Goal: Task Accomplishment & Management: Complete application form

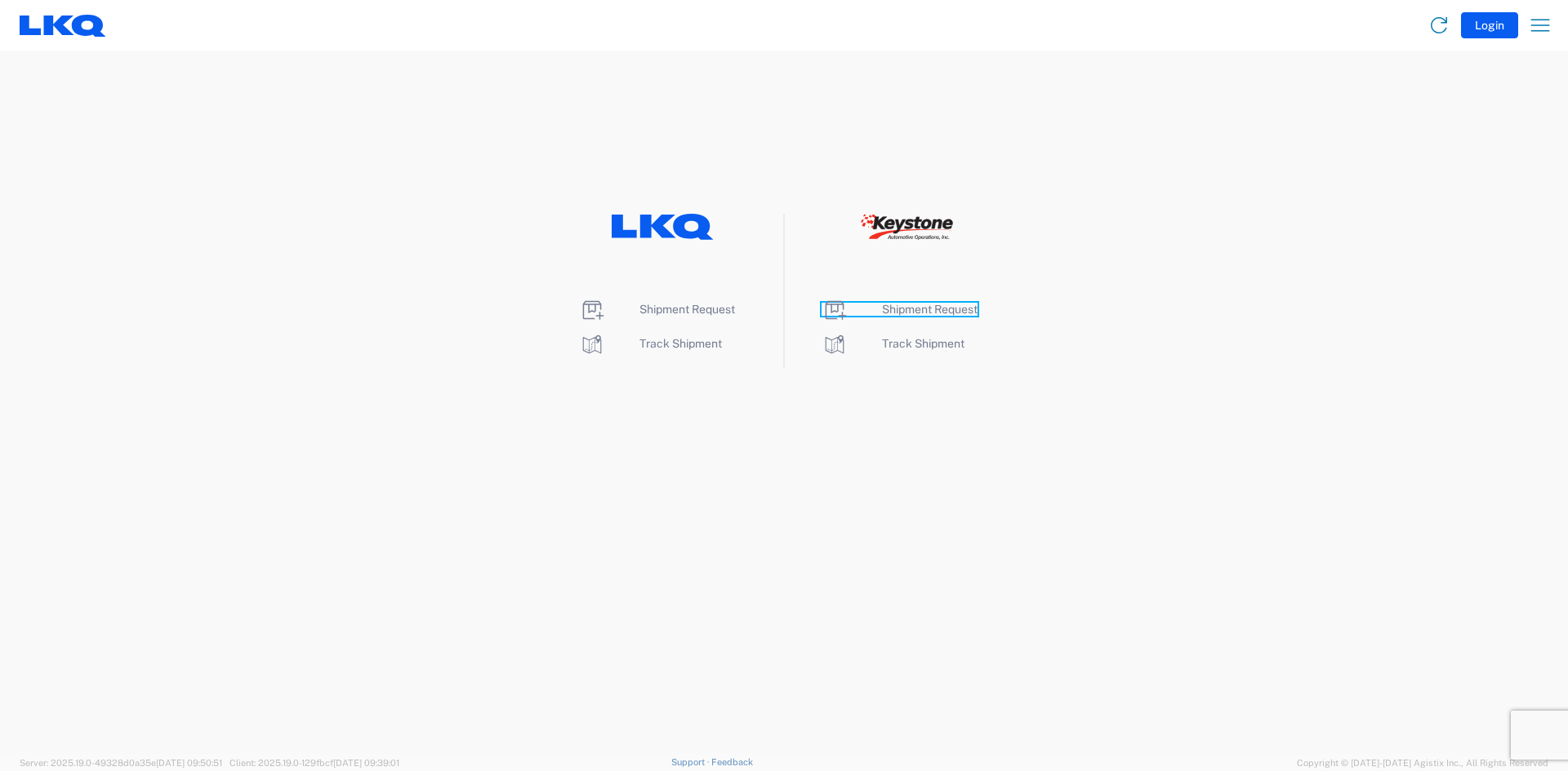
click at [924, 307] on span "Shipment Request" at bounding box center [929, 308] width 96 height 13
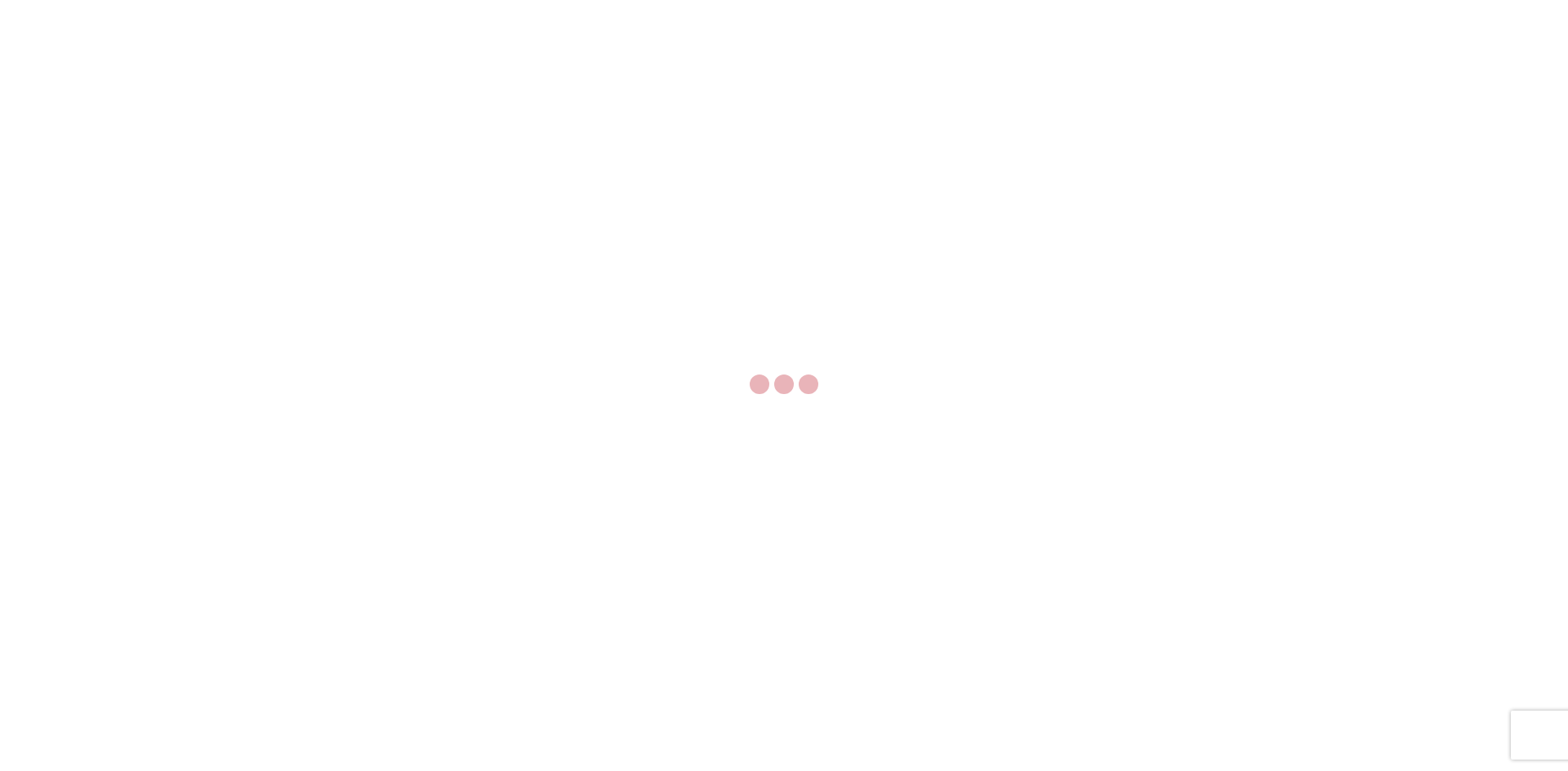
select select "FULL"
select select "LBS"
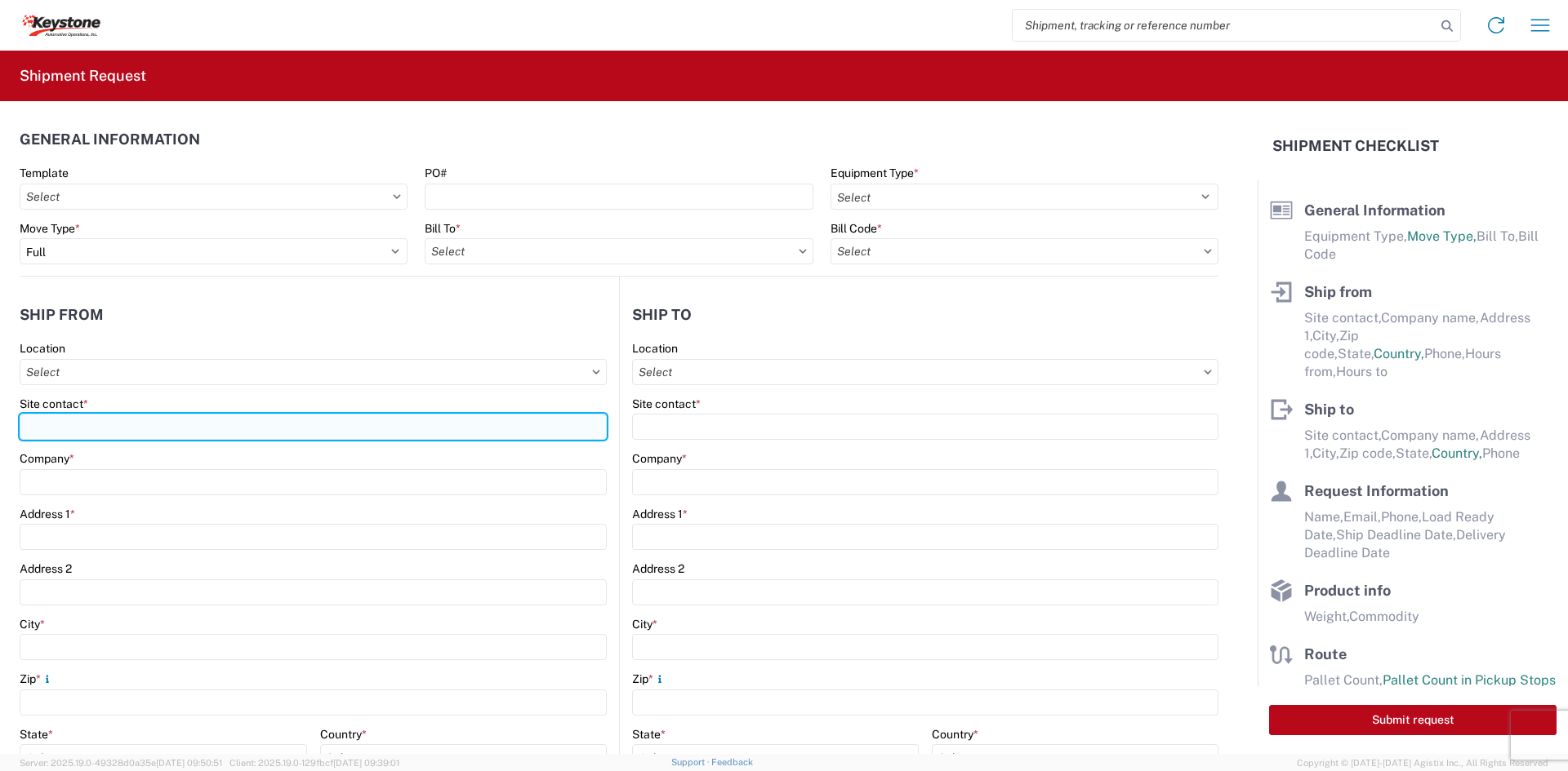
click at [244, 431] on input "Site contact *" at bounding box center [312, 426] width 587 height 26
drag, startPoint x: 223, startPoint y: 427, endPoint x: -32, endPoint y: 438, distance: 255.2
click at [0, 438] on html "Home Shipment request Shipment tracking Shipment Request General Information Te…" at bounding box center [784, 386] width 1568 height 771
type input "[PERSON_NAME]"
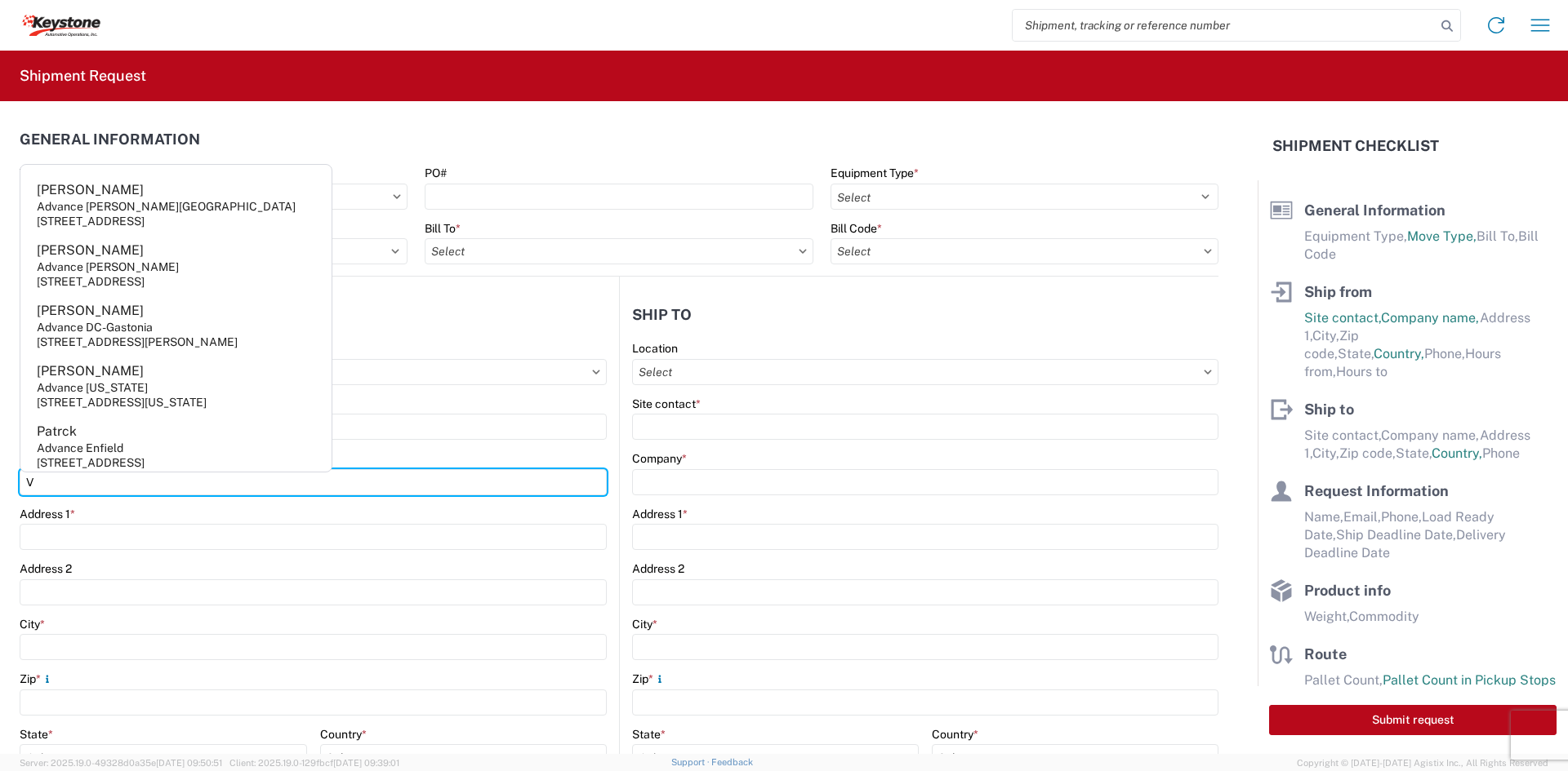
type input "Velarium Awnings"
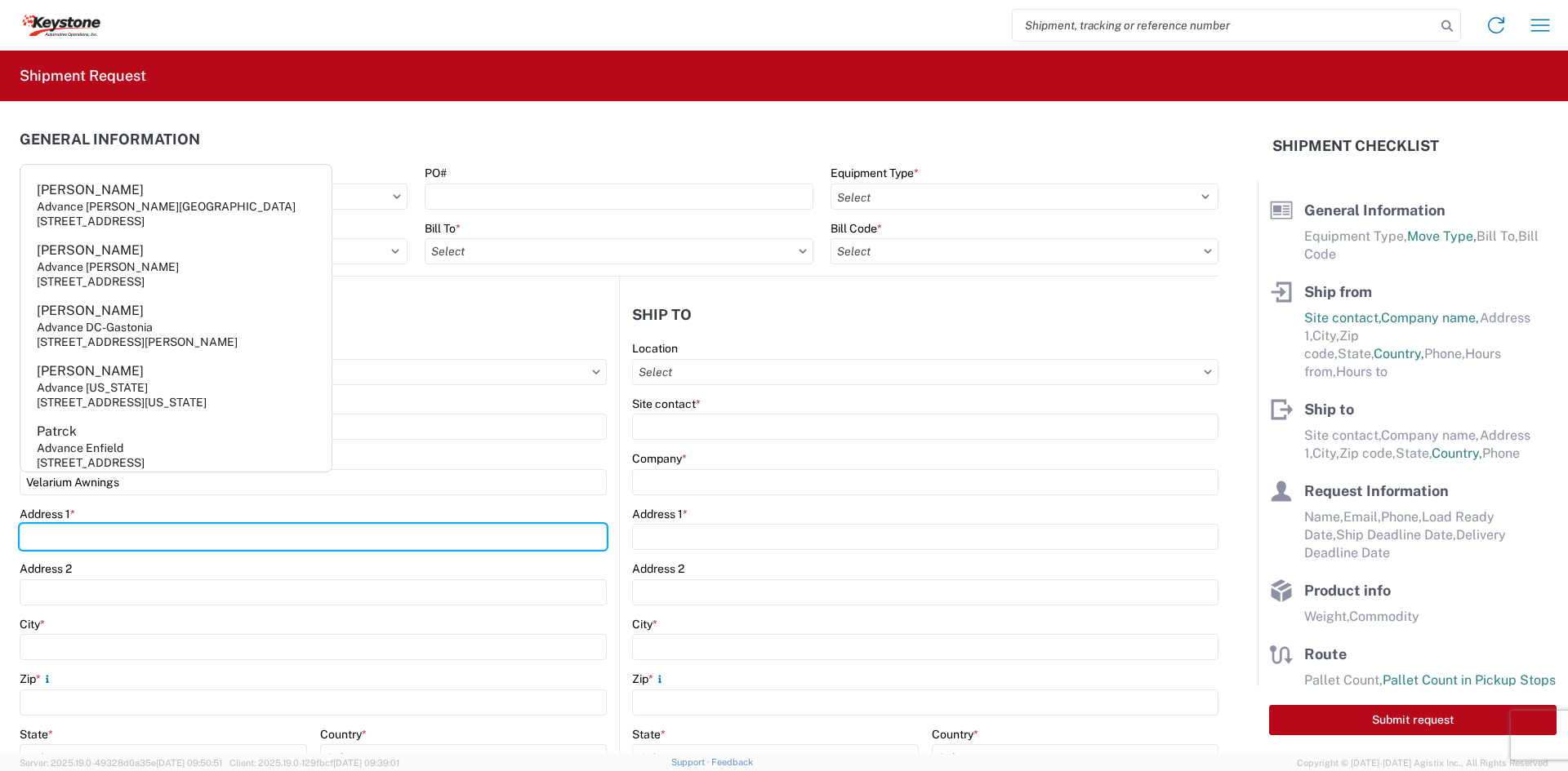
type input "[STREET_ADDRESS][PERSON_NAME]"
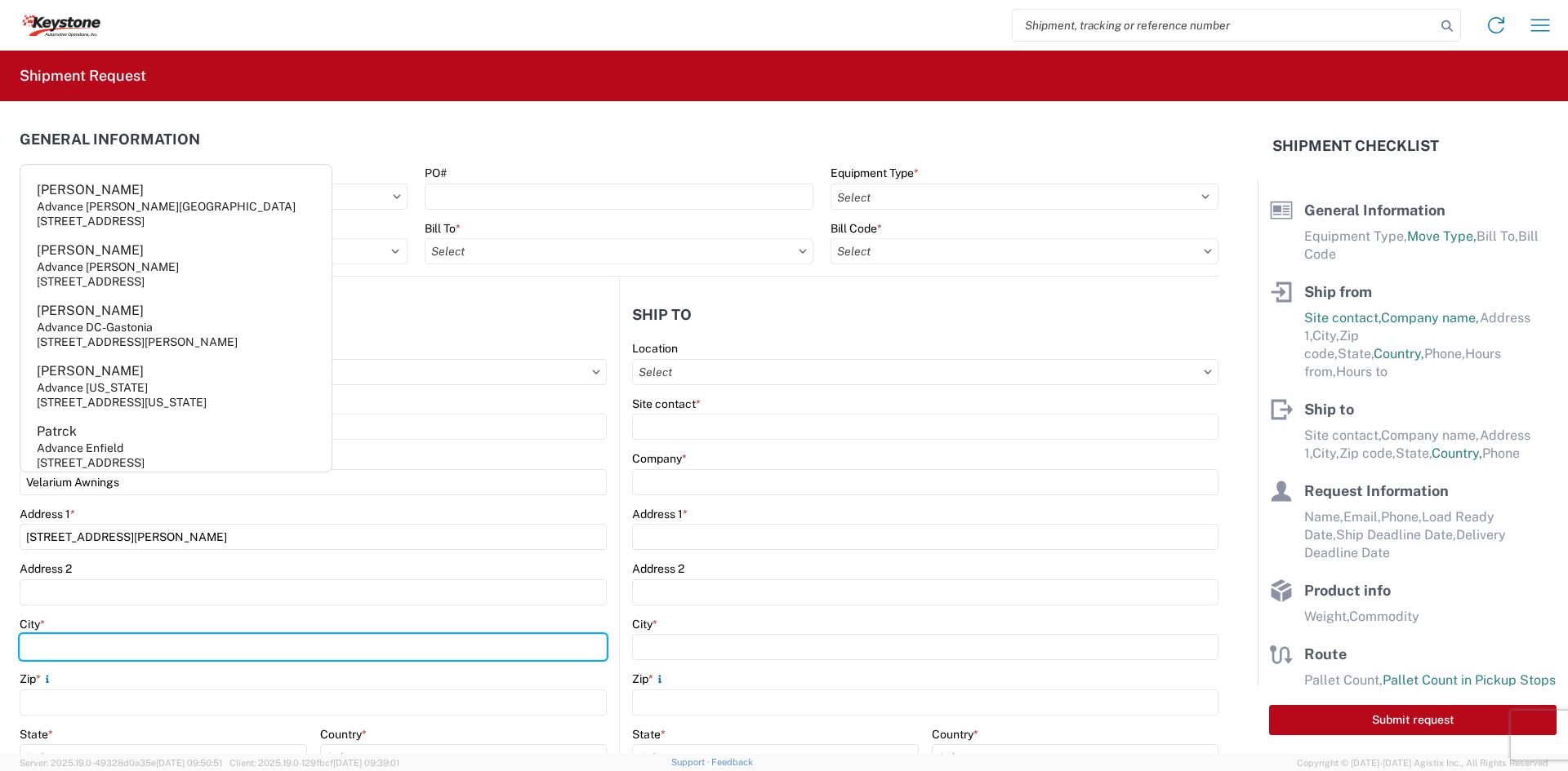
type input "Elkhart"
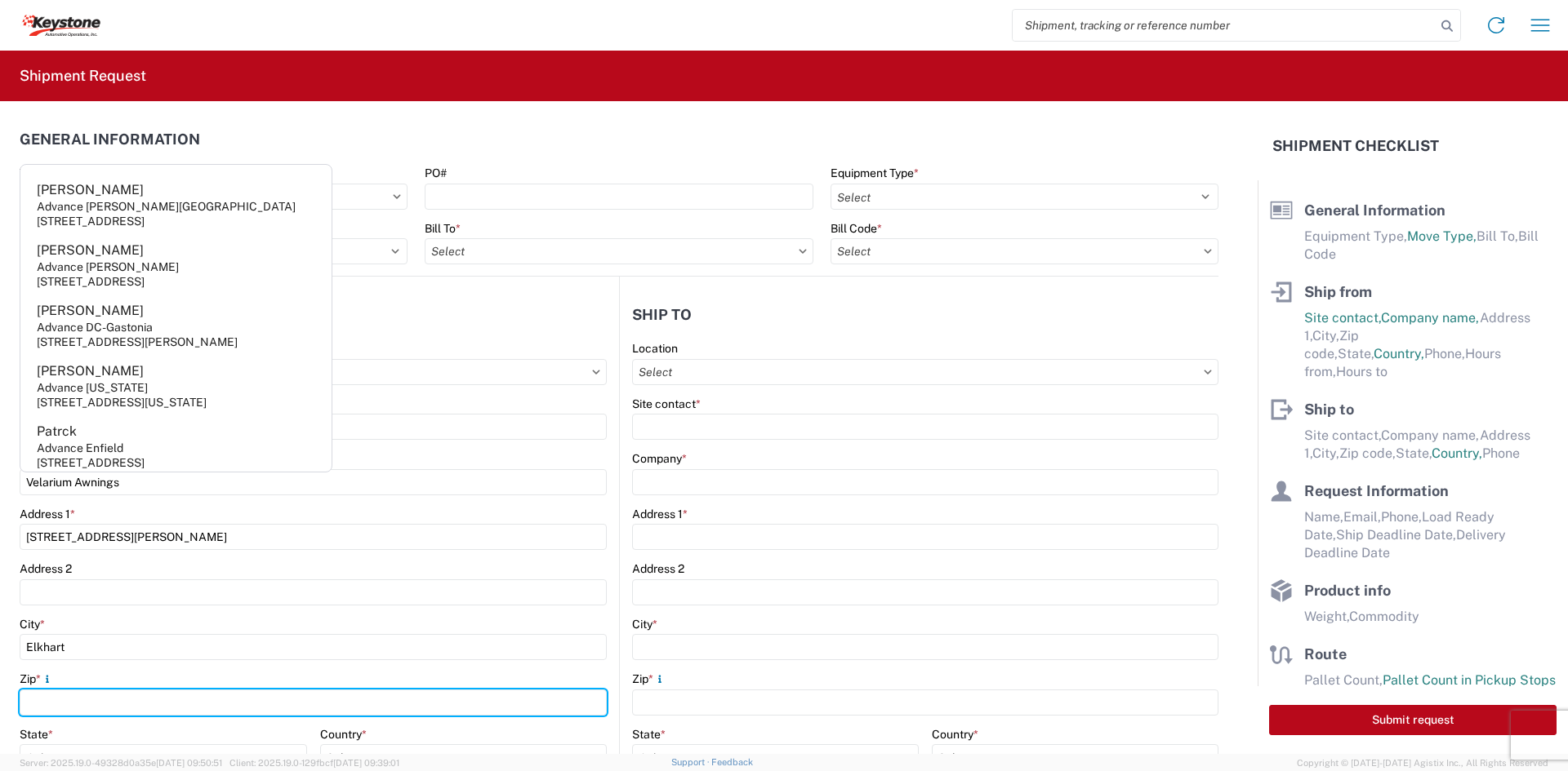
type input "46514"
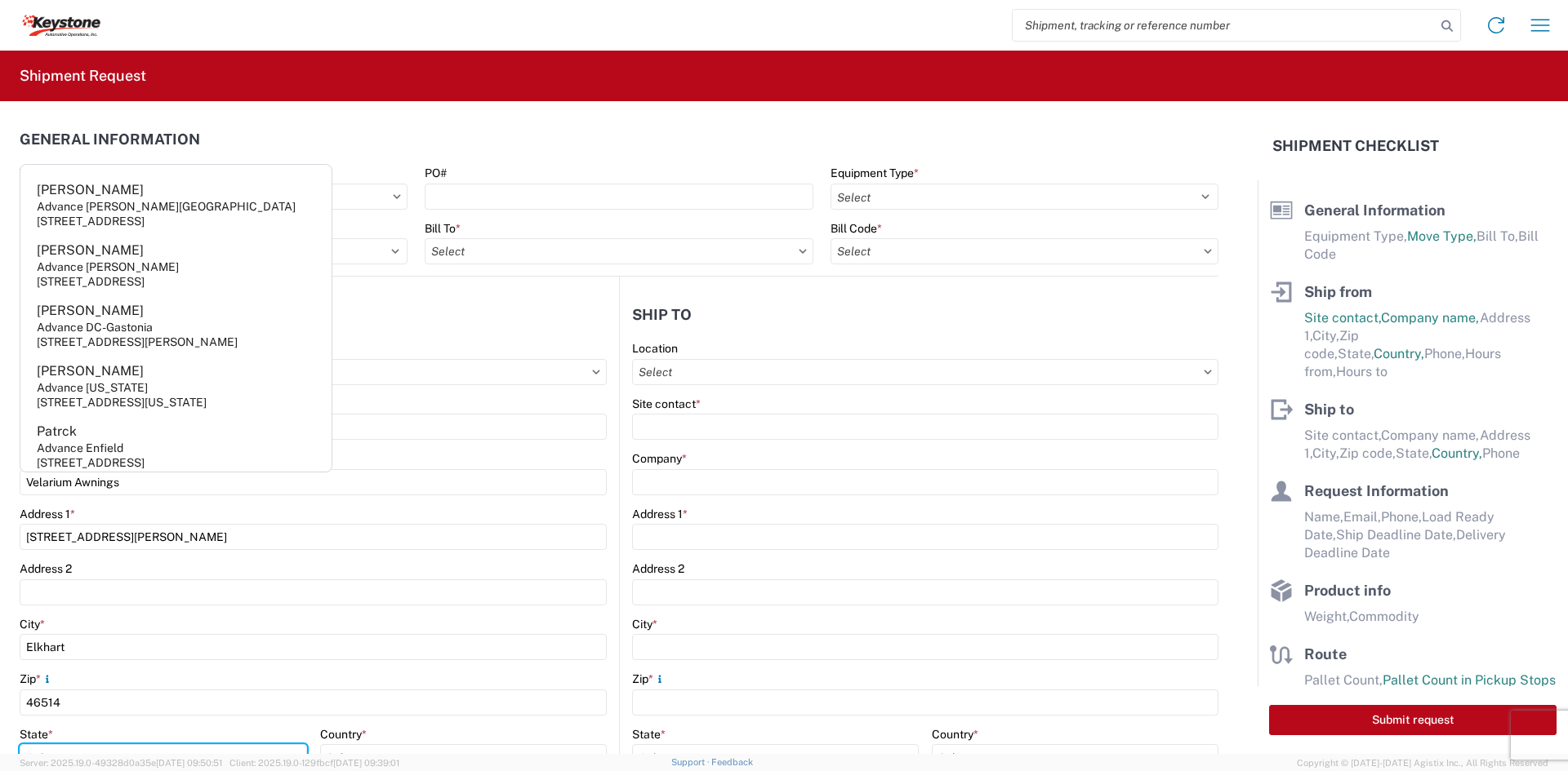
select select "IN"
type input "[EMAIL_ADDRESS][DOMAIN_NAME]"
type input "5745969410"
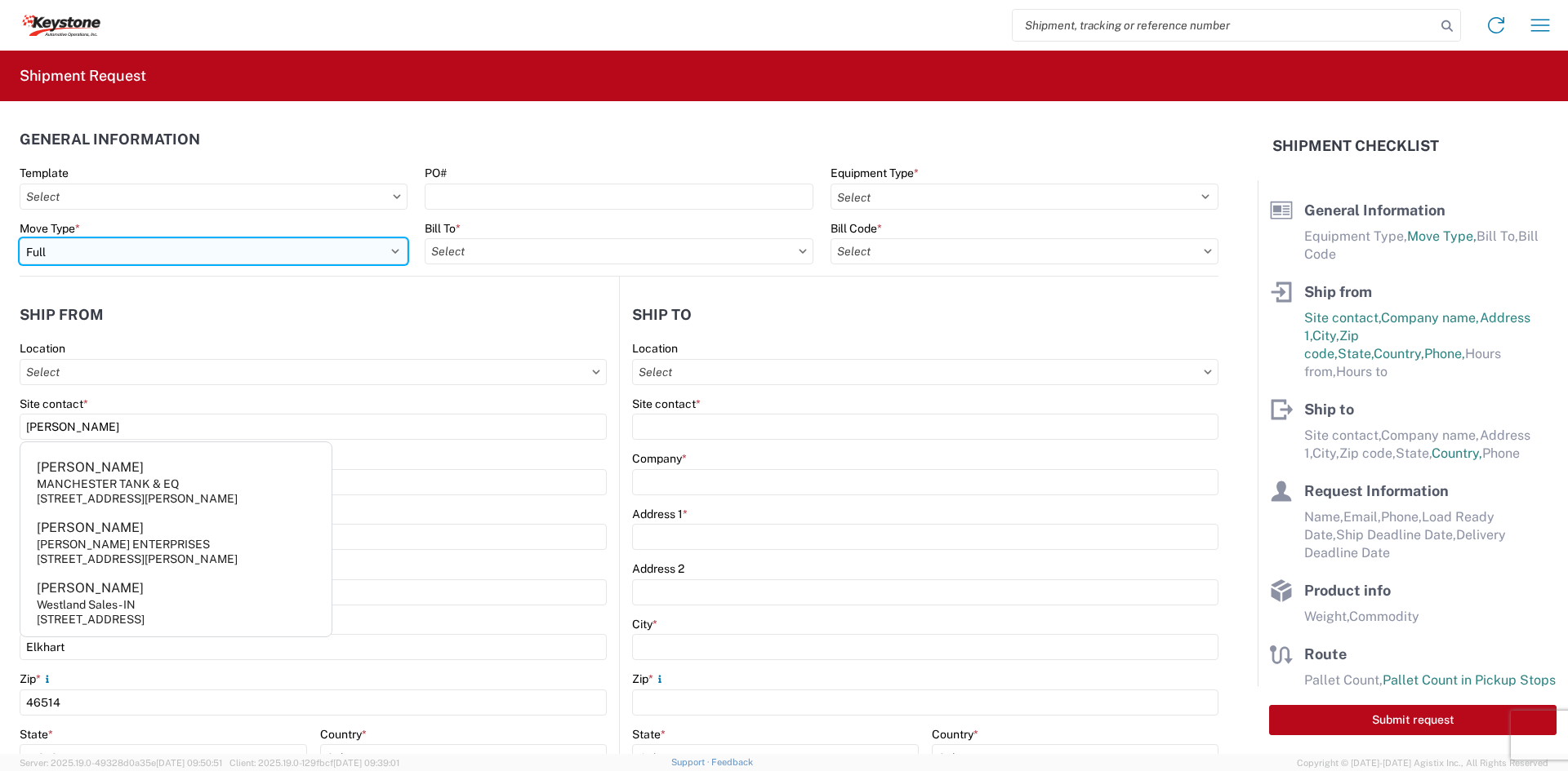
click at [241, 263] on select "Select Full Partial TL" at bounding box center [213, 251] width 388 height 26
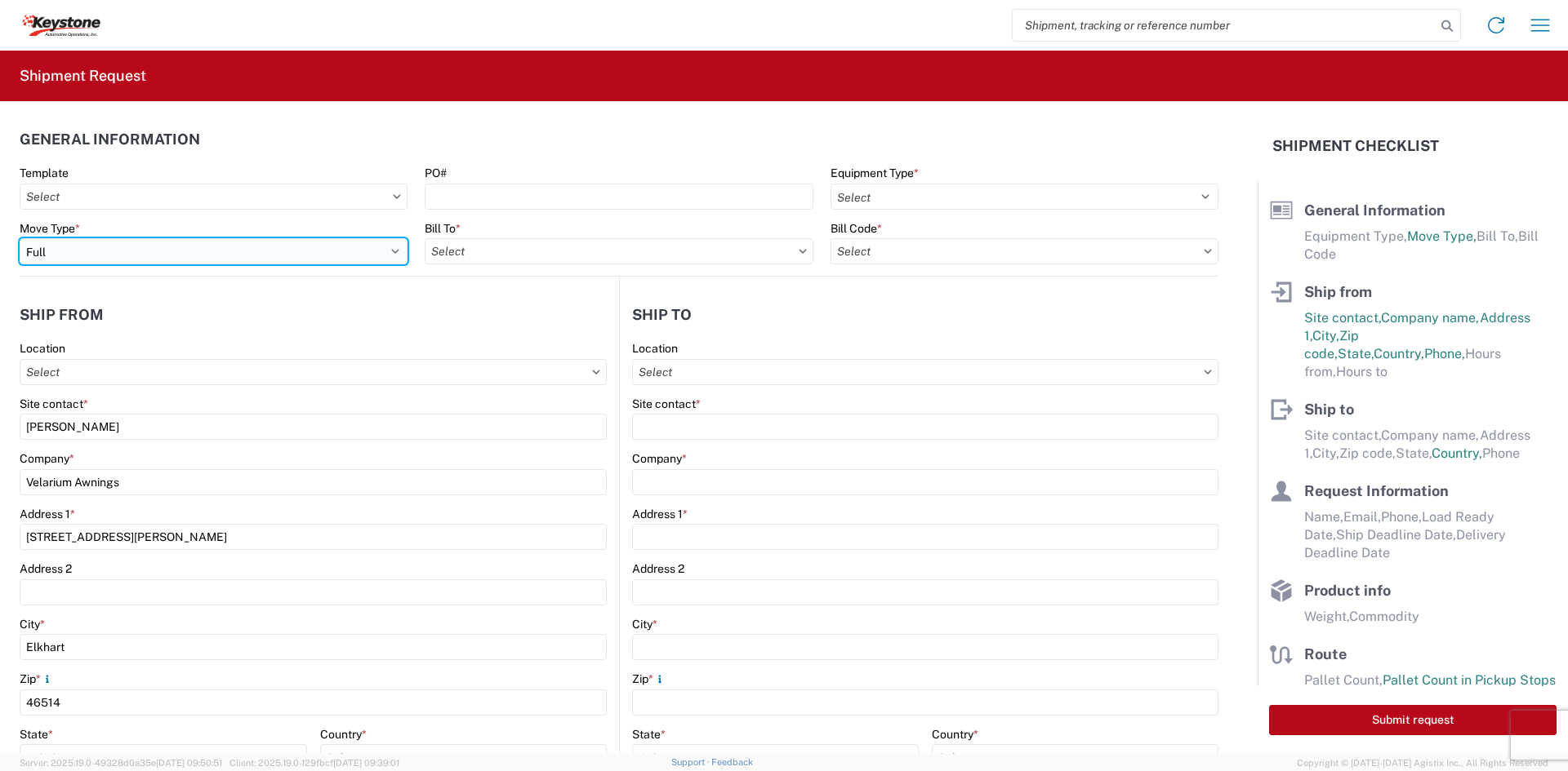
select select "PARTIAL_TL"
click at [20, 238] on select "Select Full Partial TL" at bounding box center [213, 251] width 388 height 26
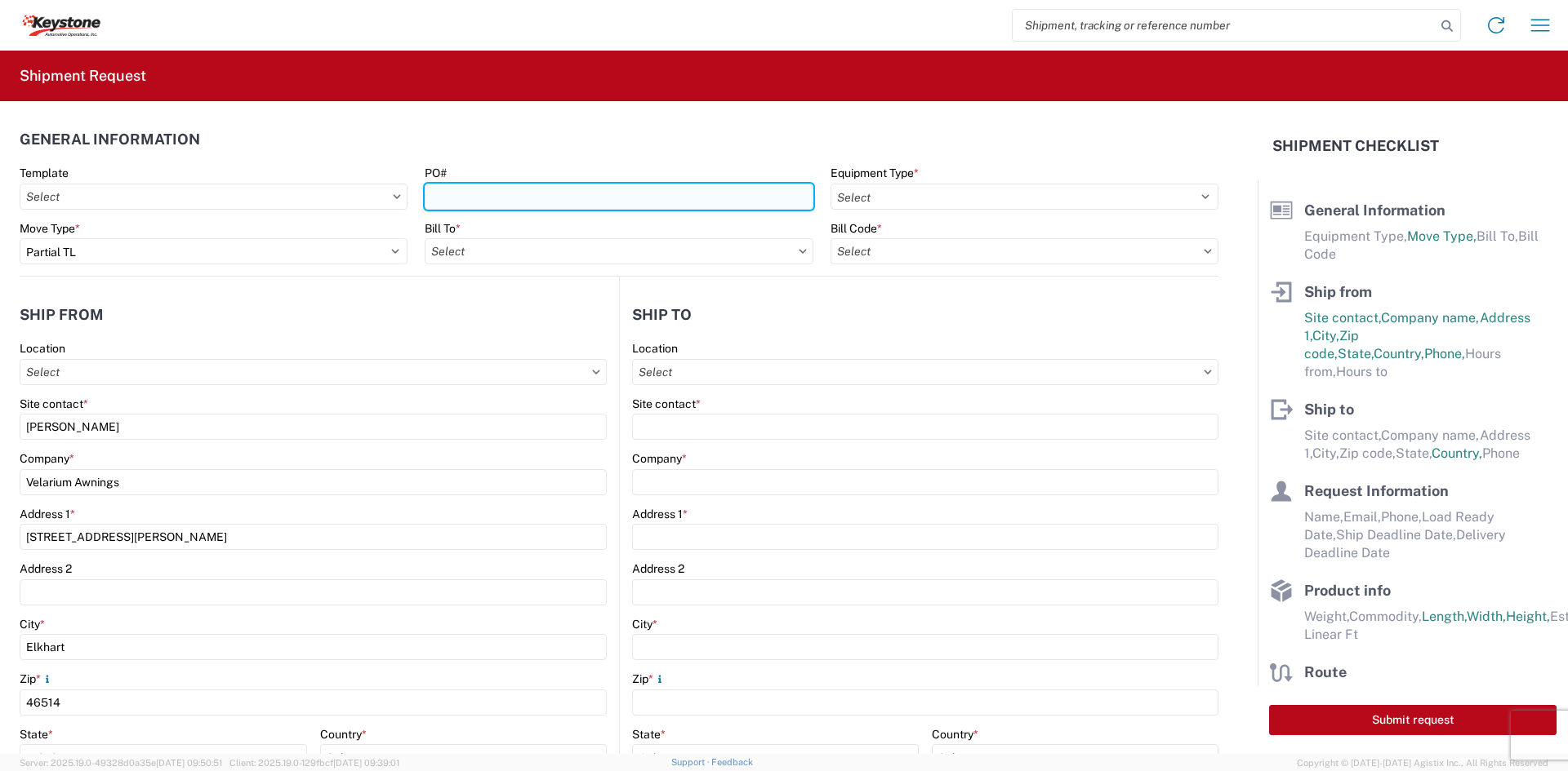
click at [509, 203] on input "PO#" at bounding box center [618, 196] width 388 height 26
type input "4176914"
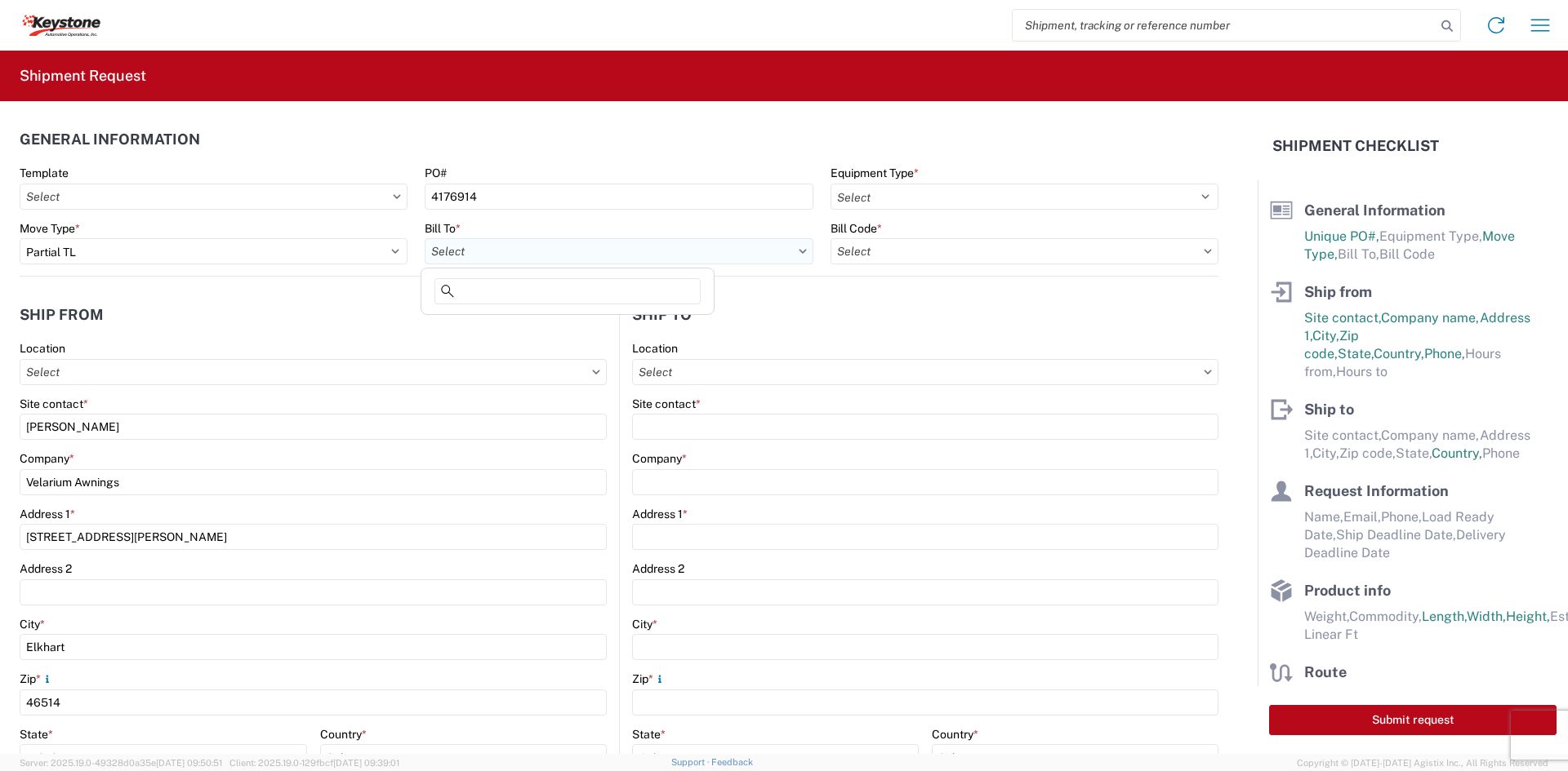
click at [512, 238] on input "text" at bounding box center [618, 251] width 388 height 26
type input "8401"
click at [518, 325] on div "8401 - [GEOGRAPHIC_DATA] - KAO Warehouse" at bounding box center [567, 324] width 286 height 26
type input "8401 - [GEOGRAPHIC_DATA] - KAO Warehouse"
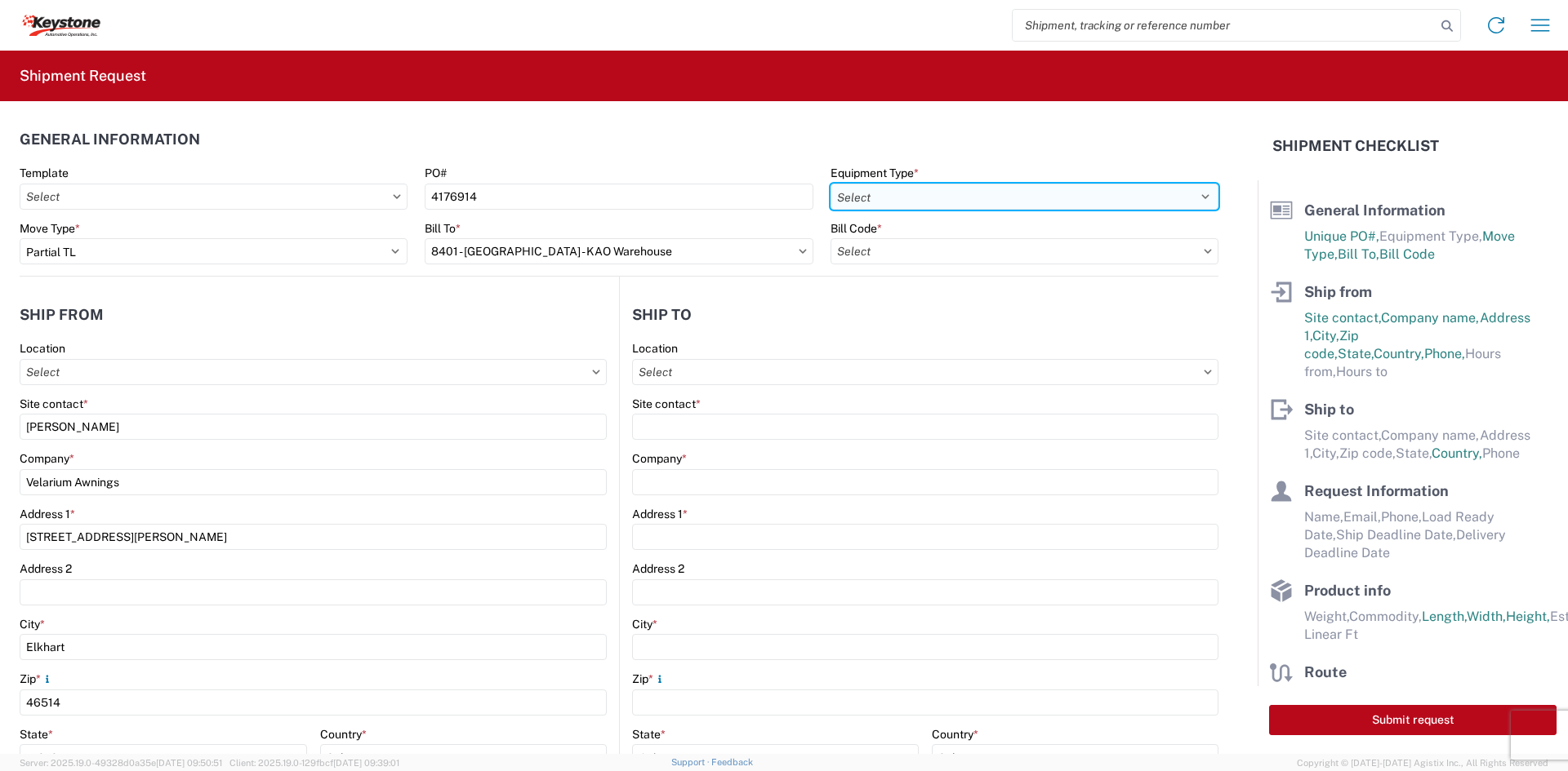
click at [986, 206] on select "Select 53’ Dry Van Flatbed Dropdeck (van) Lowboy (flatbed) Rail" at bounding box center [1023, 196] width 388 height 26
select select "STDV"
click at [830, 183] on select "Select 53’ Dry Van Flatbed Dropdeck (van) Lowboy (flatbed) Rail" at bounding box center [1023, 196] width 388 height 26
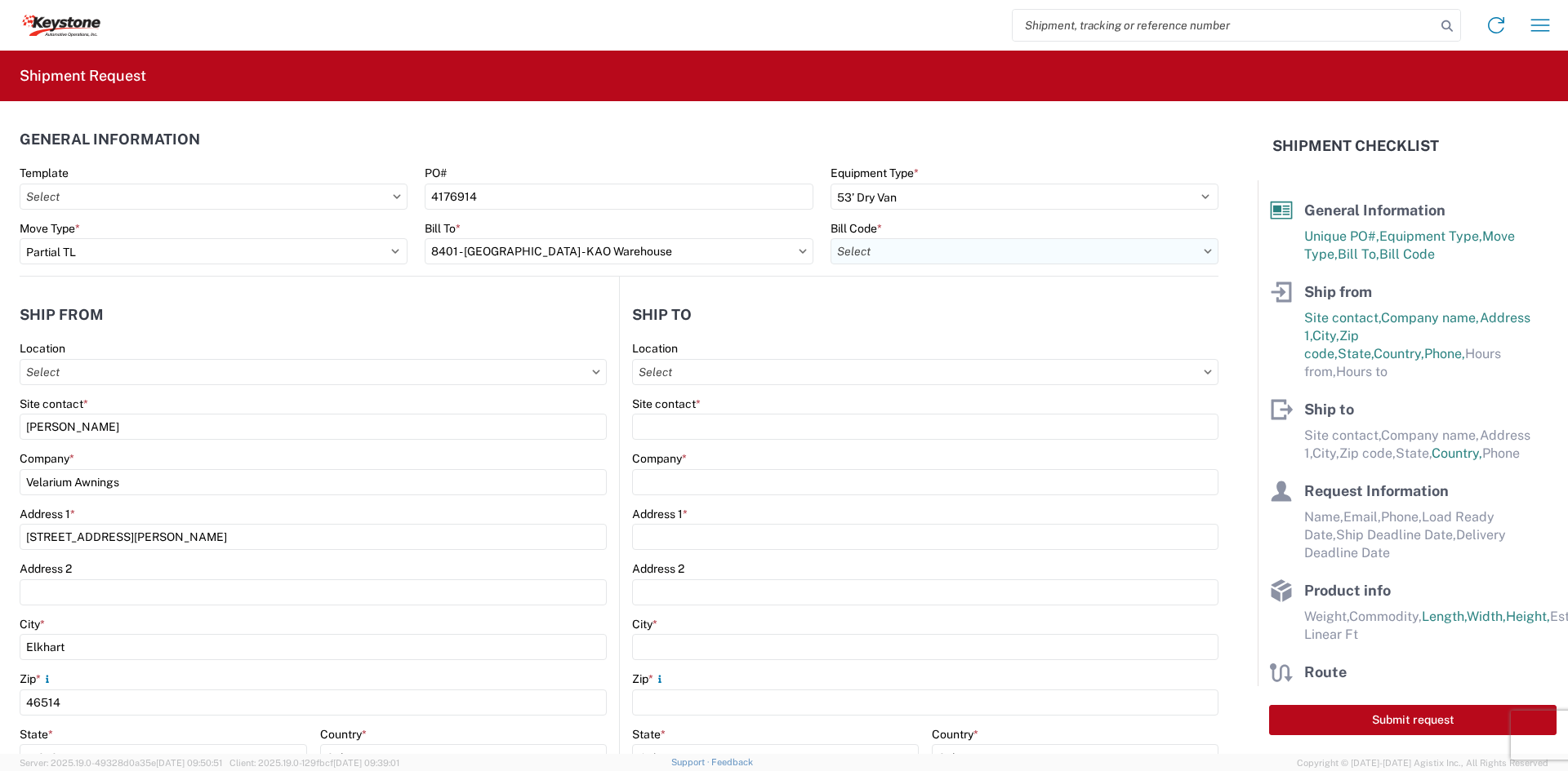
click at [966, 239] on input "text" at bounding box center [1023, 251] width 388 height 26
type input "8401"
click at [955, 330] on div "8401-6300-66012-0000 - 8401 Transfers" at bounding box center [969, 324] width 286 height 26
type input "8401-6300-66012-0000 - 8401 Transfers, 8401-6300-66012-0000 - 8401 Transfers"
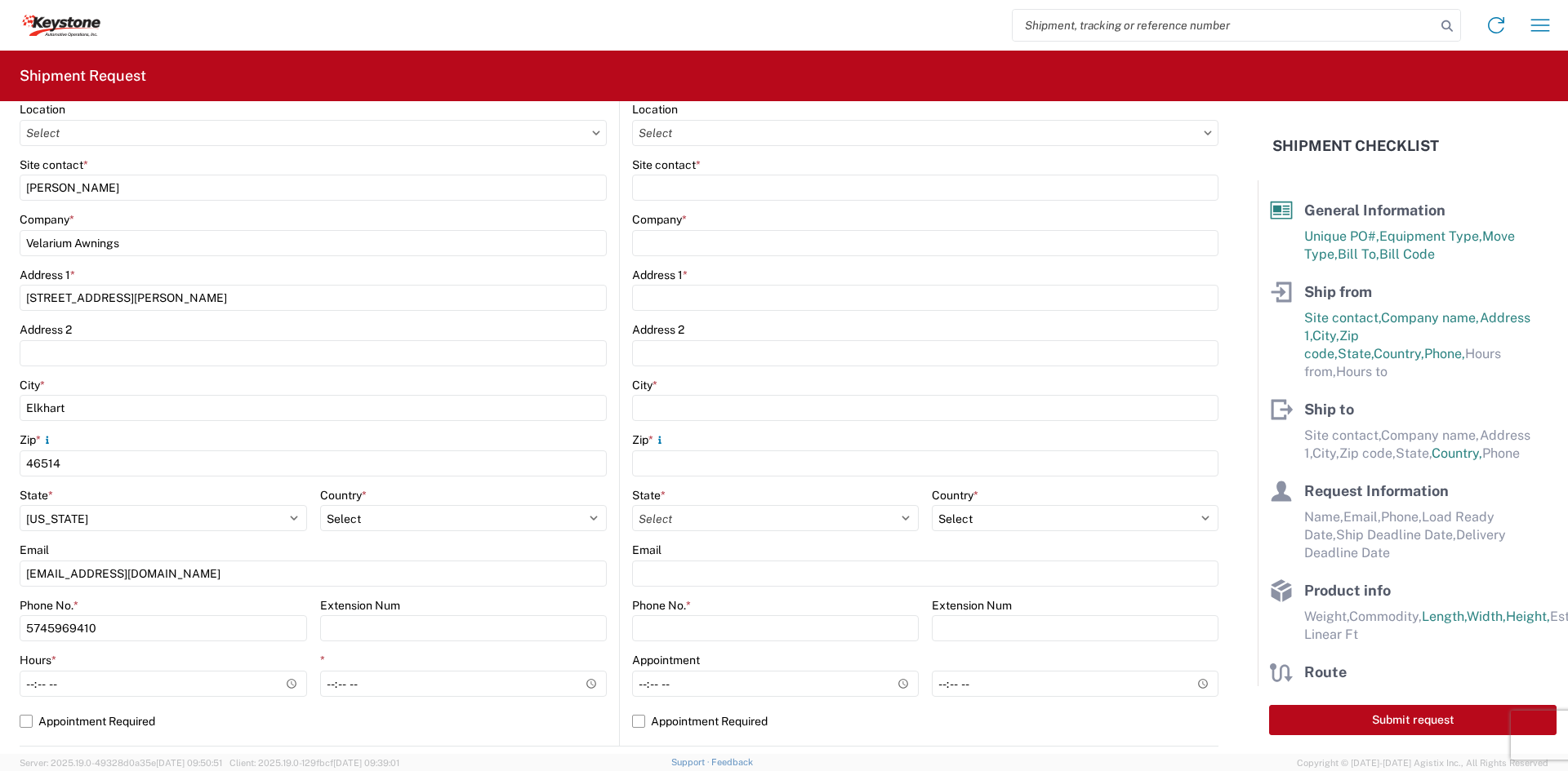
scroll to position [245, 0]
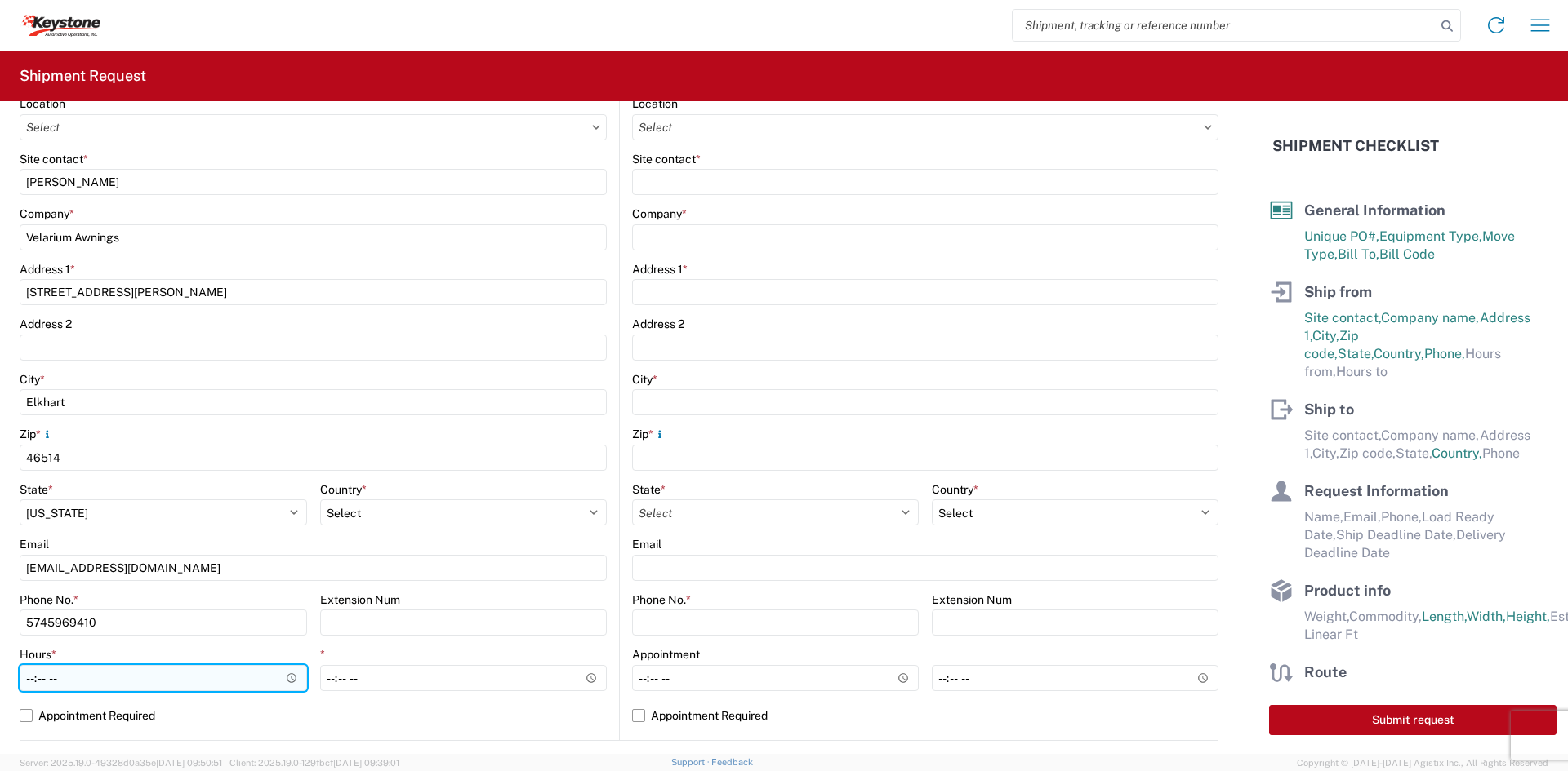
click at [32, 679] on input "Hours *" at bounding box center [163, 678] width 287 height 26
type input "05:00"
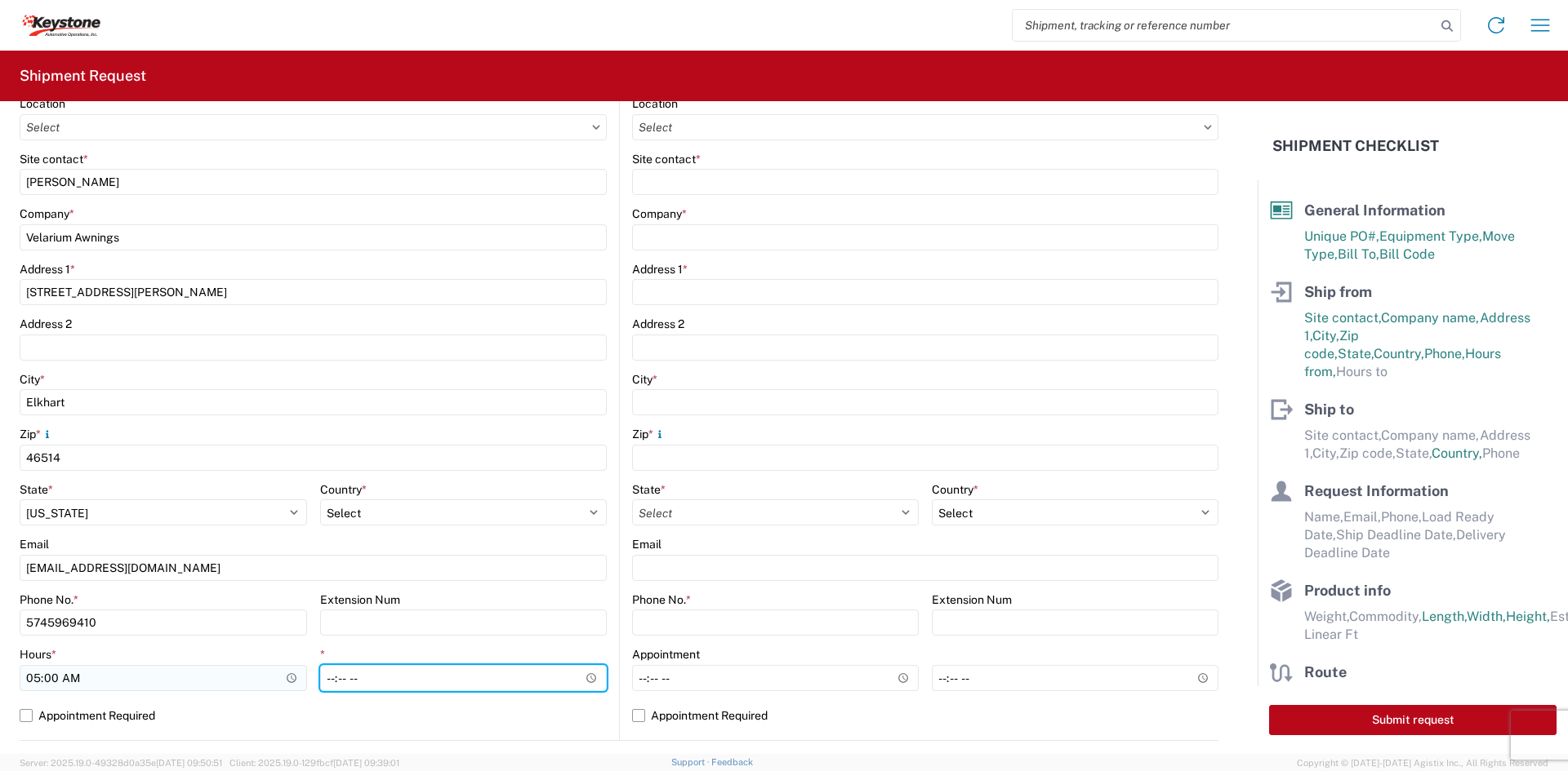
type input "14:00"
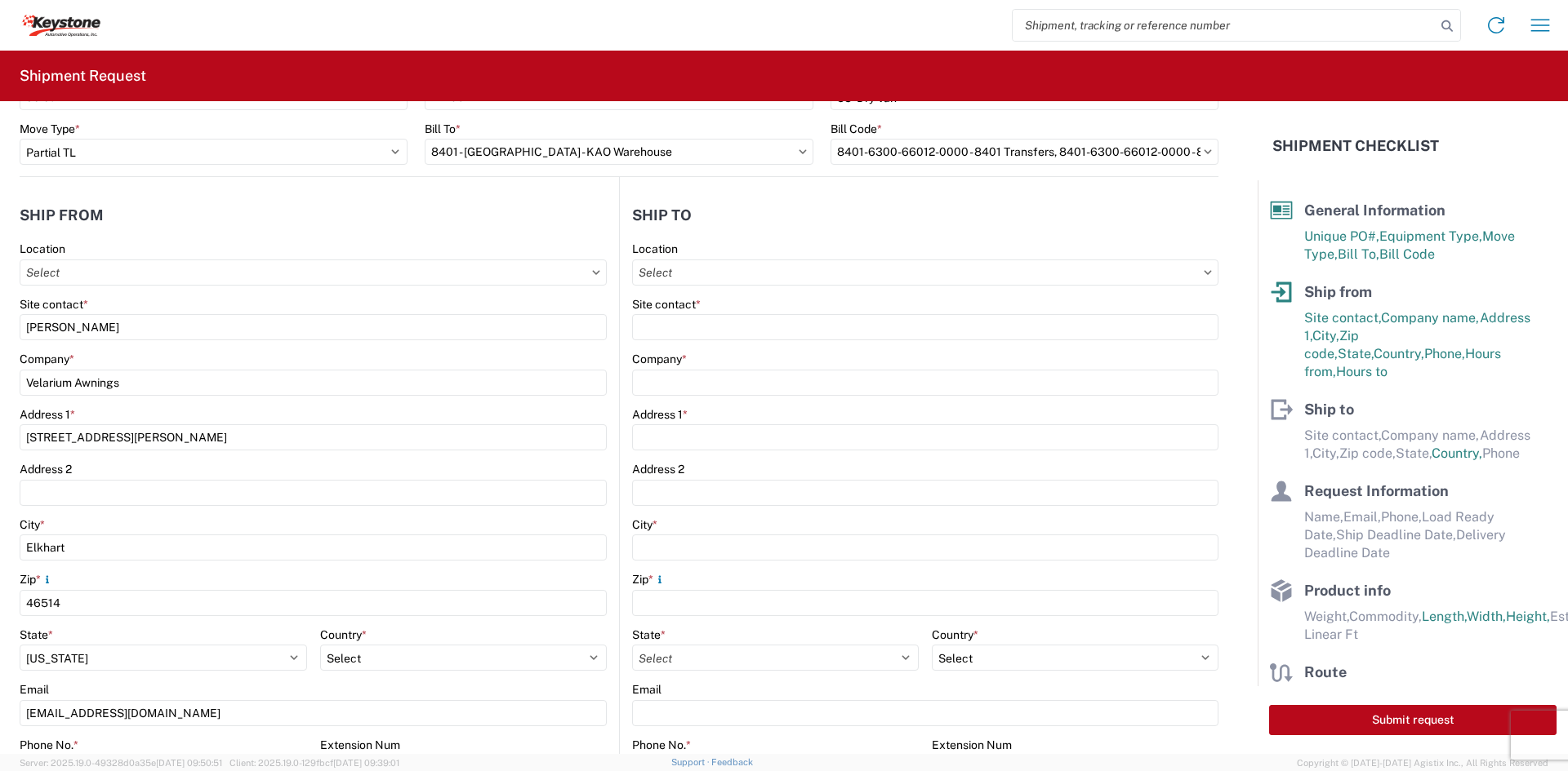
scroll to position [82, 0]
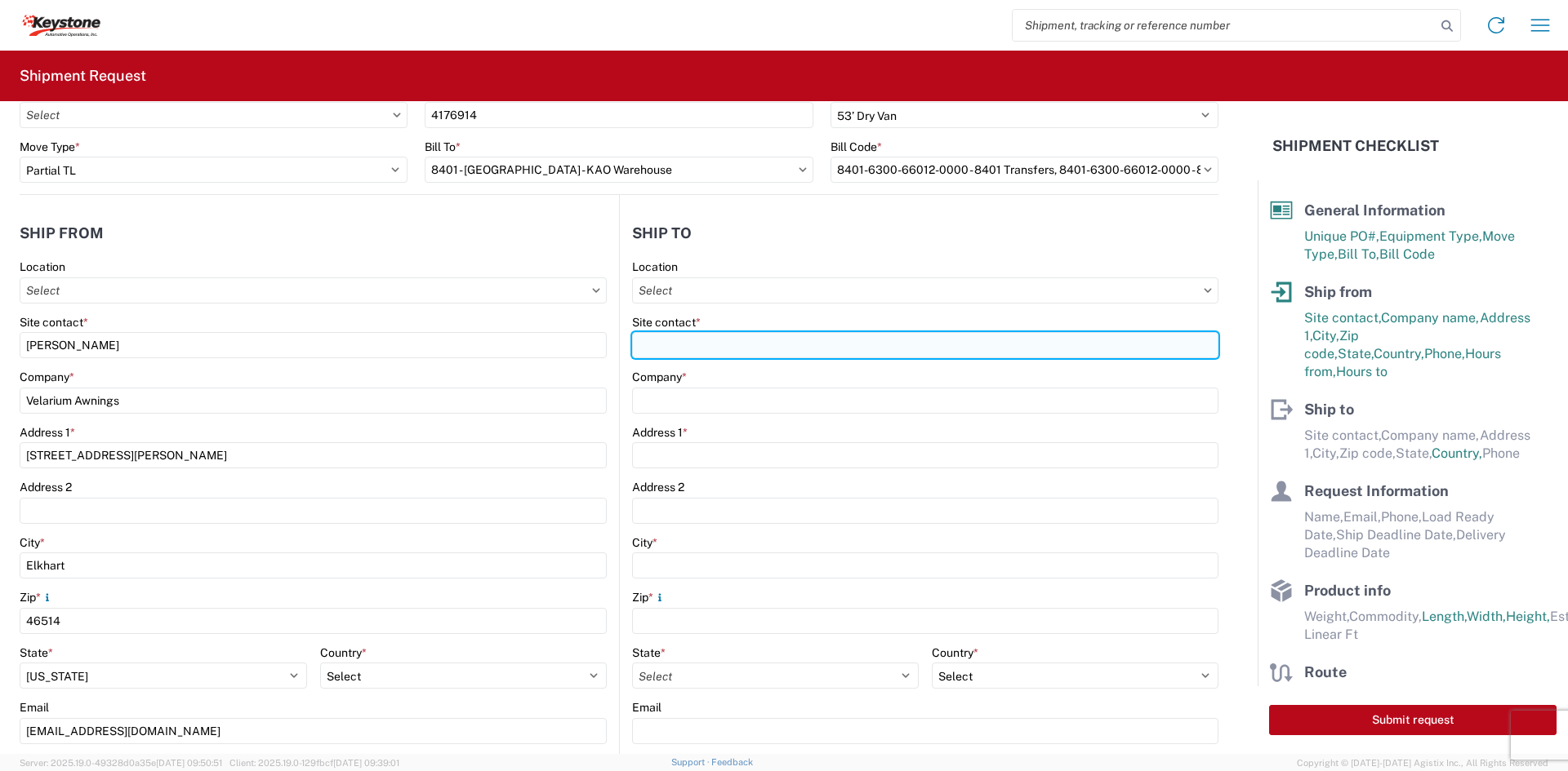
click at [813, 348] on input "Site contact *" at bounding box center [925, 345] width 586 height 26
type input "[PERSON_NAME]"
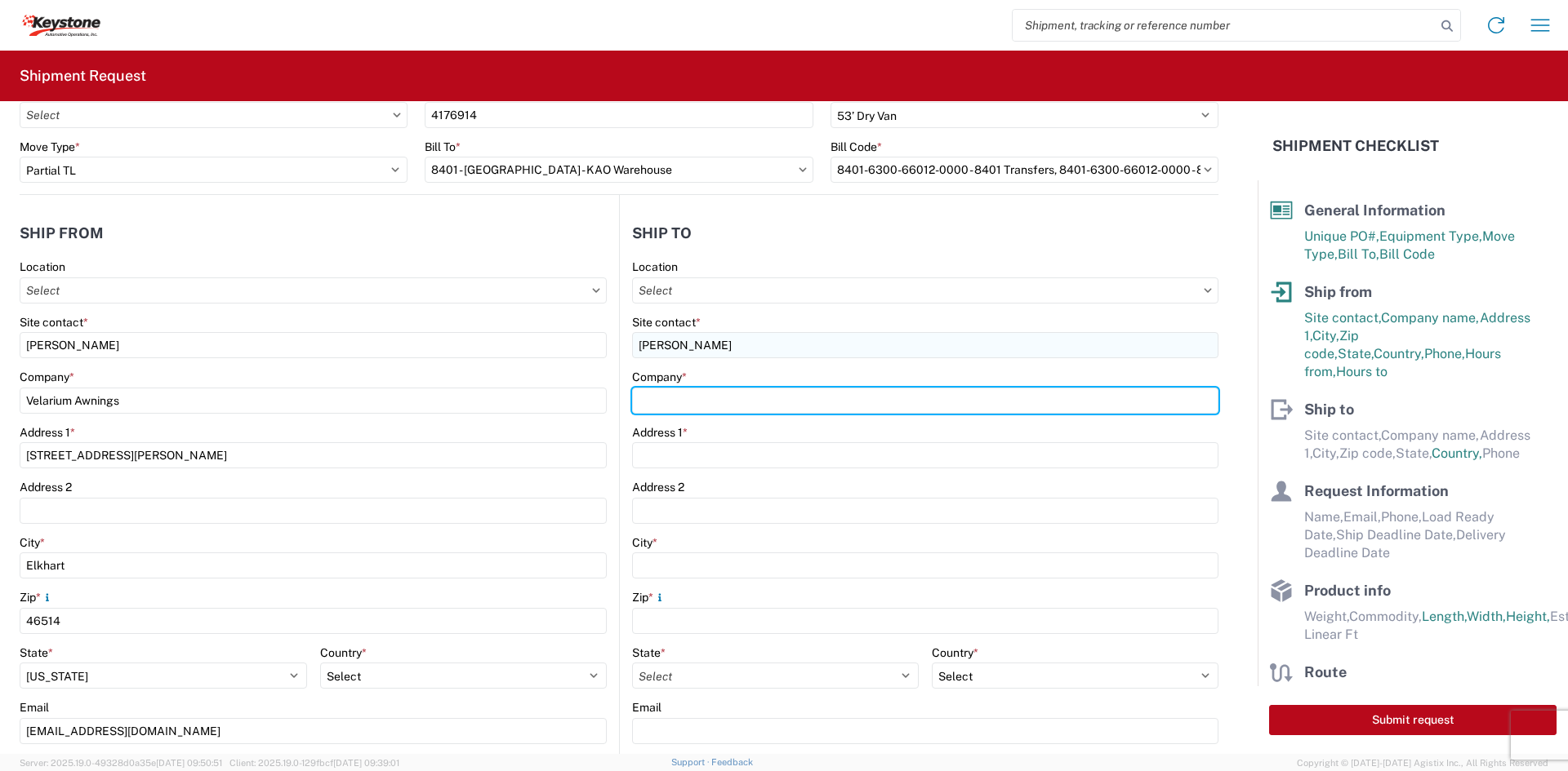
type input "Keystone Automotive Operations"
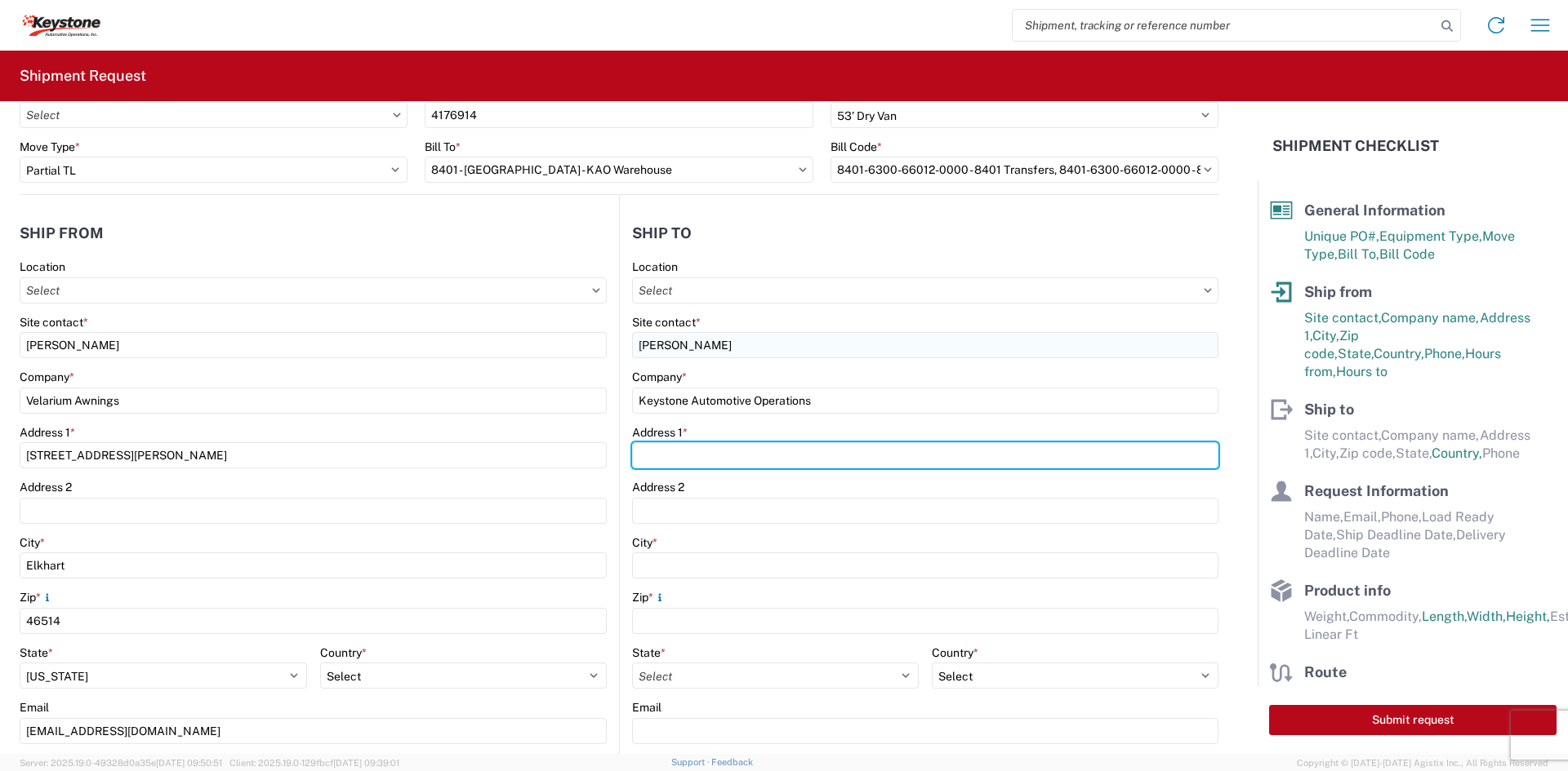
type input "[STREET_ADDRESS][PERSON_NAME]"
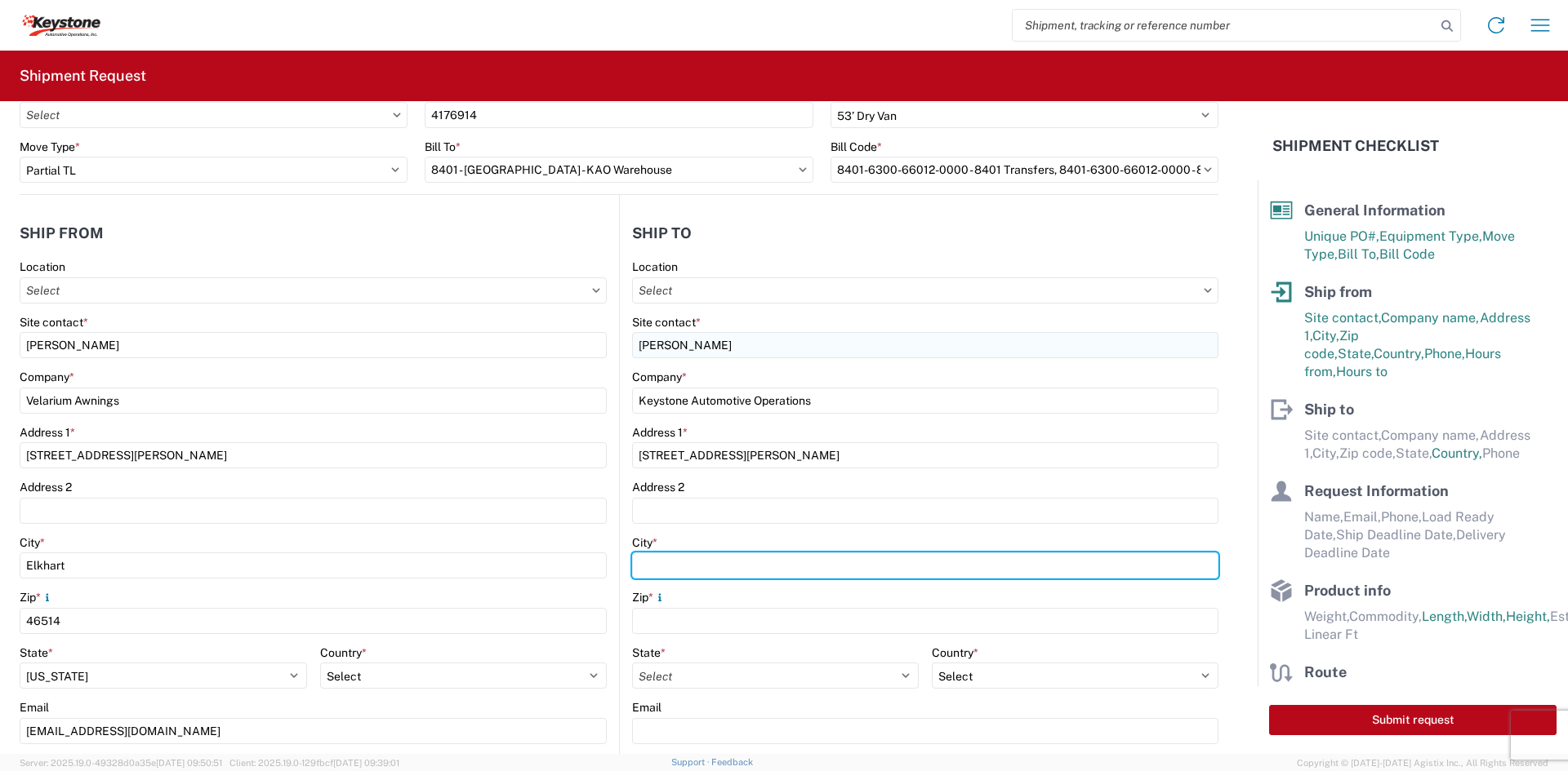
type input "Austell"
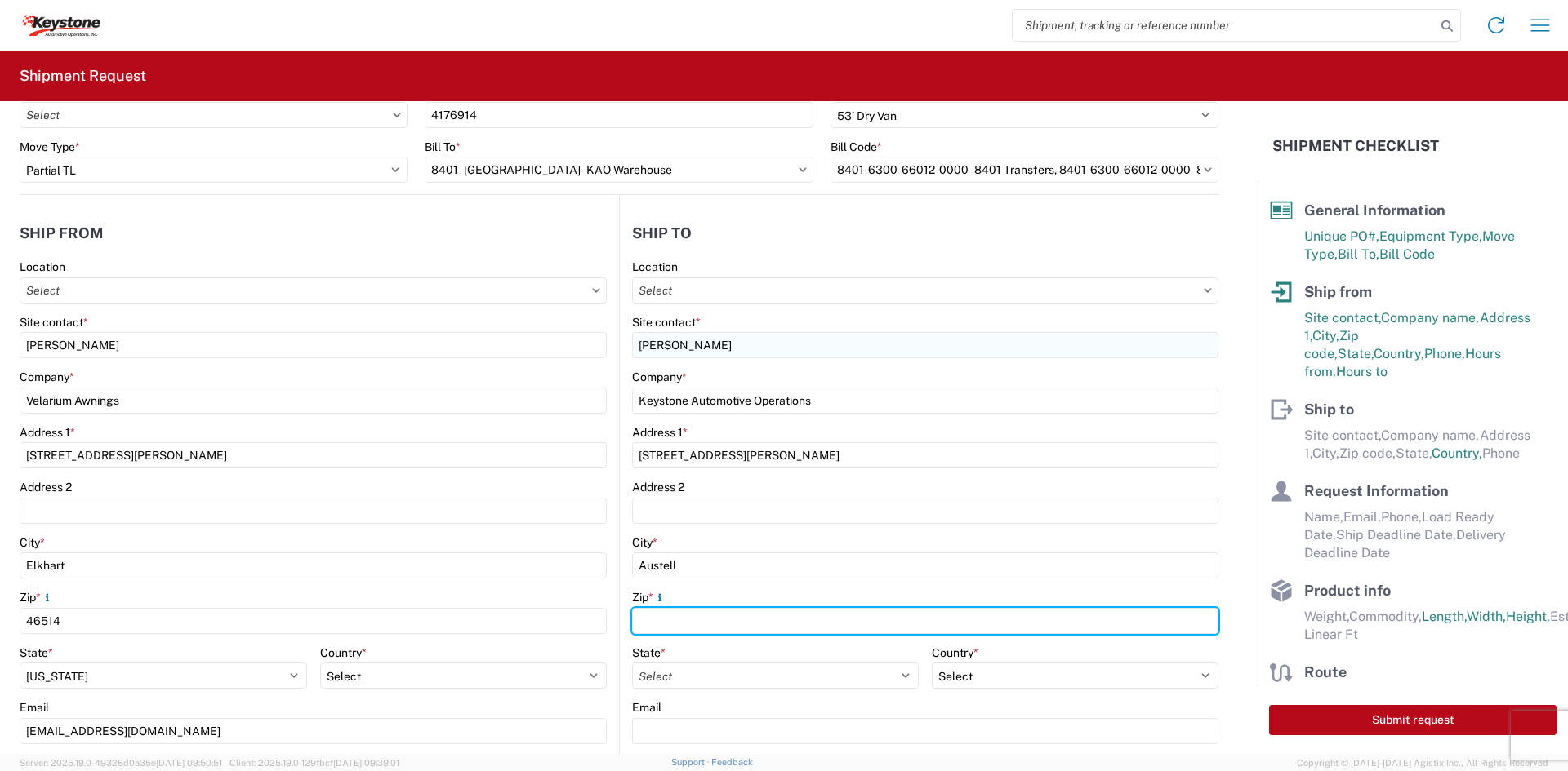
type input "30168"
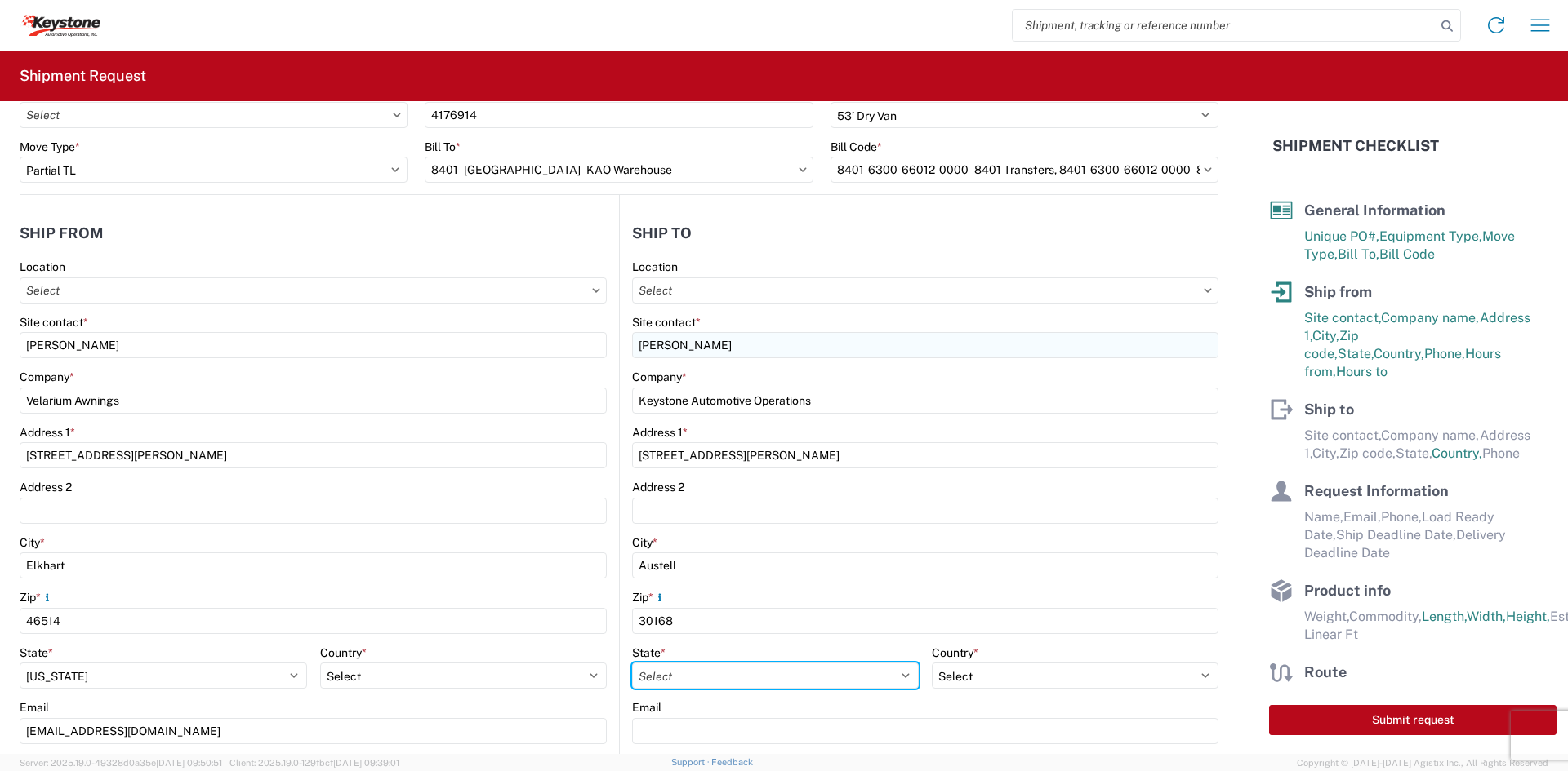
select select "GA"
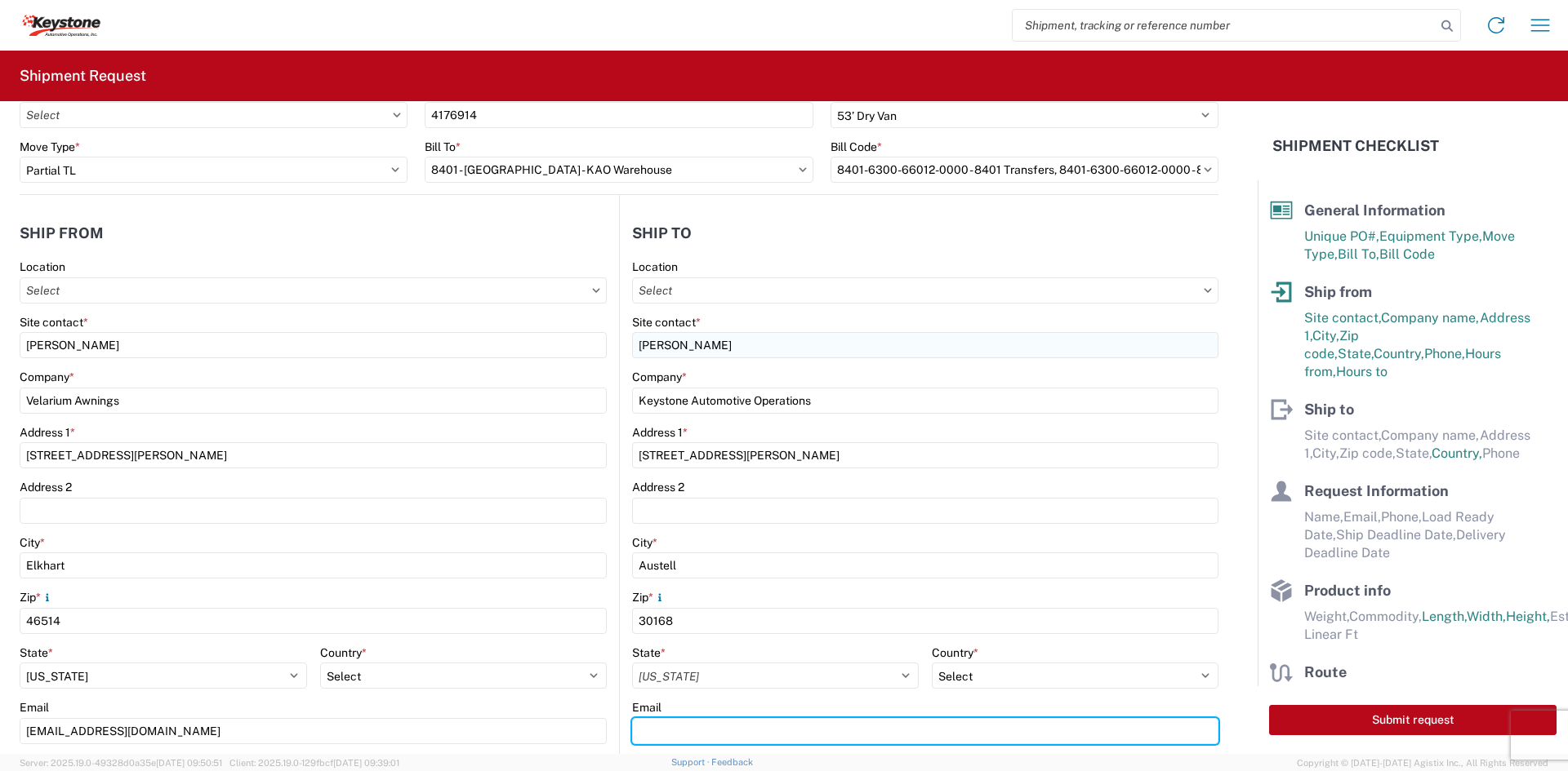
type input "[EMAIL_ADDRESS][DOMAIN_NAME]"
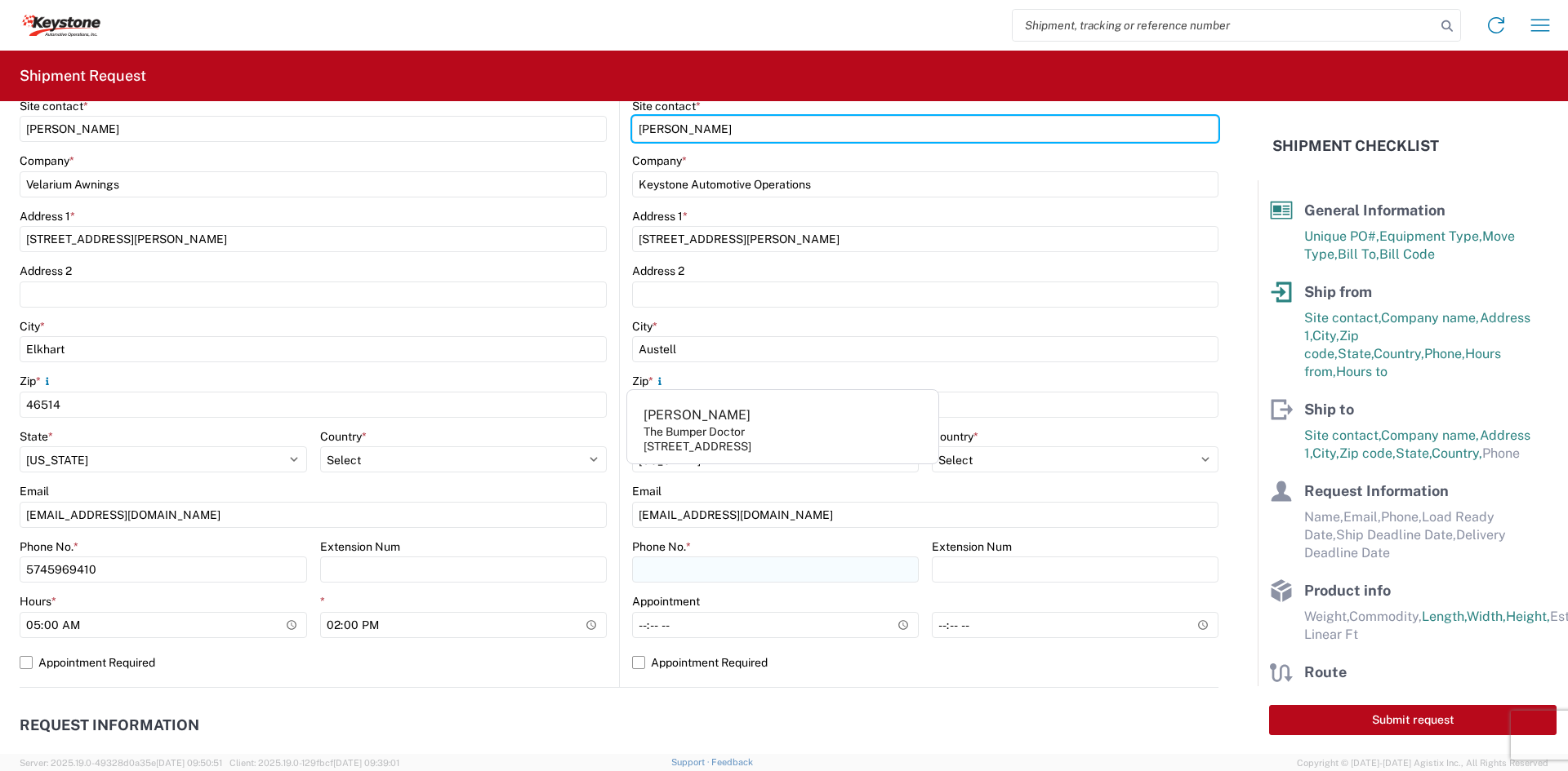
scroll to position [327, 0]
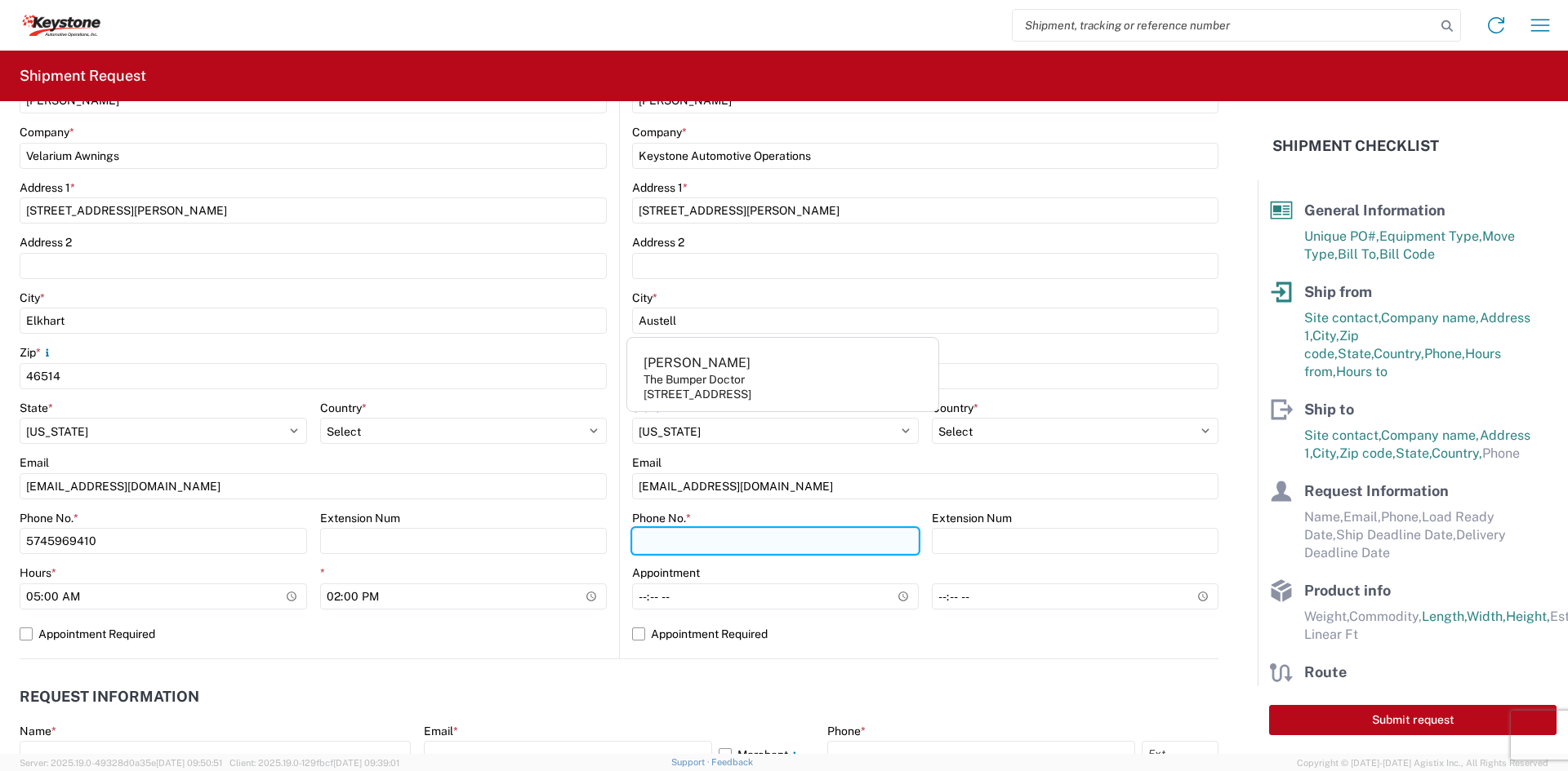
click at [806, 544] on input "Phone No. *" at bounding box center [775, 541] width 287 height 26
type input "5706554514"
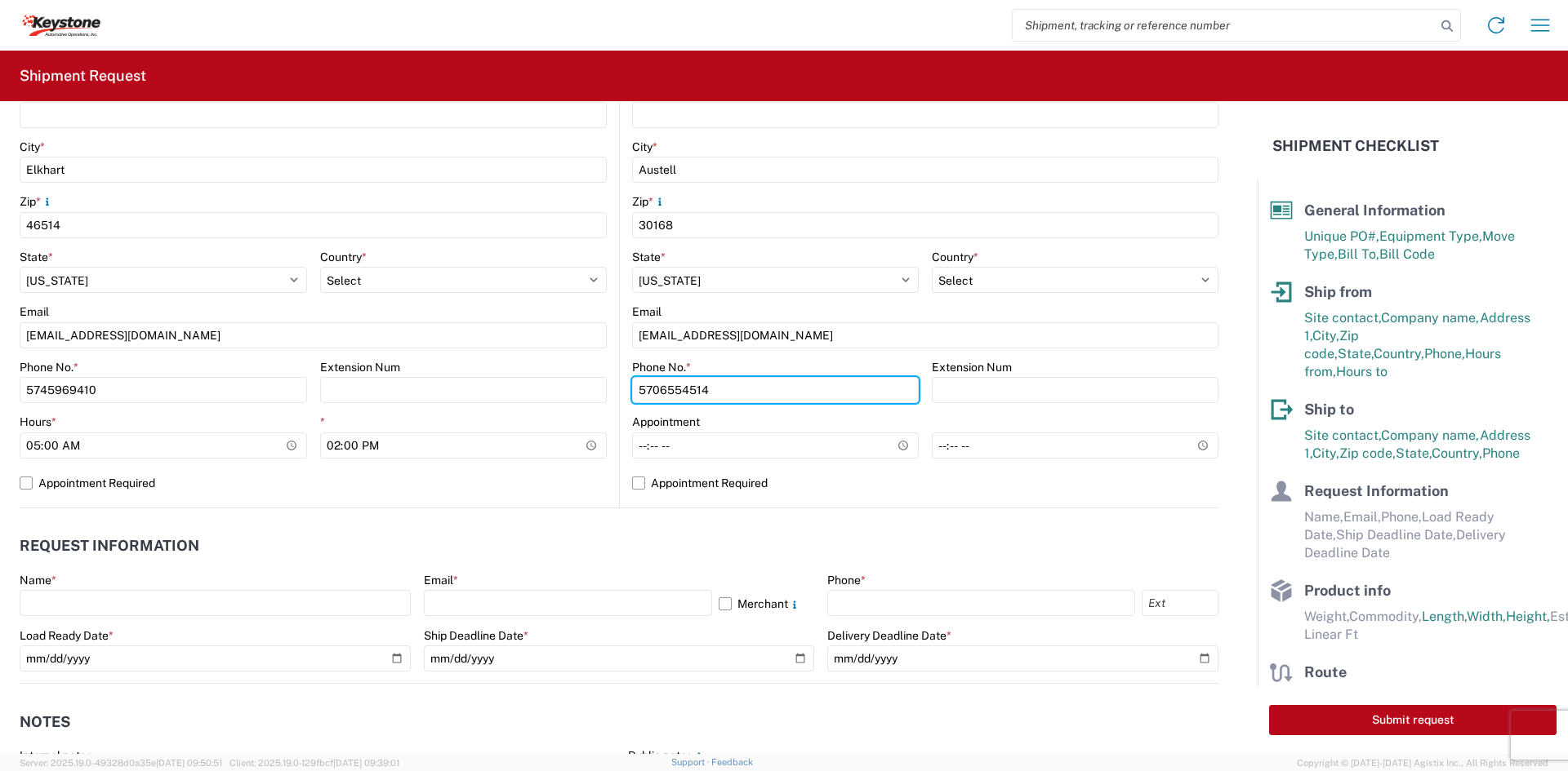
scroll to position [490, 0]
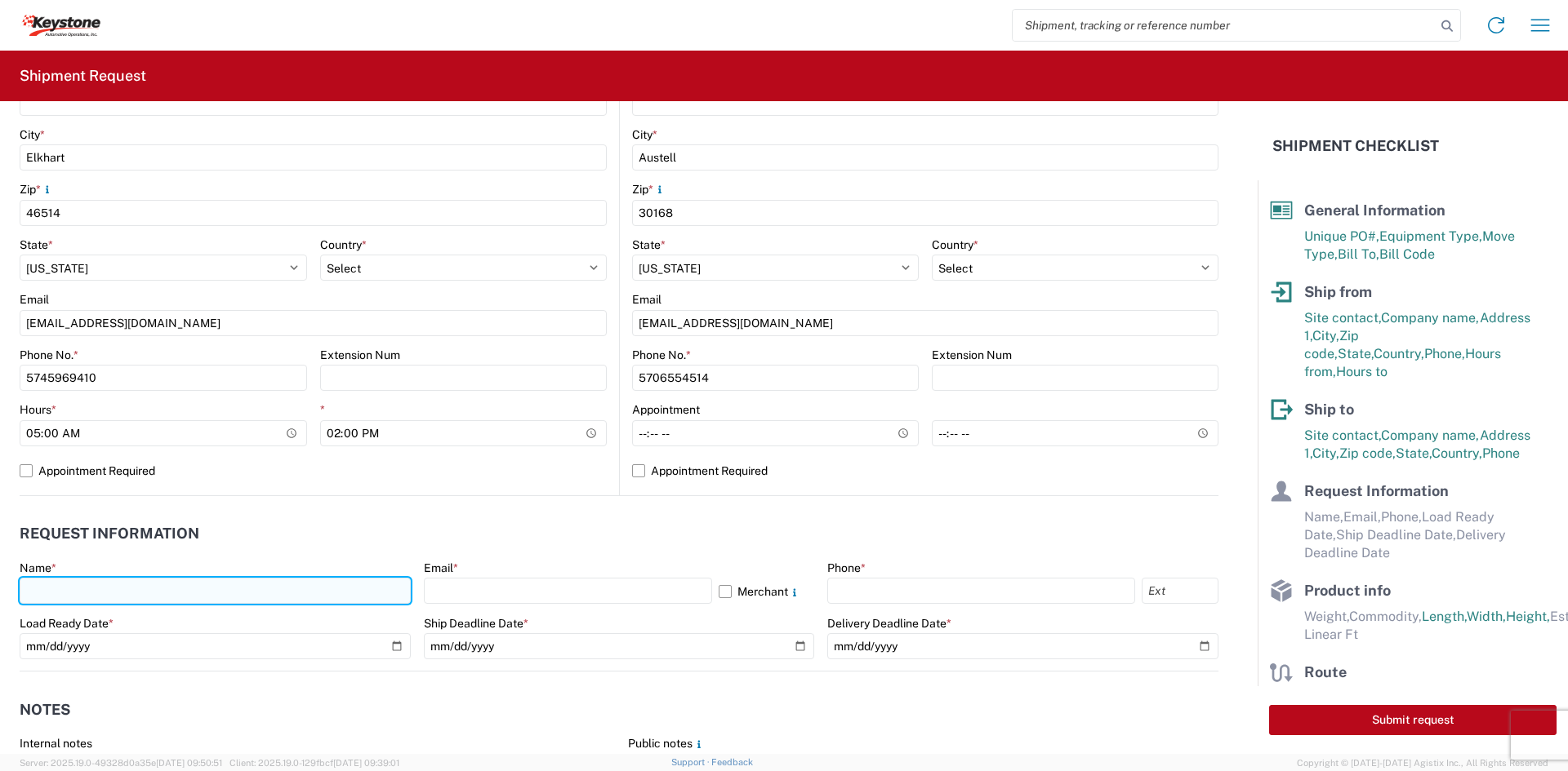
click at [317, 583] on input "text" at bounding box center [215, 590] width 392 height 26
type input "[PERSON_NAME]"
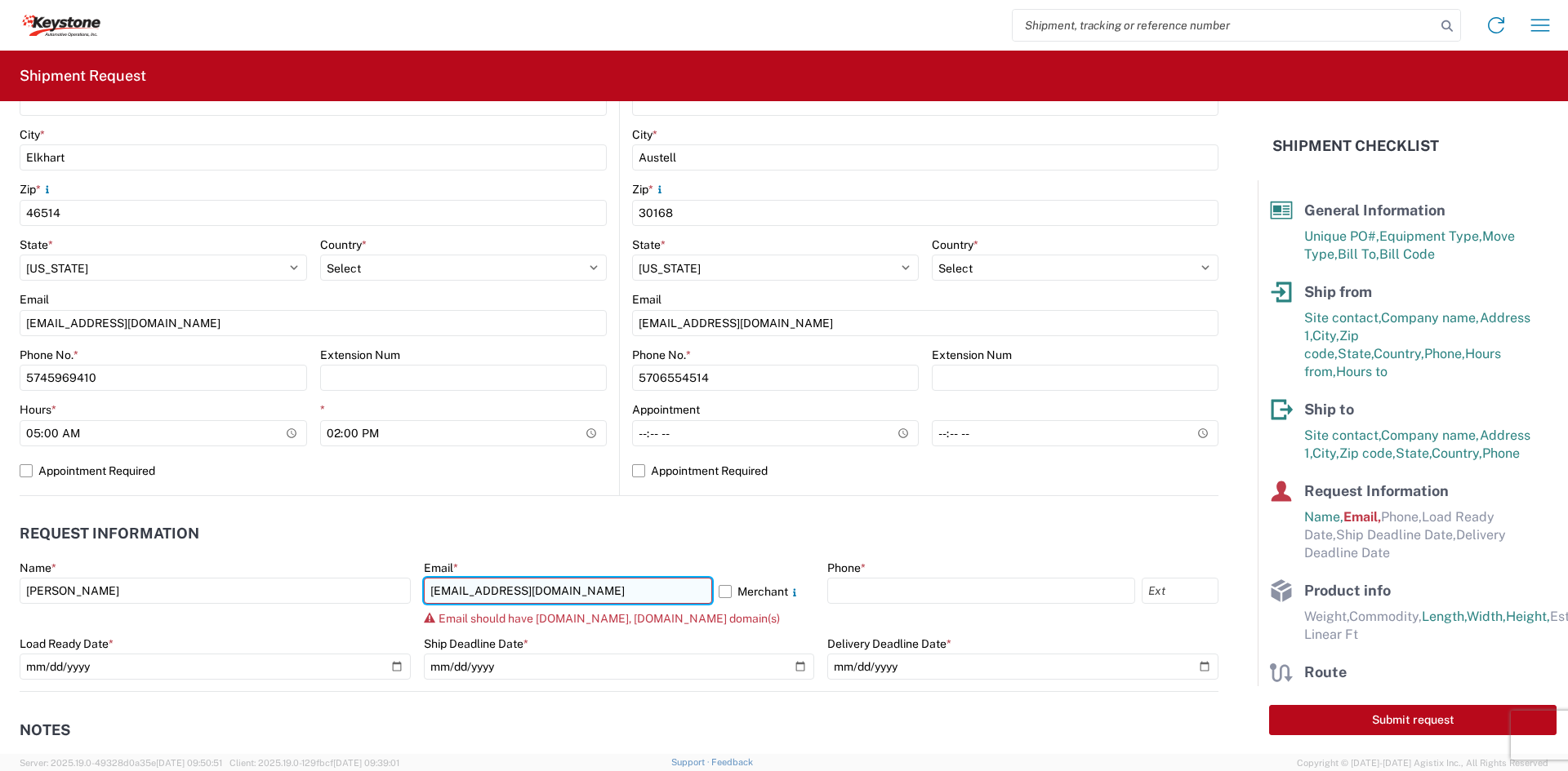
drag, startPoint x: 620, startPoint y: 590, endPoint x: 495, endPoint y: 588, distance: 125.0
click at [495, 588] on input "[EMAIL_ADDRESS][DOMAIN_NAME]" at bounding box center [567, 590] width 288 height 26
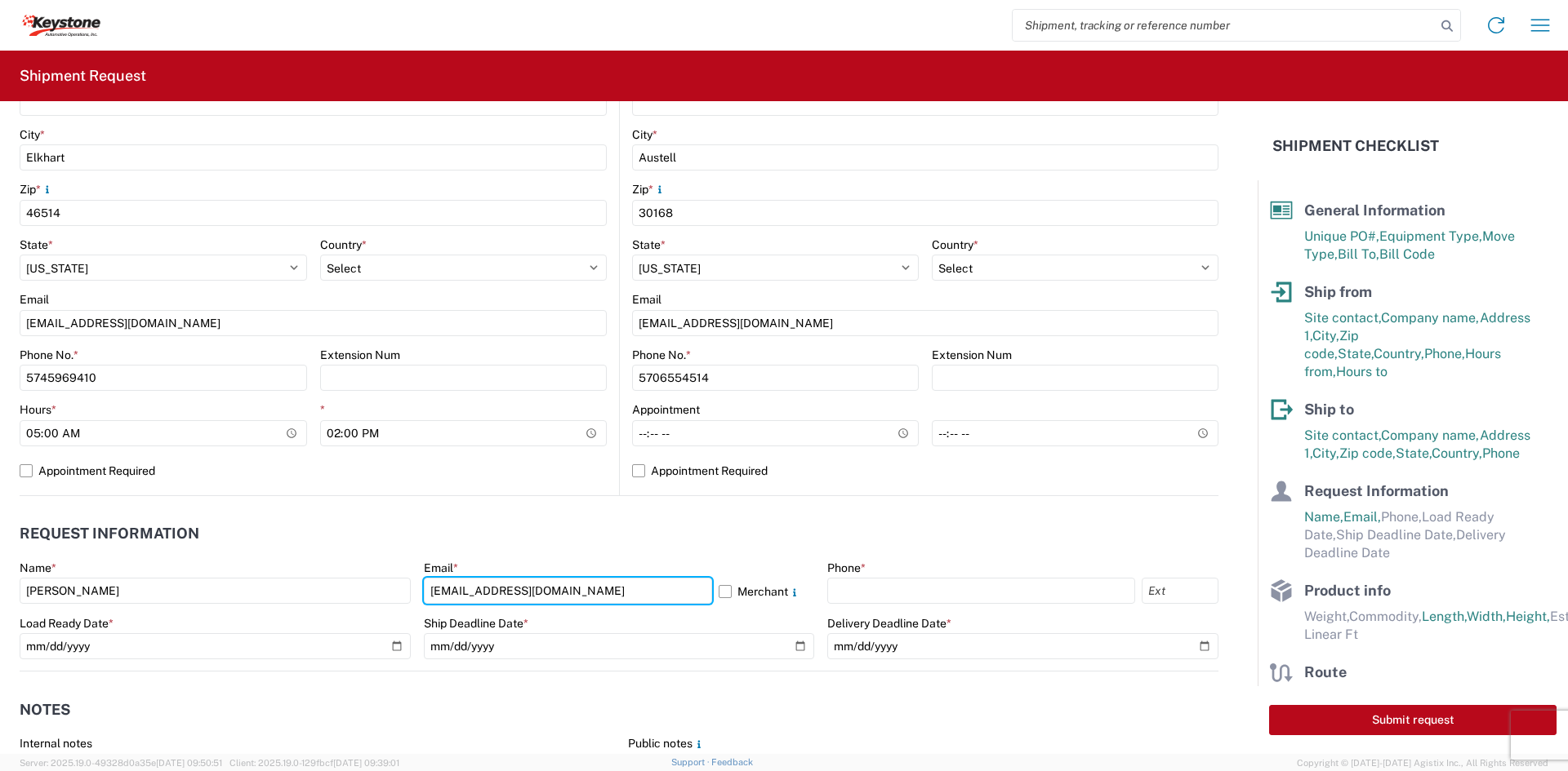
type input "[EMAIL_ADDRESS][DOMAIN_NAME]"
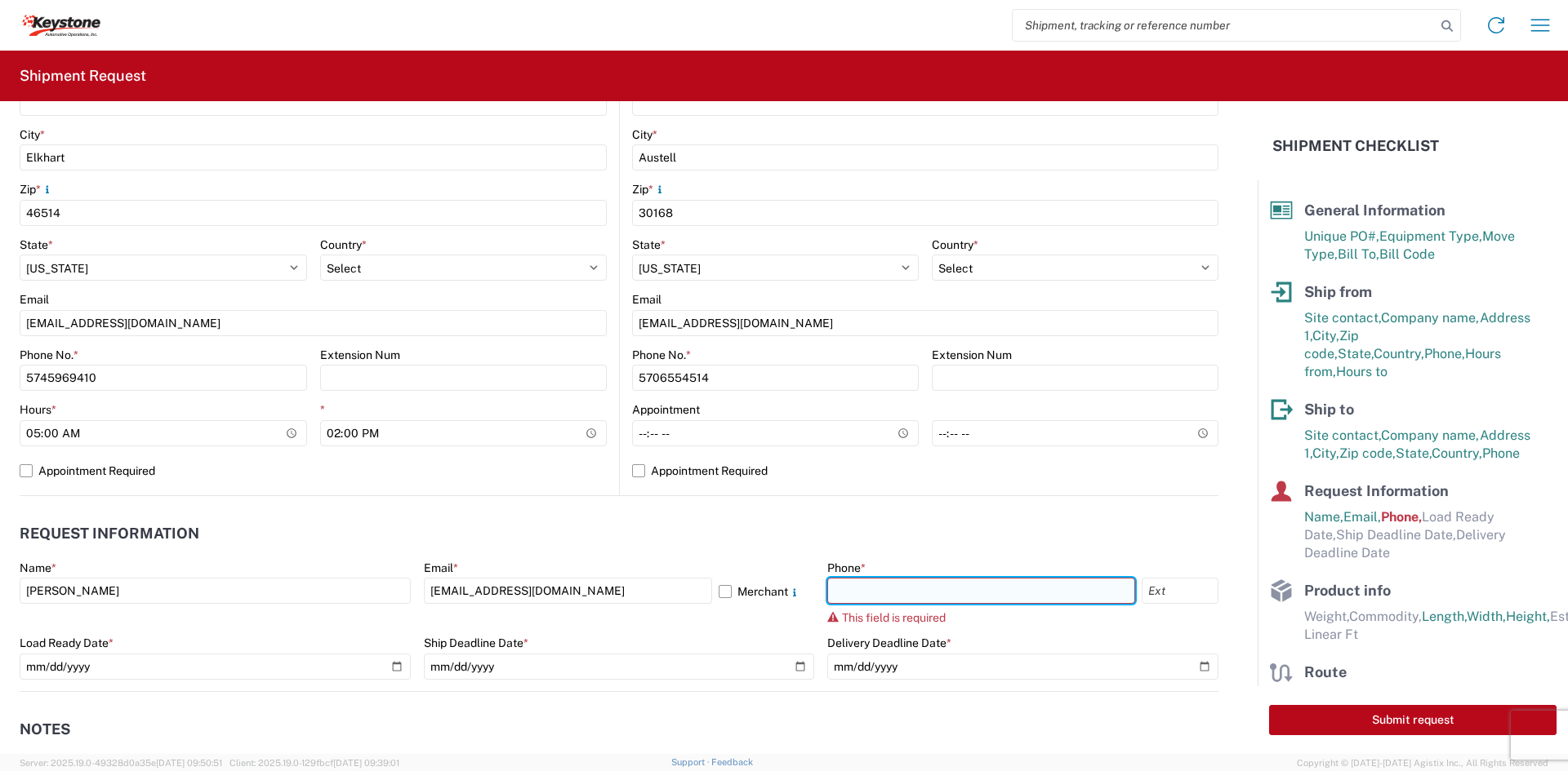
click at [858, 586] on input "text" at bounding box center [980, 590] width 308 height 26
type input "5706554514"
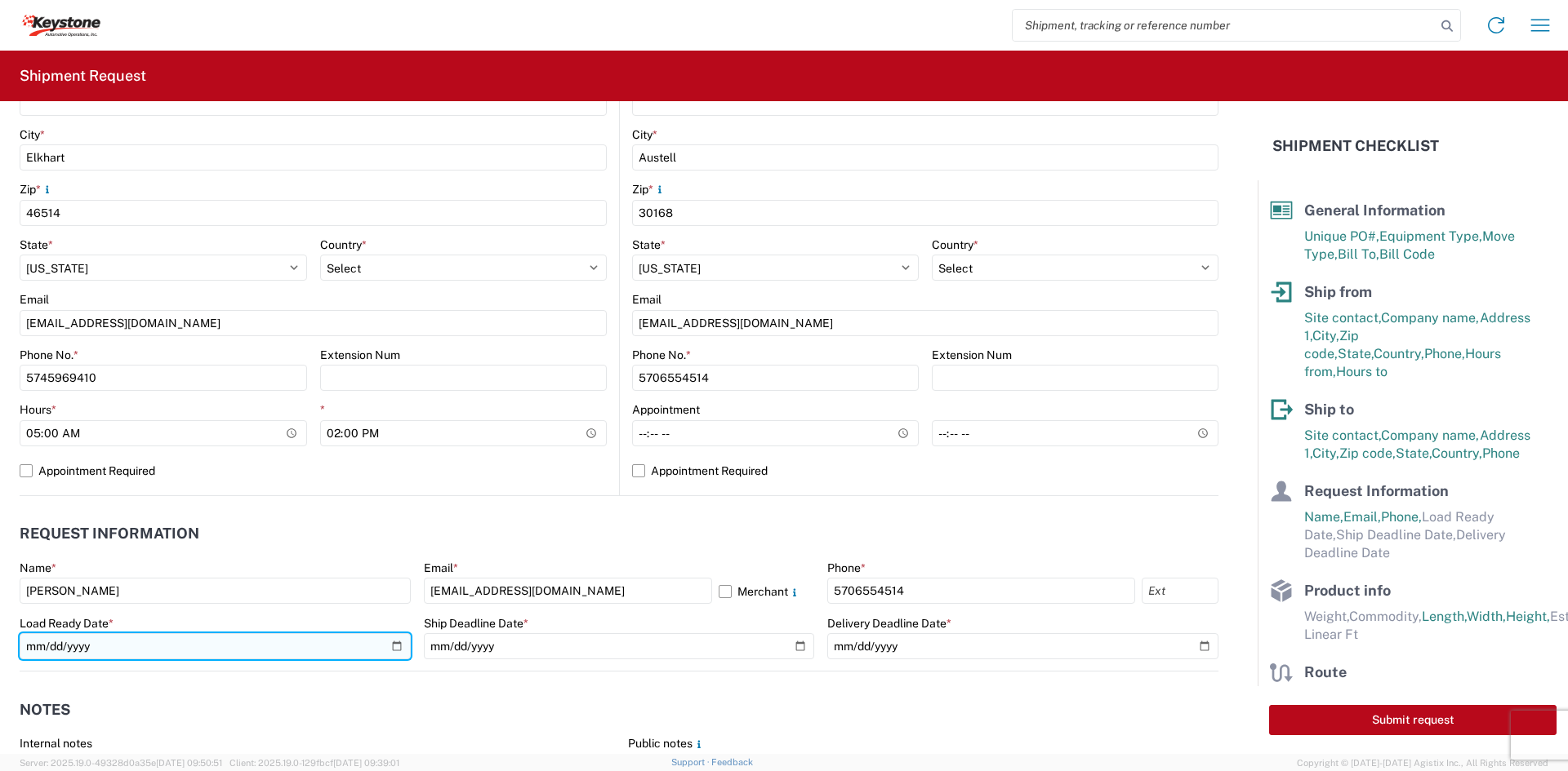
click at [401, 644] on input "date" at bounding box center [215, 646] width 392 height 26
click at [395, 644] on input "date" at bounding box center [215, 646] width 392 height 26
type input "[DATE]"
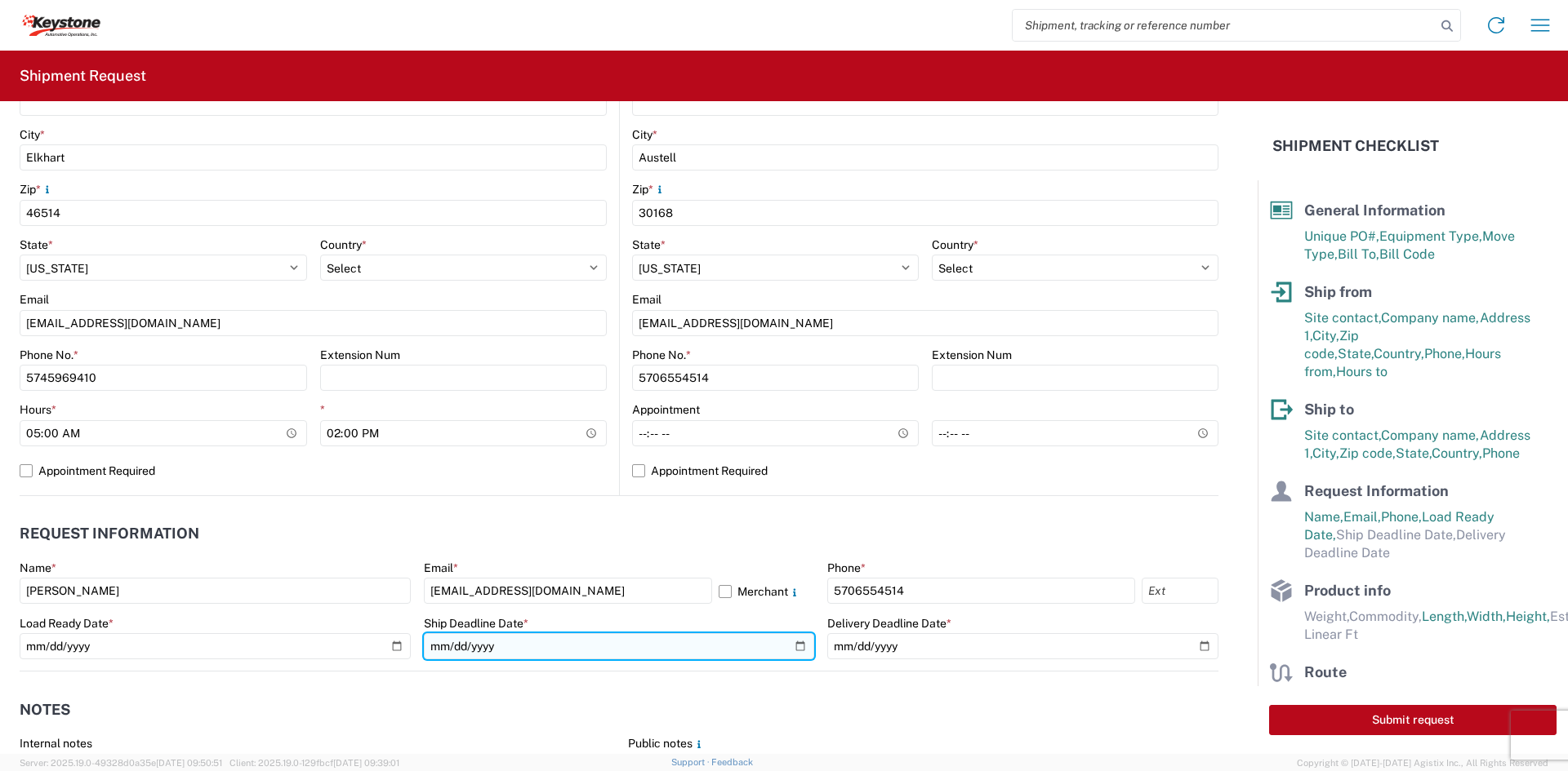
click at [796, 644] on input "date" at bounding box center [619, 646] width 392 height 26
type input "[DATE]"
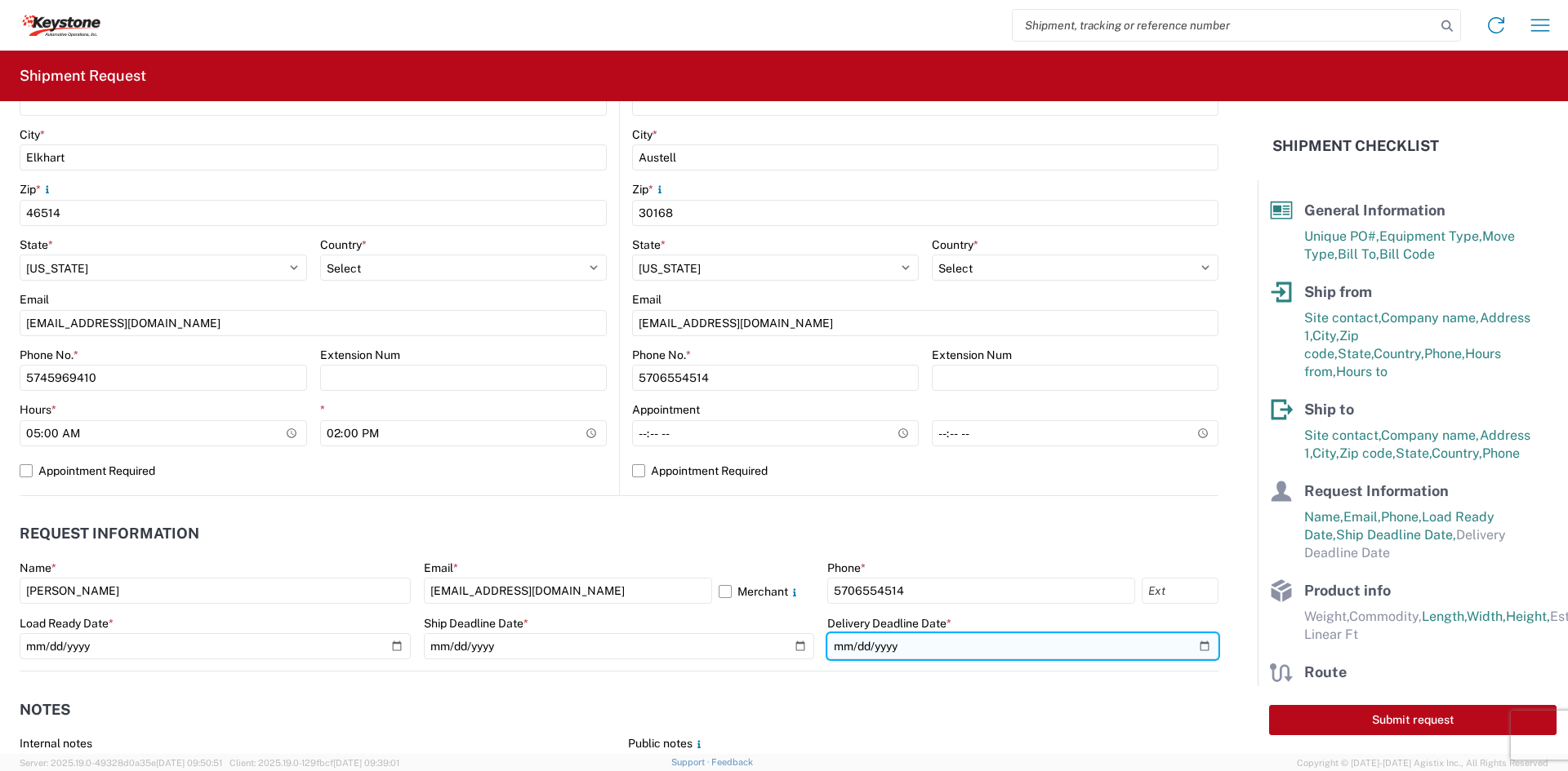
click at [1189, 646] on input "date" at bounding box center [1022, 646] width 392 height 26
type input "[DATE]"
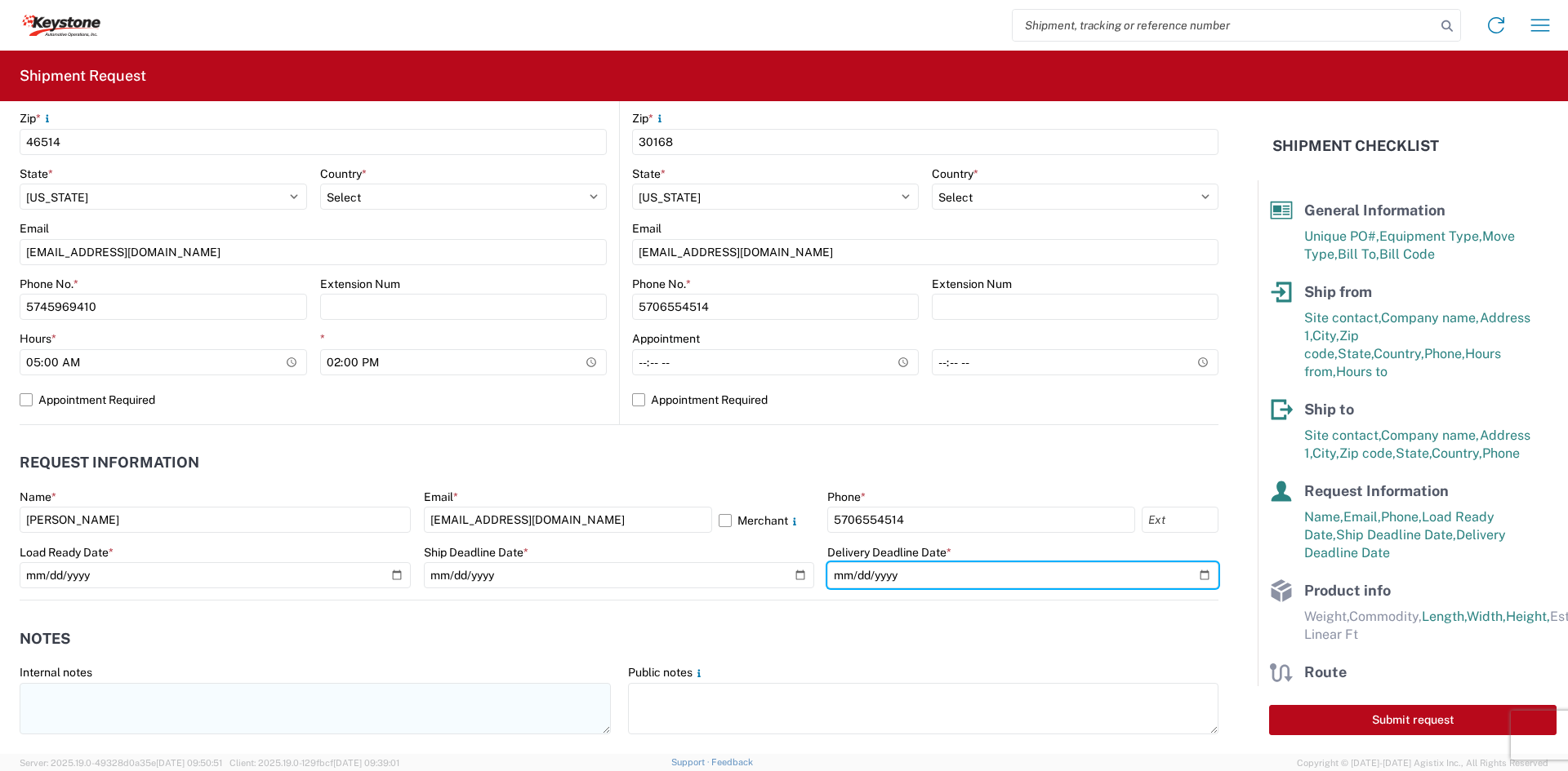
scroll to position [653, 0]
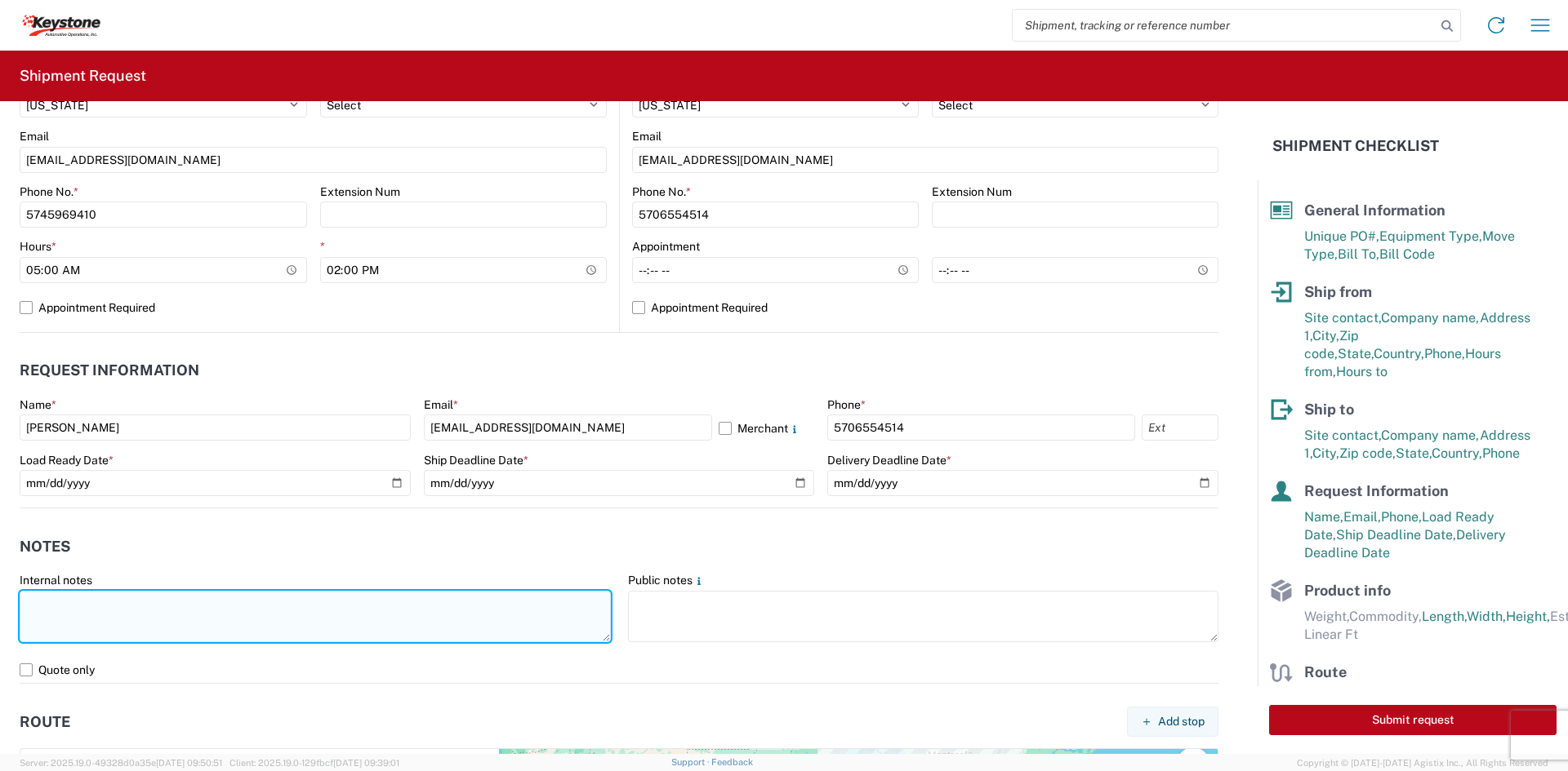
click at [219, 608] on textarea at bounding box center [314, 616] width 591 height 52
drag, startPoint x: 99, startPoint y: 634, endPoint x: 10, endPoint y: 601, distance: 94.9
click at [10, 601] on form "General Information Template PO# 4176914 Equipment Type * Select 53’ Dry Van Fl…" at bounding box center [629, 427] width 1258 height 653
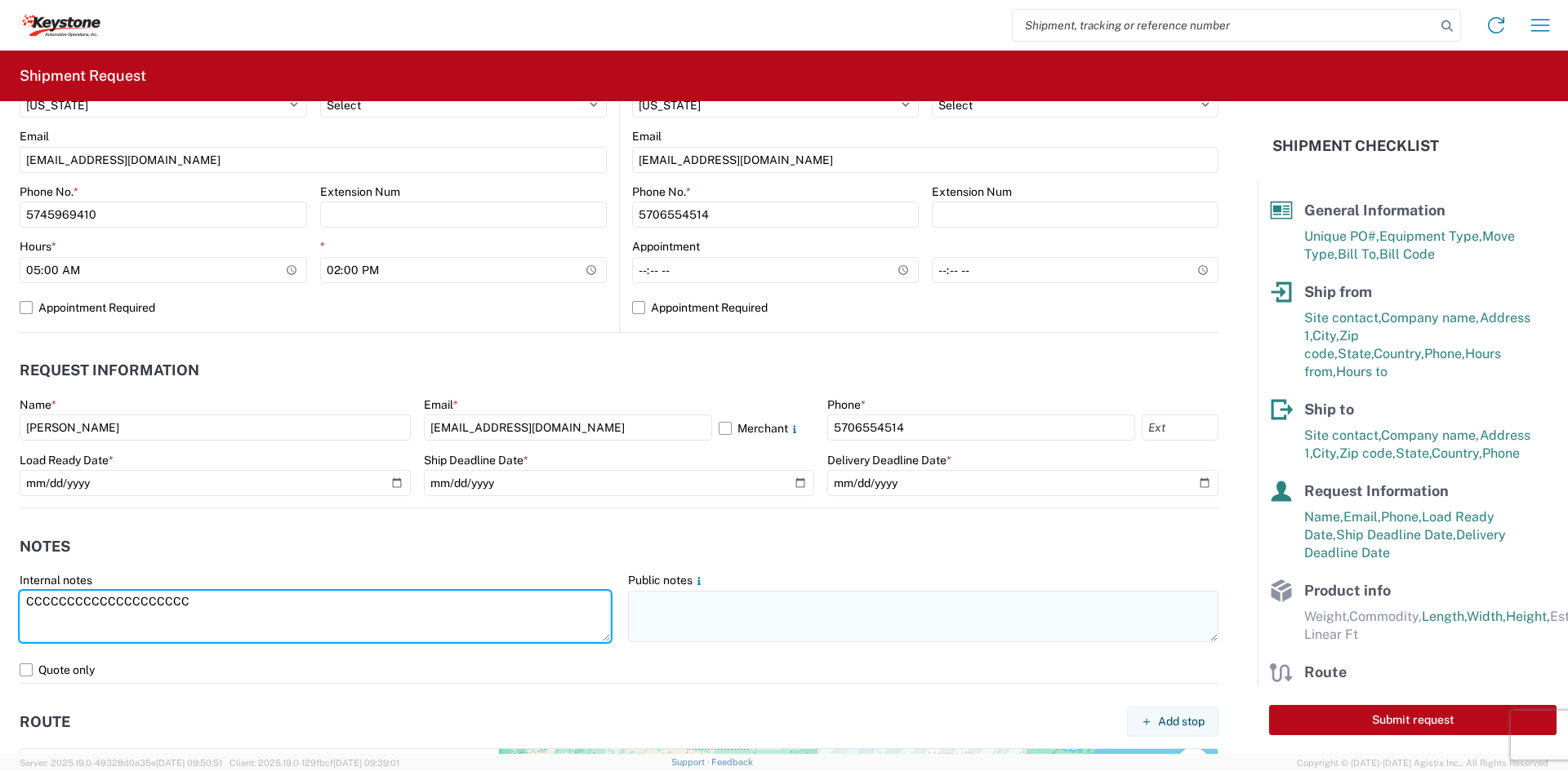
type textarea "CCCCCCCCCCCCCCCCCCCCC"
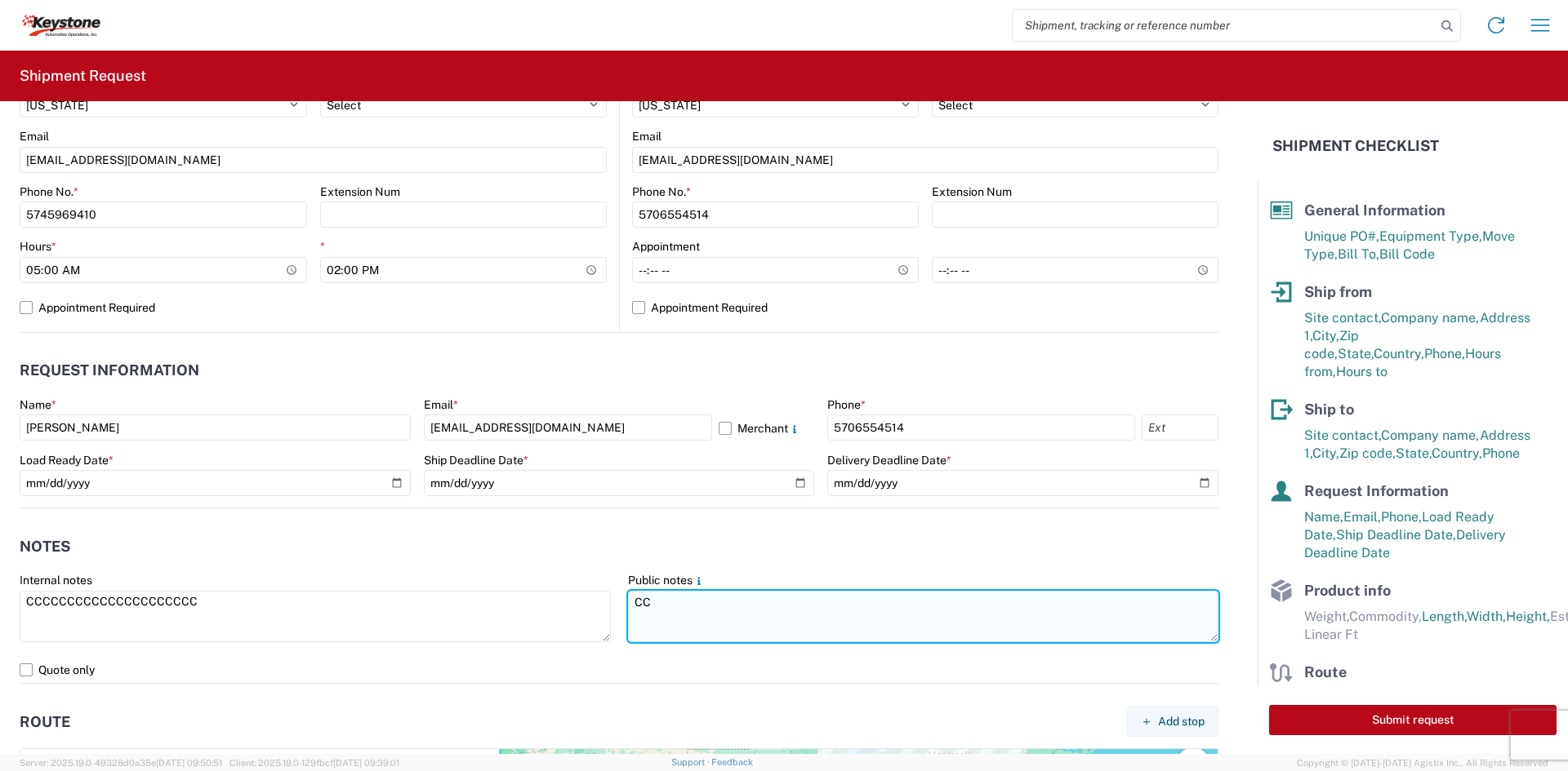
click at [687, 626] on textarea "CC" at bounding box center [923, 616] width 591 height 52
type textarea "C"
paste textarea "DIMENSIONS: 192" X 46" X 17" 360LBS"
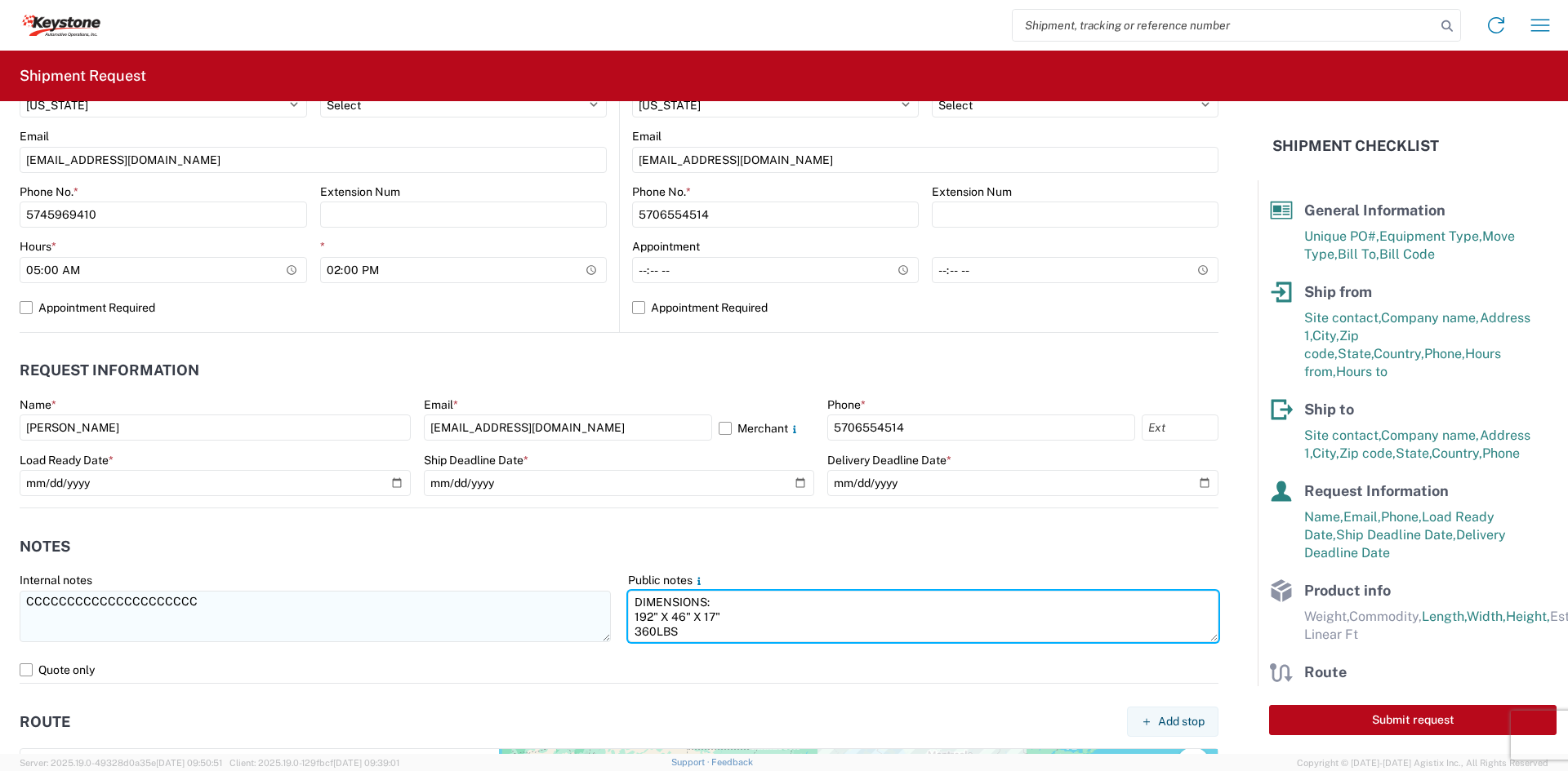
type textarea "DIMENSIONS: 192" X 46" X 17" 360LBS"
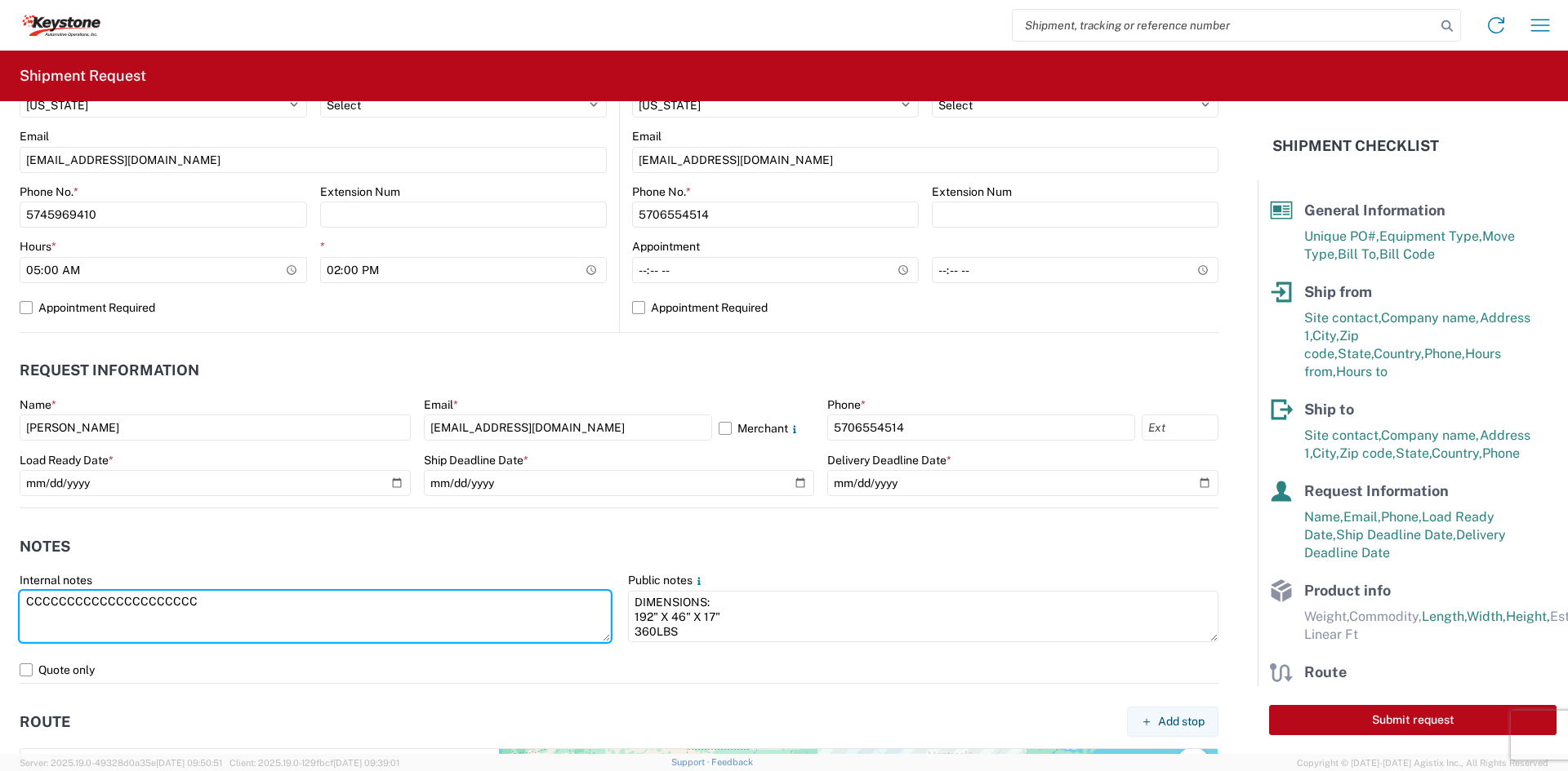
drag, startPoint x: 258, startPoint y: 617, endPoint x: -22, endPoint y: 621, distance: 280.0
click at [0, 621] on html "Home Shipment request Shipment tracking Shipment Request General Information Te…" at bounding box center [784, 386] width 1568 height 771
paste textarea "DIMENSIONS: 192" X 46" X 17" 360LBS"
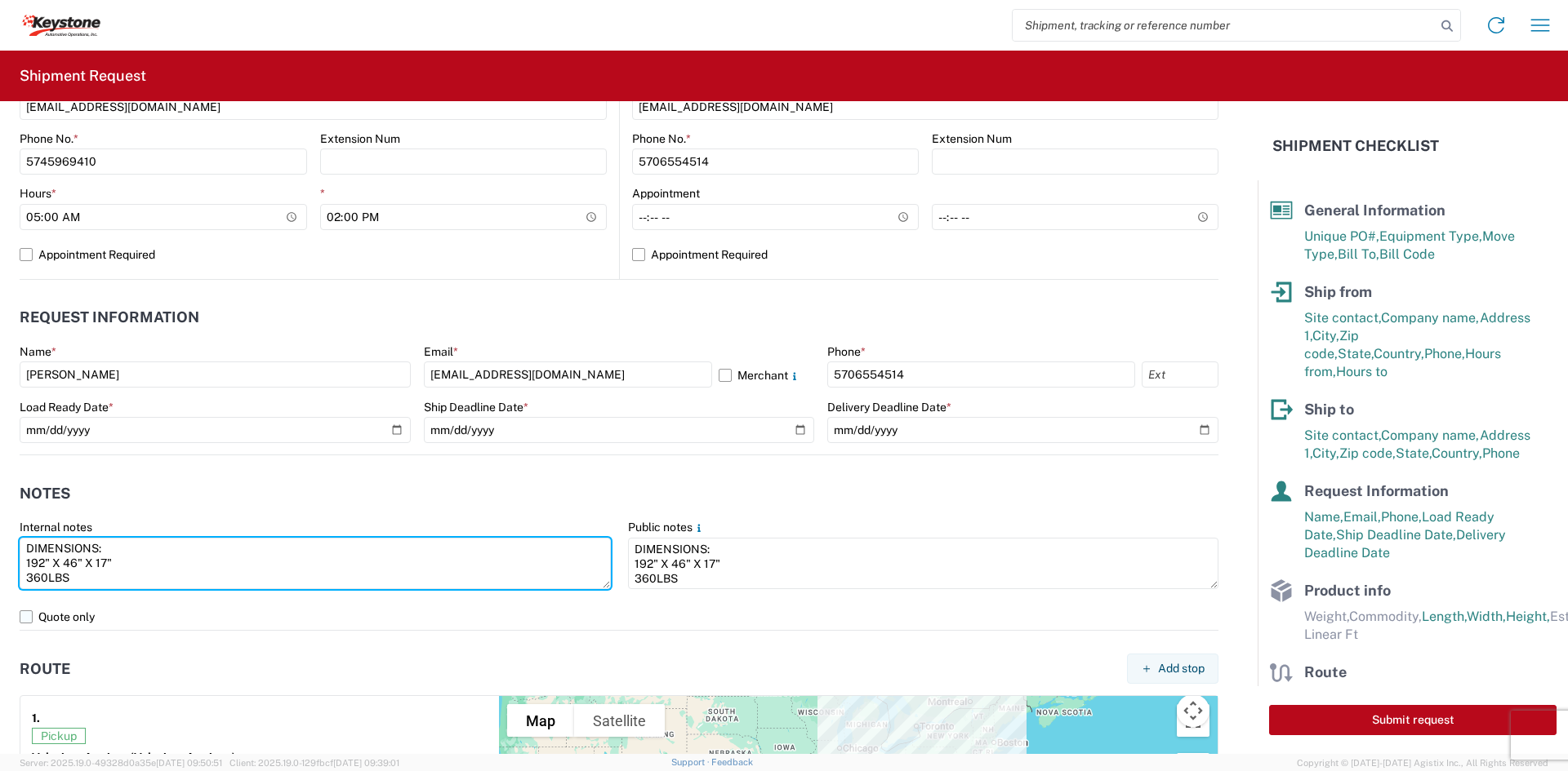
scroll to position [735, 0]
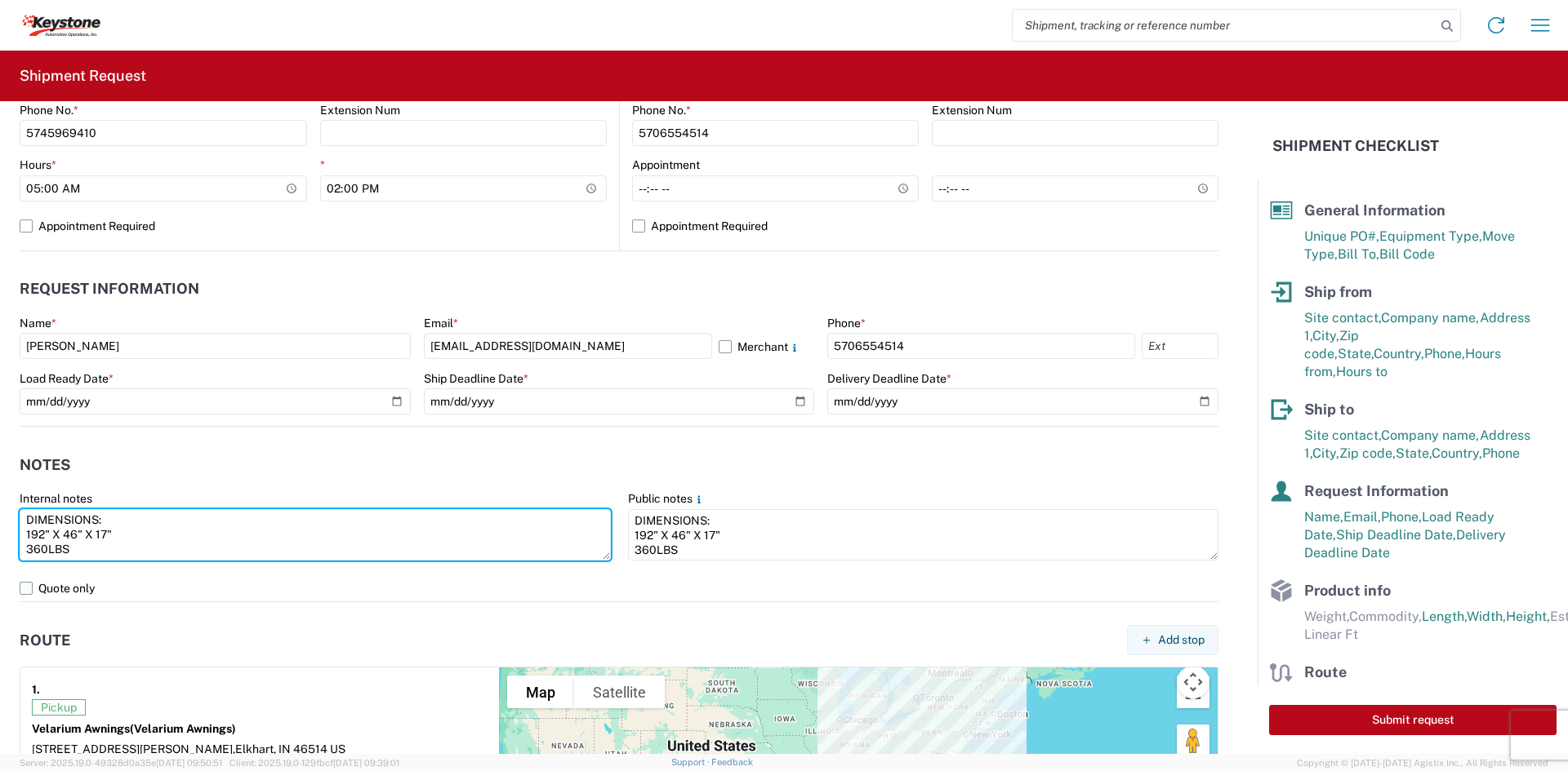
type textarea "DIMENSIONS: 192" X 46" X 17" 360LBS"
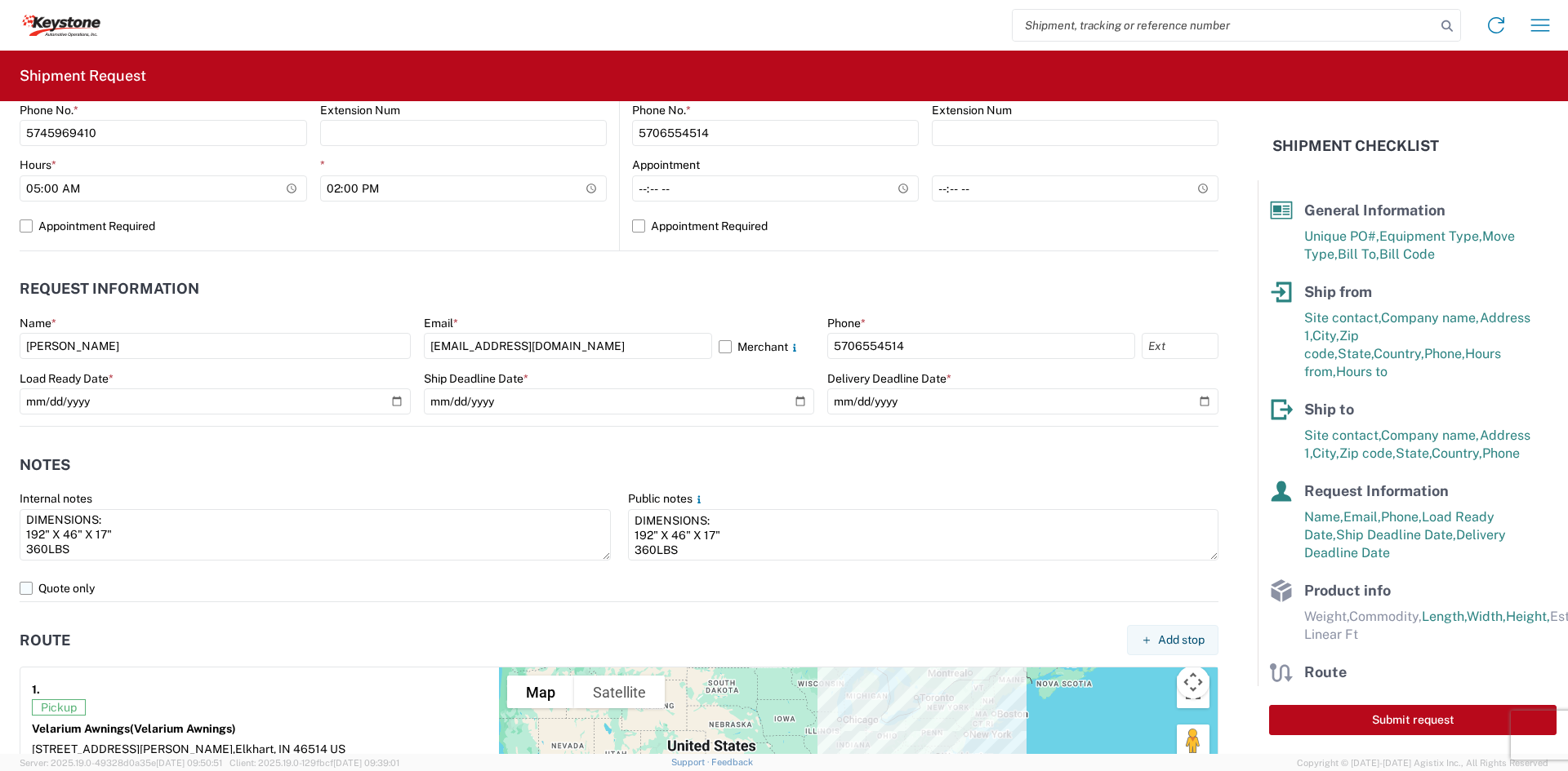
click at [263, 595] on label "Quote only" at bounding box center [619, 588] width 1199 height 26
click at [0, 0] on input "Quote only" at bounding box center [0, 0] width 0 height 0
click at [263, 595] on label "Quote only" at bounding box center [619, 588] width 1199 height 26
click at [0, 0] on input "Quote only" at bounding box center [0, 0] width 0 height 0
click at [238, 635] on header "Route Add stop" at bounding box center [619, 640] width 1199 height 37
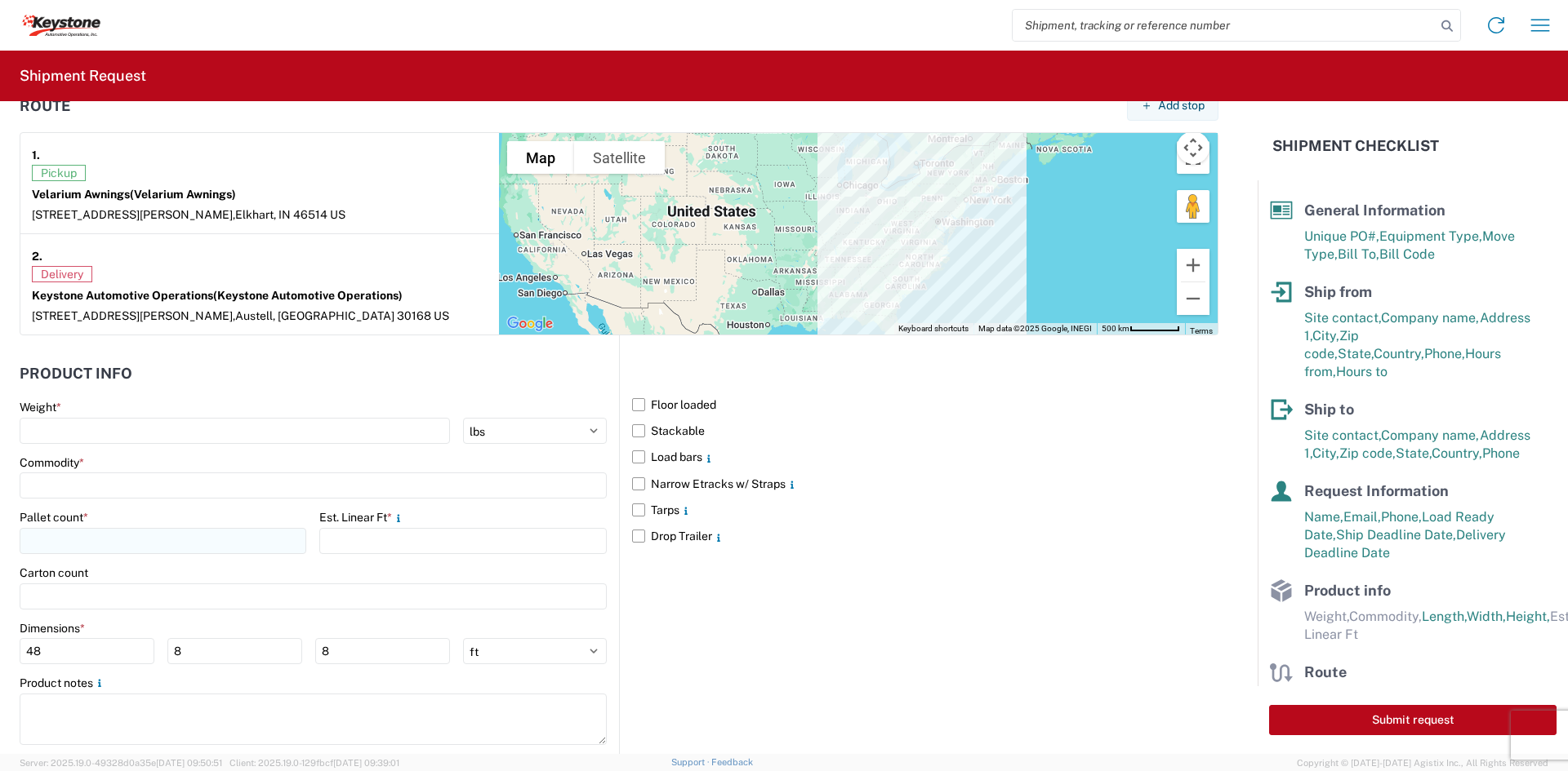
scroll to position [1305, 0]
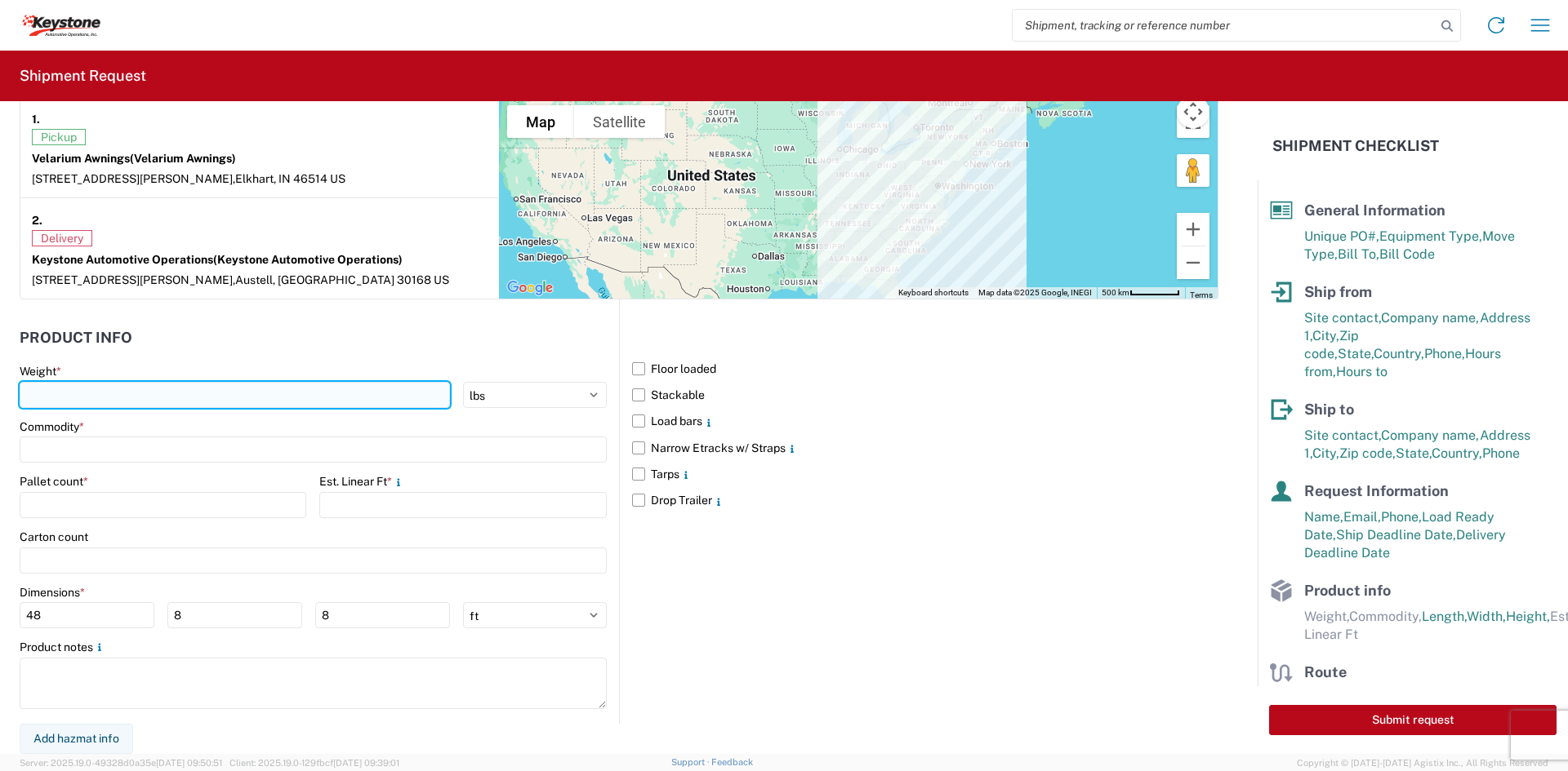
click at [242, 393] on input "number" at bounding box center [234, 394] width 431 height 26
type input "340"
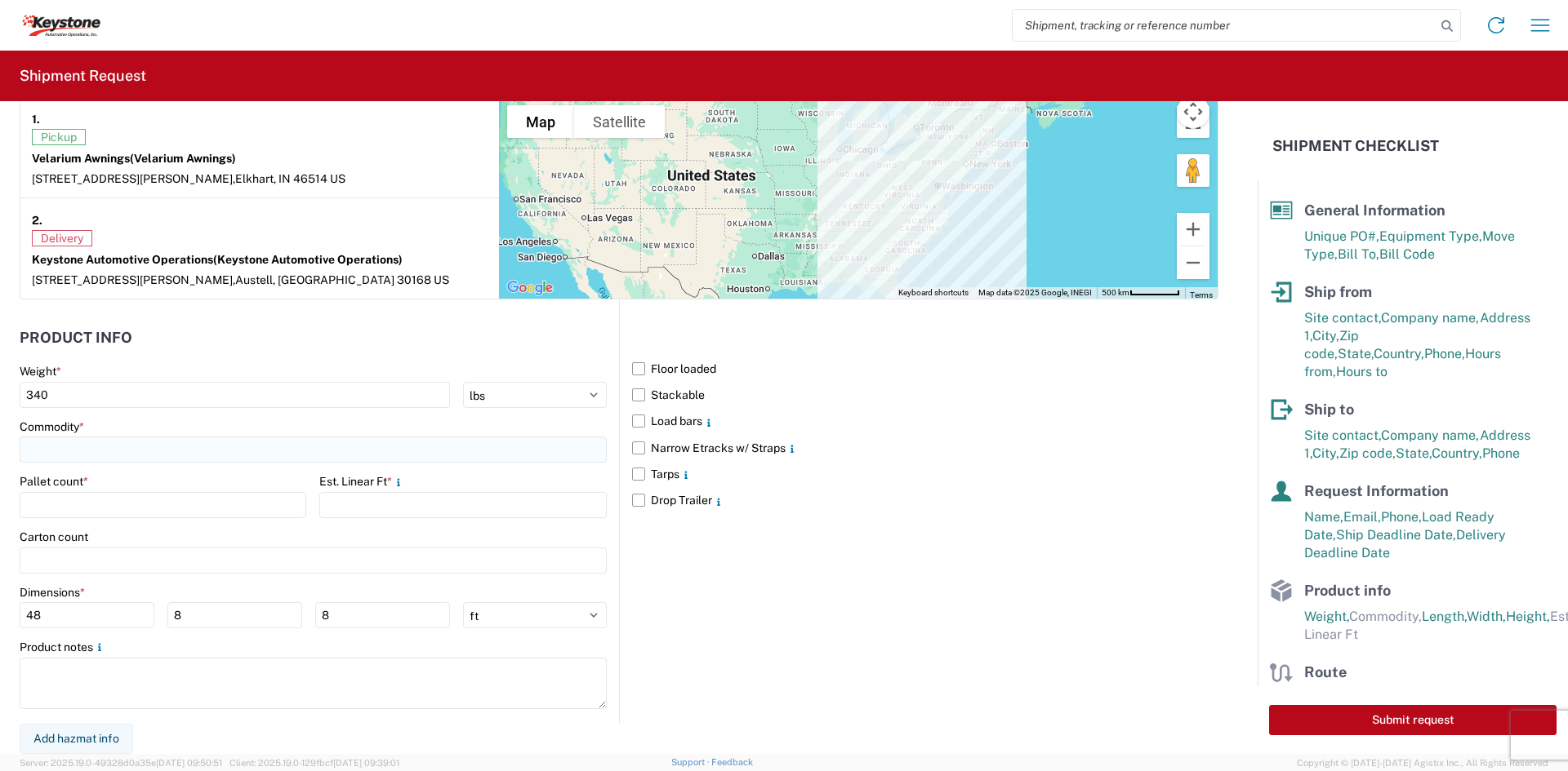
click at [204, 452] on input at bounding box center [312, 449] width 587 height 26
click at [133, 489] on input "AWNINGS" at bounding box center [166, 489] width 267 height 26
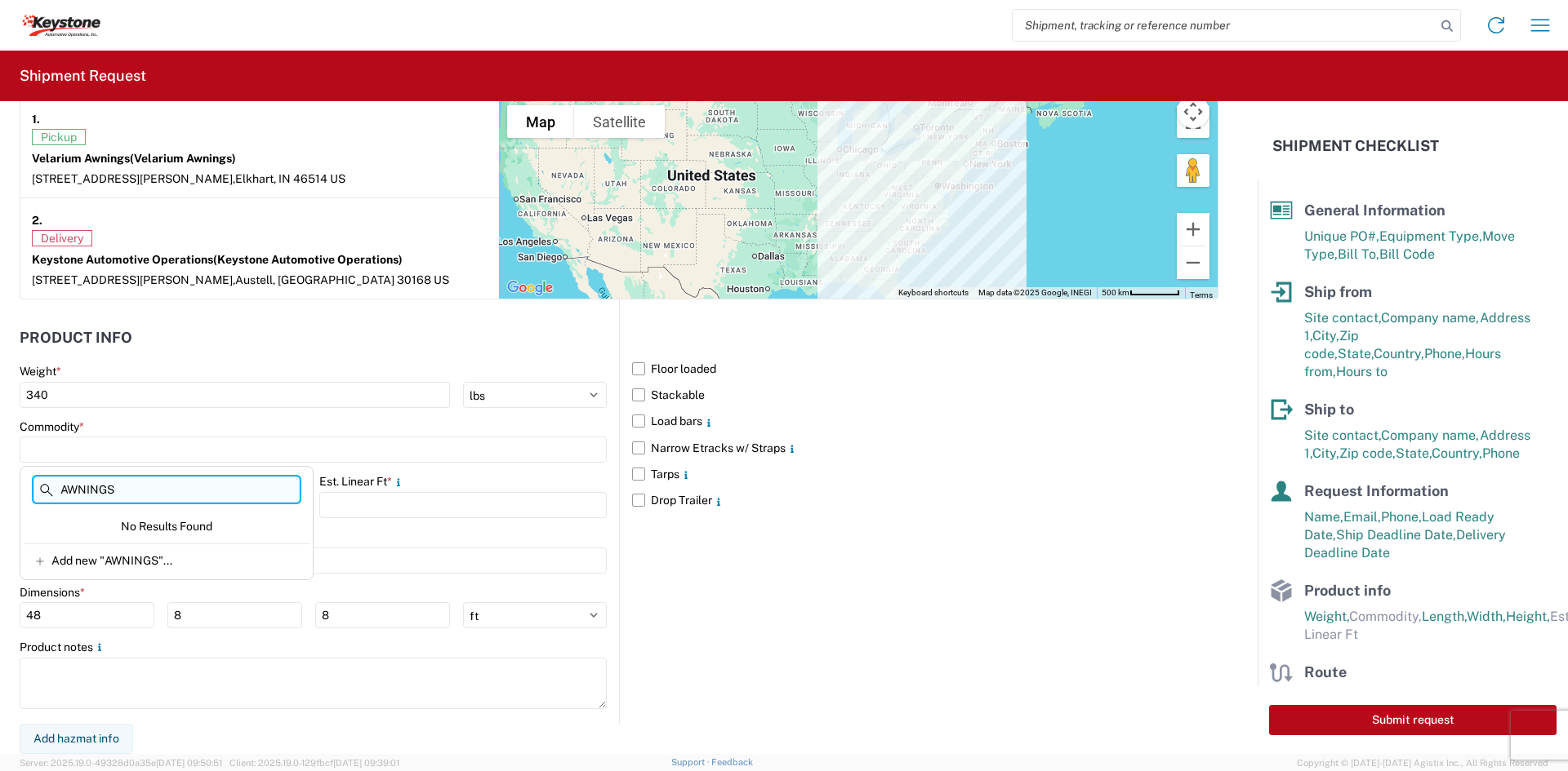
click at [123, 493] on input "AWNINGS" at bounding box center [166, 489] width 267 height 26
click at [122, 493] on input "AWNINGS" at bounding box center [166, 489] width 267 height 26
click at [197, 486] on input "AWNINGSN" at bounding box center [166, 489] width 267 height 26
type input "AWNINGS"
click at [143, 572] on div "Add new "AWNINGS"..." at bounding box center [166, 559] width 286 height 32
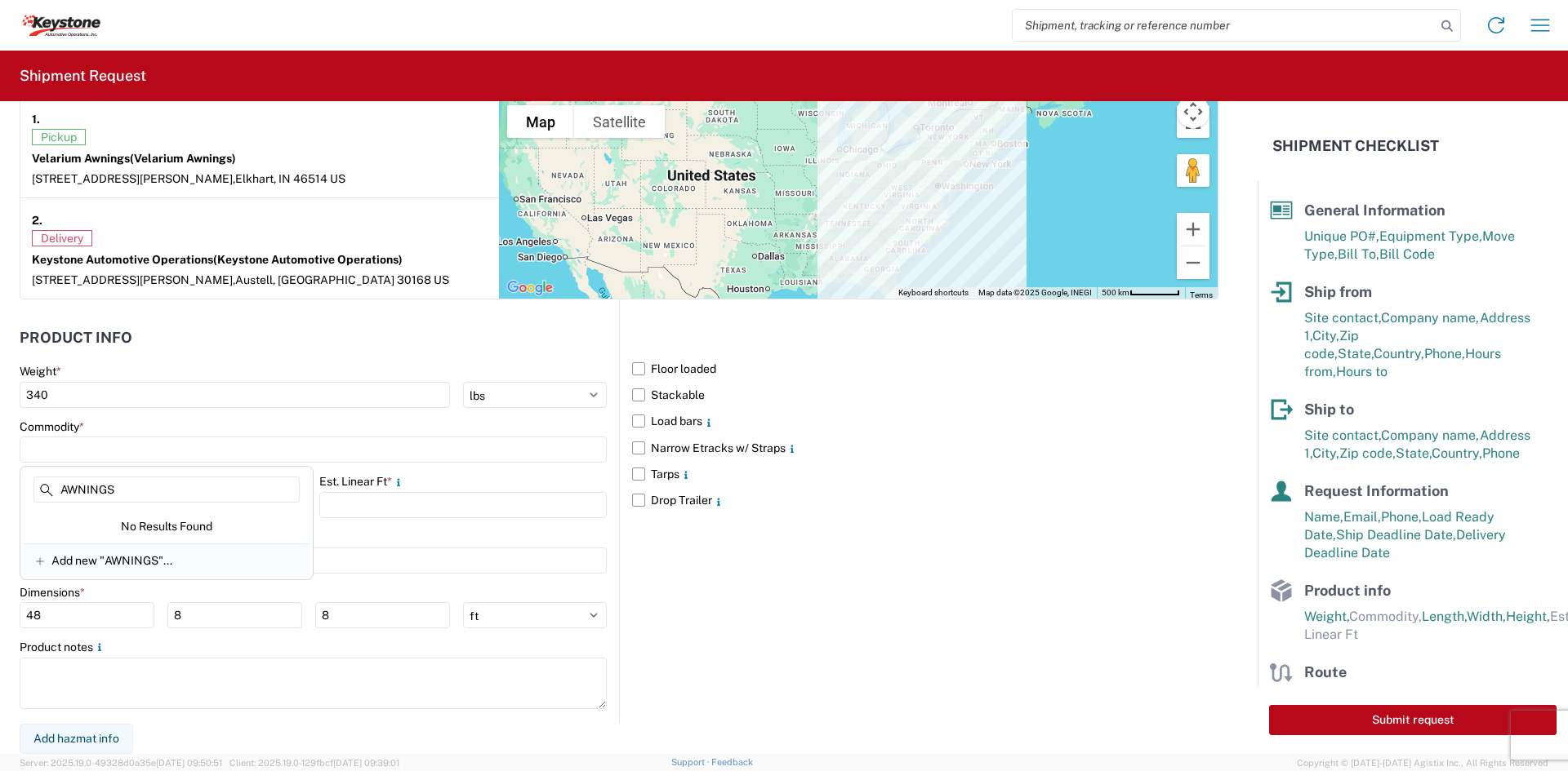
type input "AWNINGS"
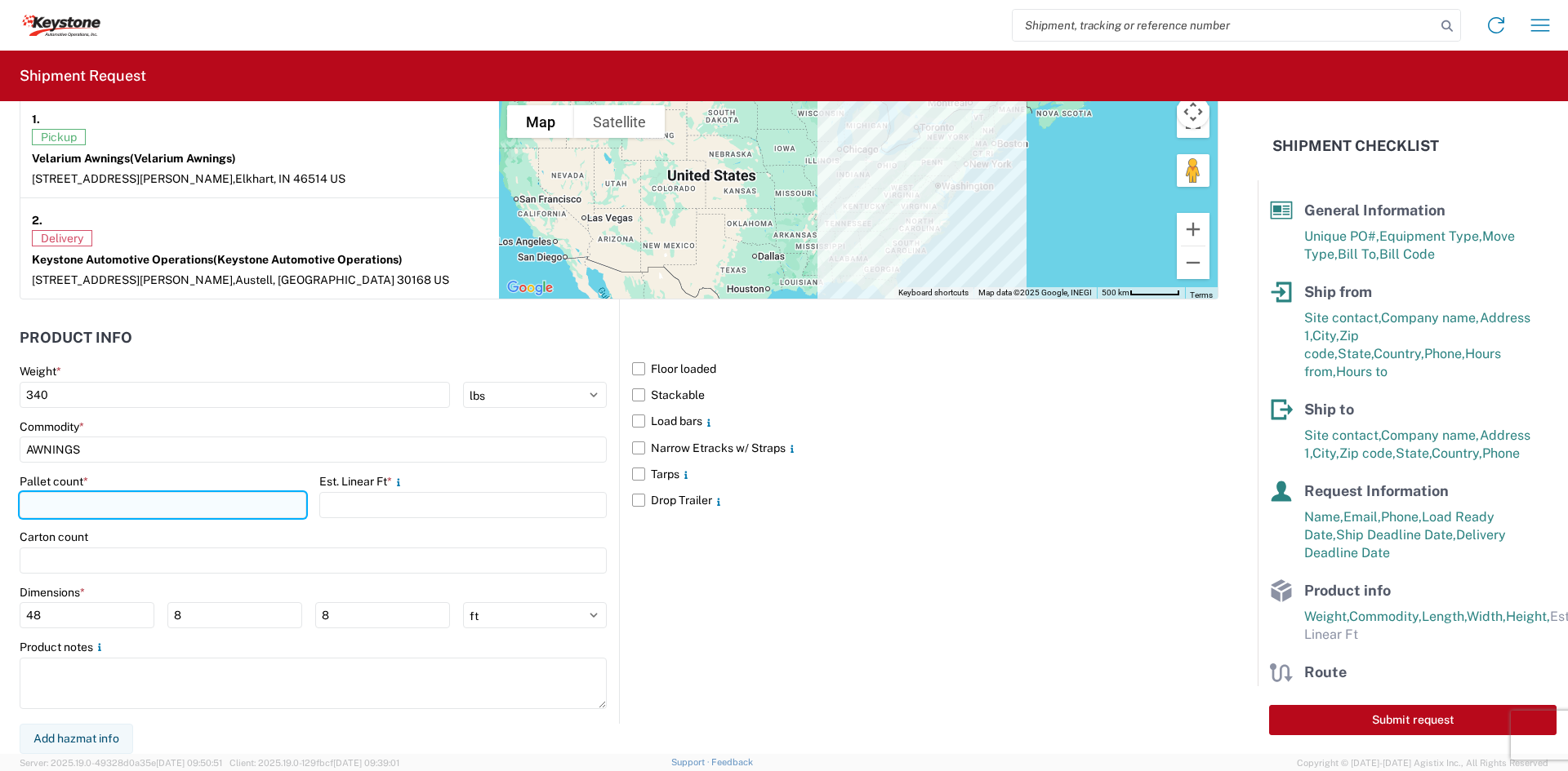
click at [137, 509] on input "number" at bounding box center [163, 505] width 287 height 26
type input "1"
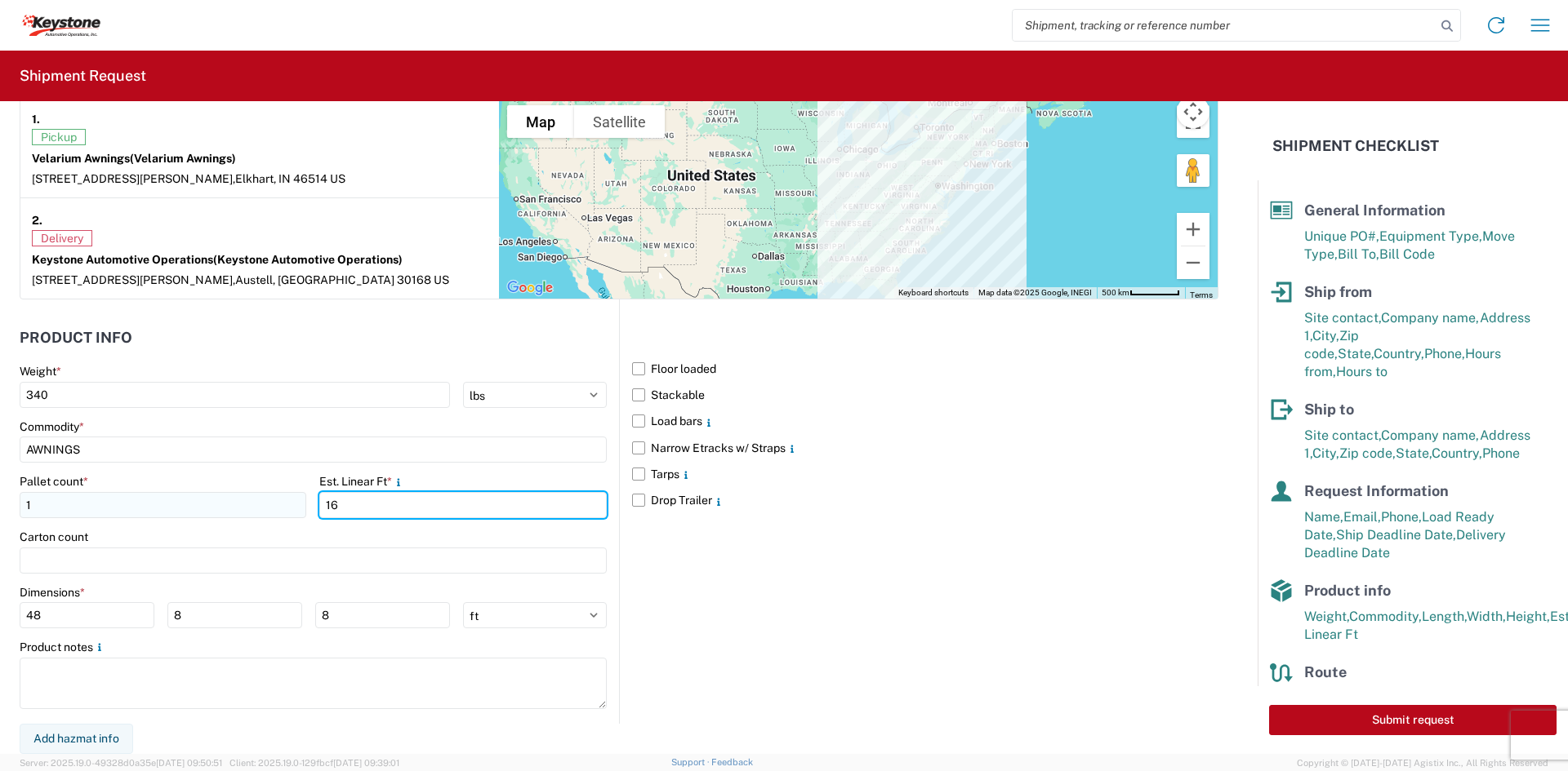
type input "16"
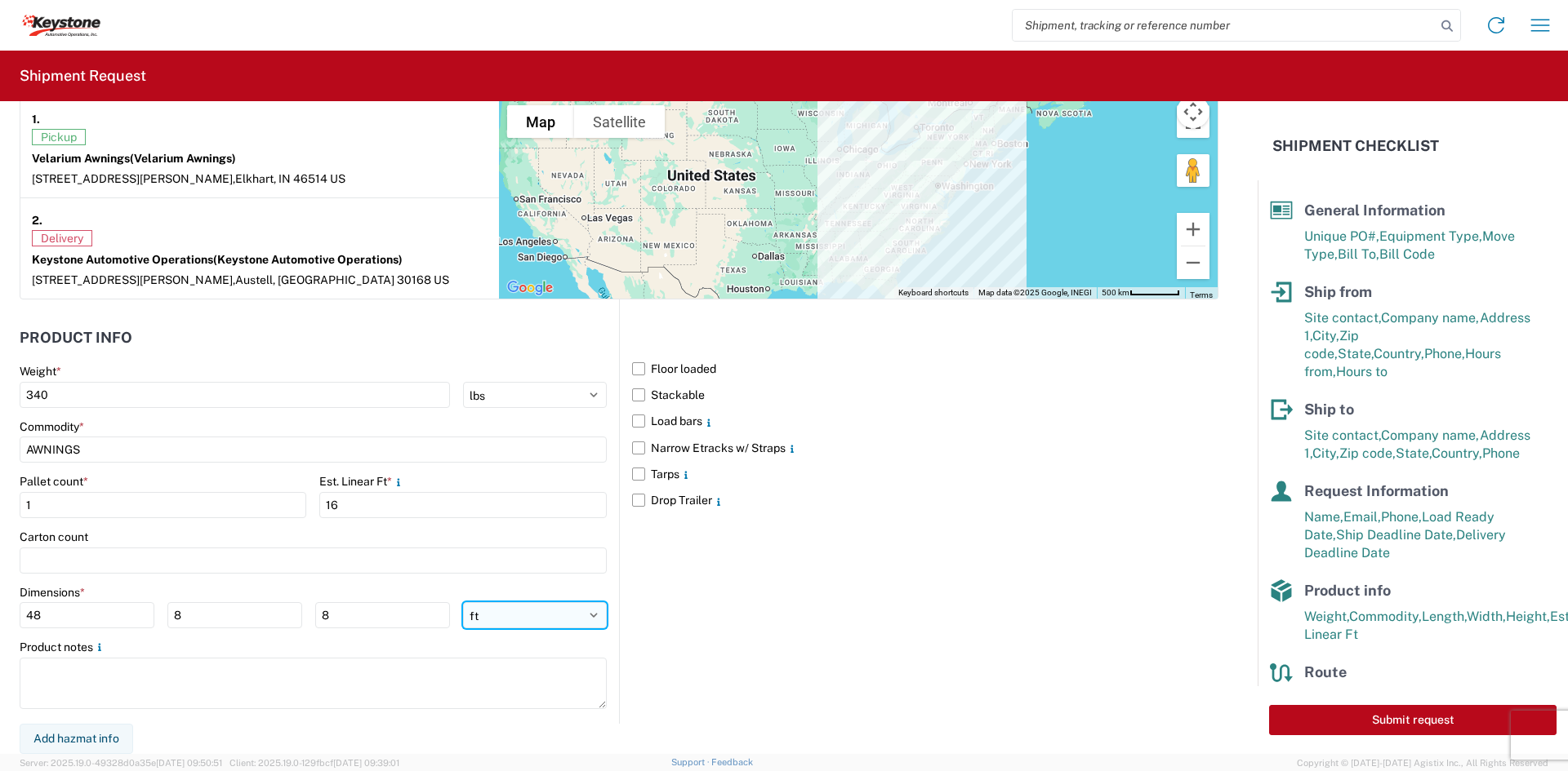
click at [489, 615] on select "ft in cm" at bounding box center [534, 615] width 144 height 26
select select "IN"
click at [463, 602] on select "ft in cm" at bounding box center [534, 615] width 144 height 26
type input "576"
type input "96"
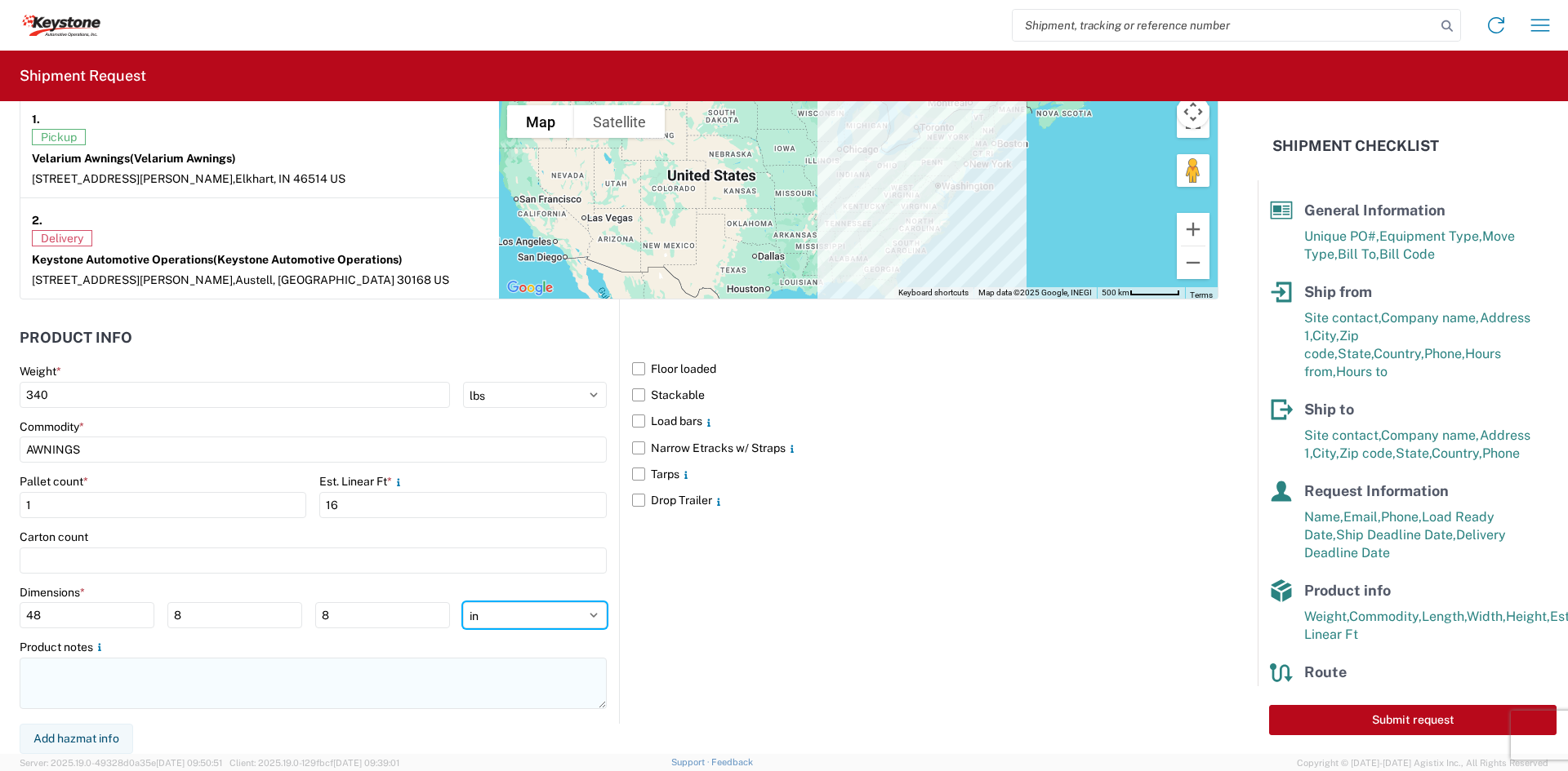
type input "96"
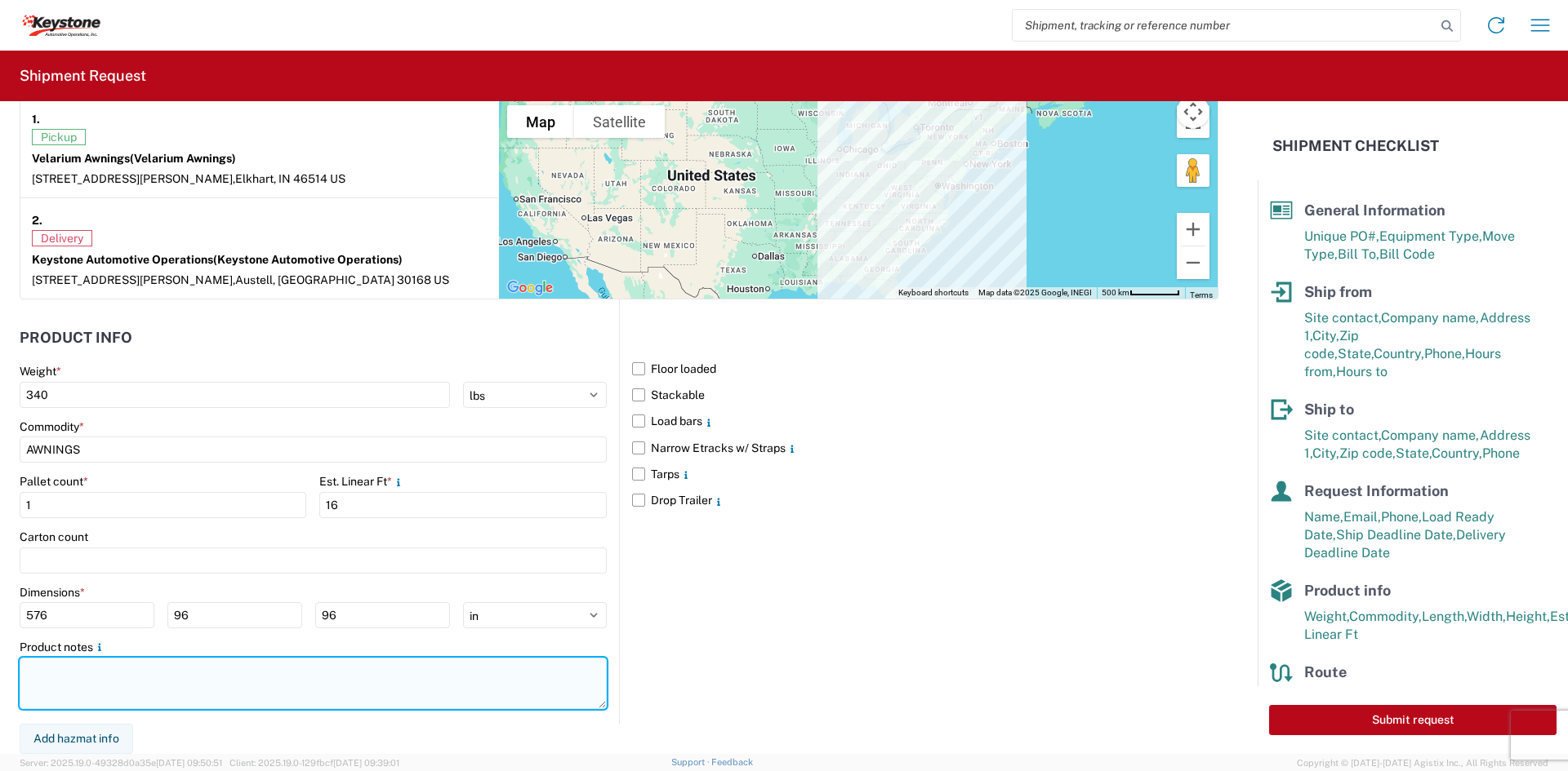
click at [347, 682] on textarea at bounding box center [312, 683] width 587 height 52
paste textarea "DIMENSIONS: 192" X 46" X 17" 360LBS"
type textarea "DIMENSIONS: 192" X 46" X 17" 360LBS"
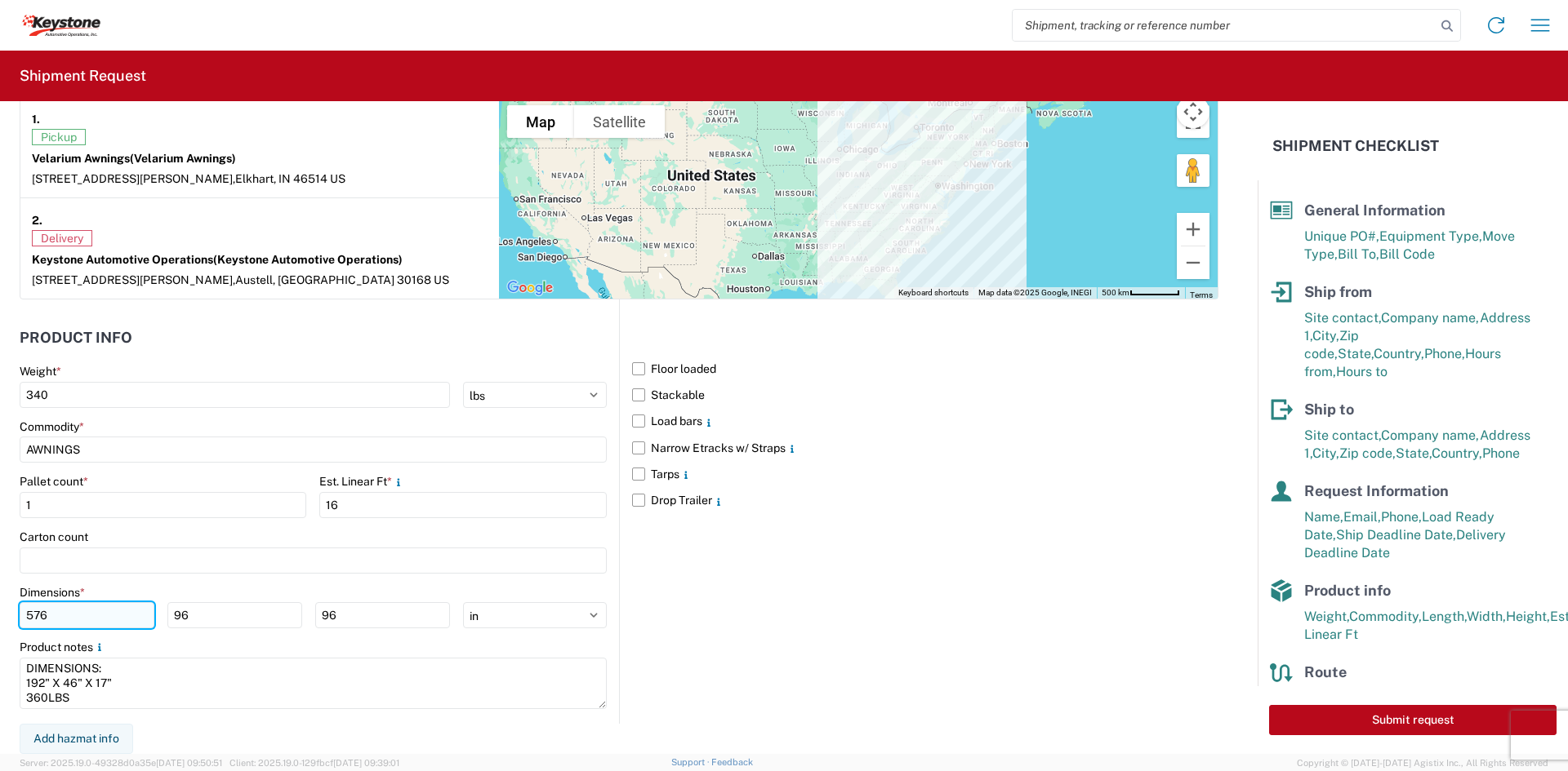
click at [38, 618] on input "576" at bounding box center [87, 615] width 135 height 26
type input "192"
type input "46"
type input "17"
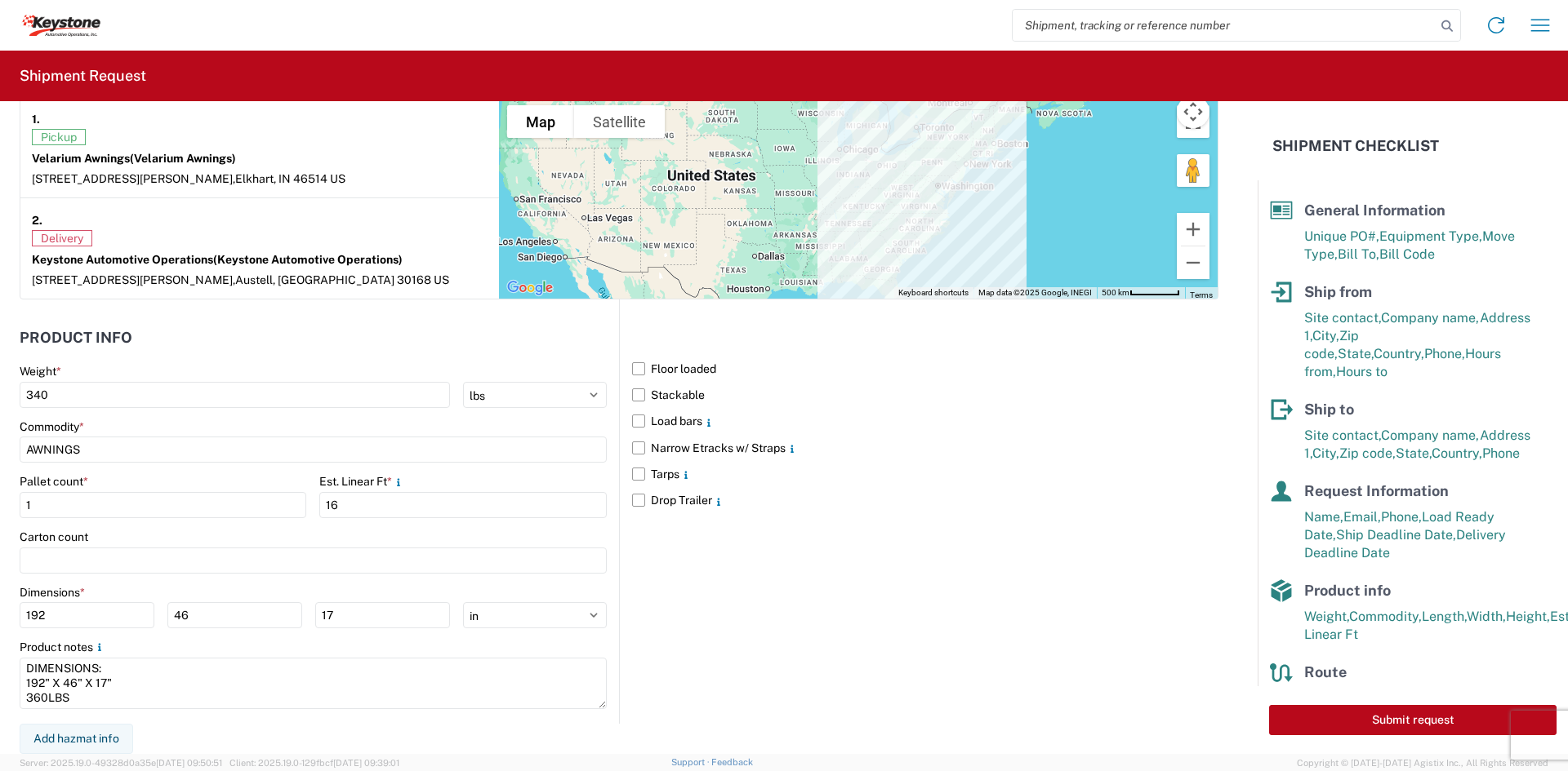
click at [407, 733] on form "General Information Template PO# 4176914 Equipment Type * Select 53’ Dry Van Fl…" at bounding box center [629, 427] width 1258 height 653
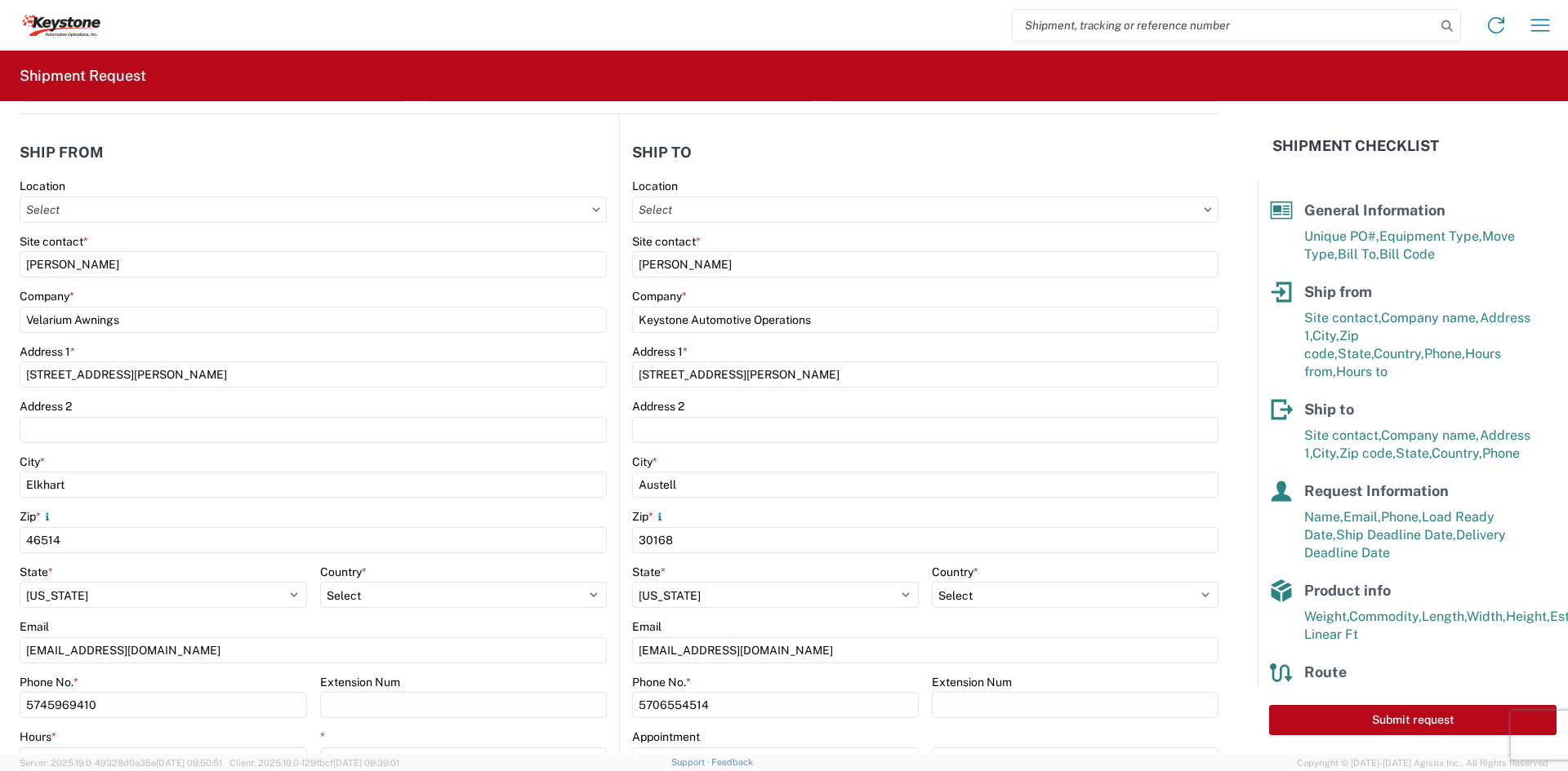
scroll to position [0, 0]
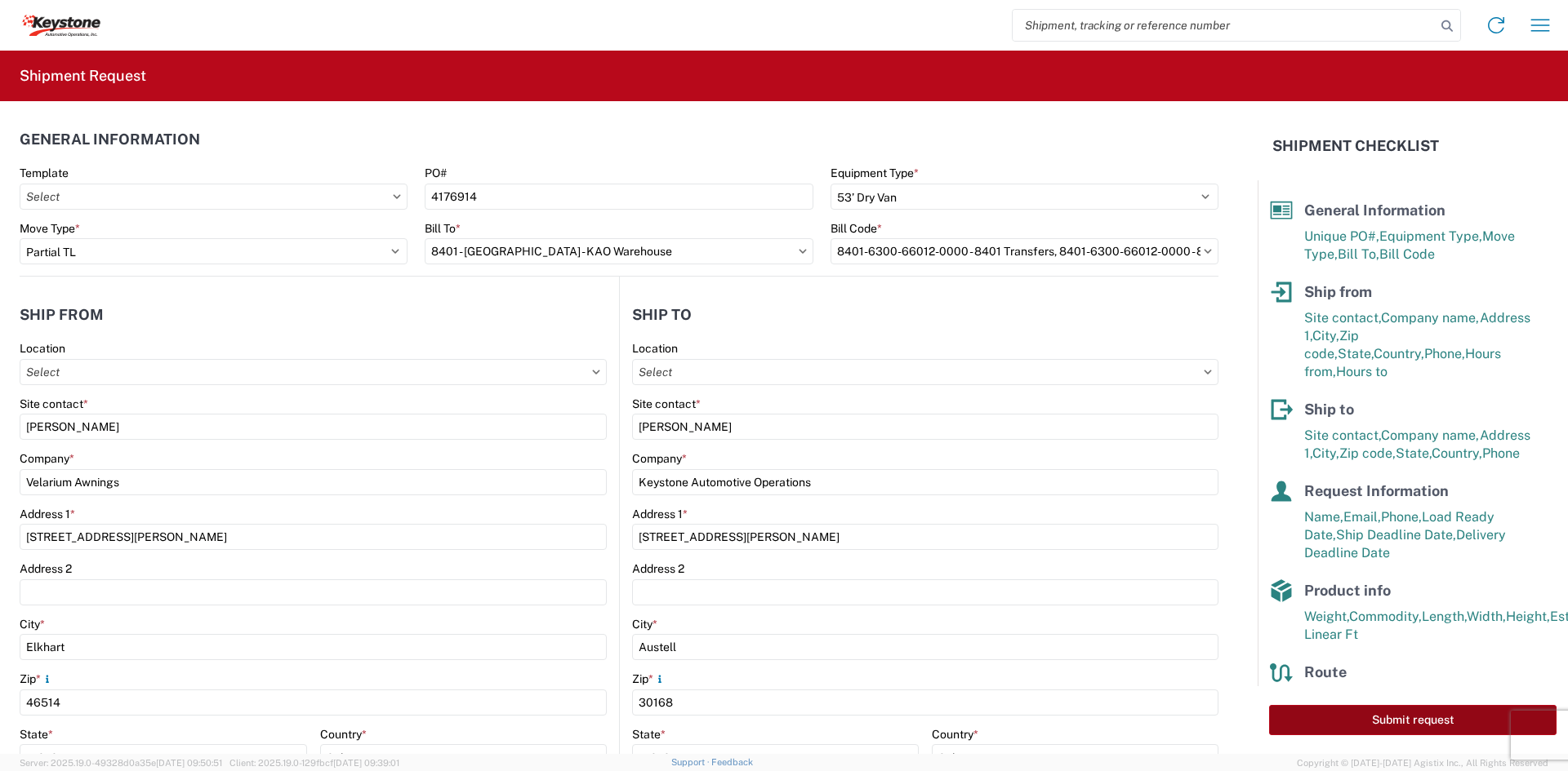
click at [1372, 715] on button "Submit request" at bounding box center [1413, 720] width 287 height 30
select select "US"
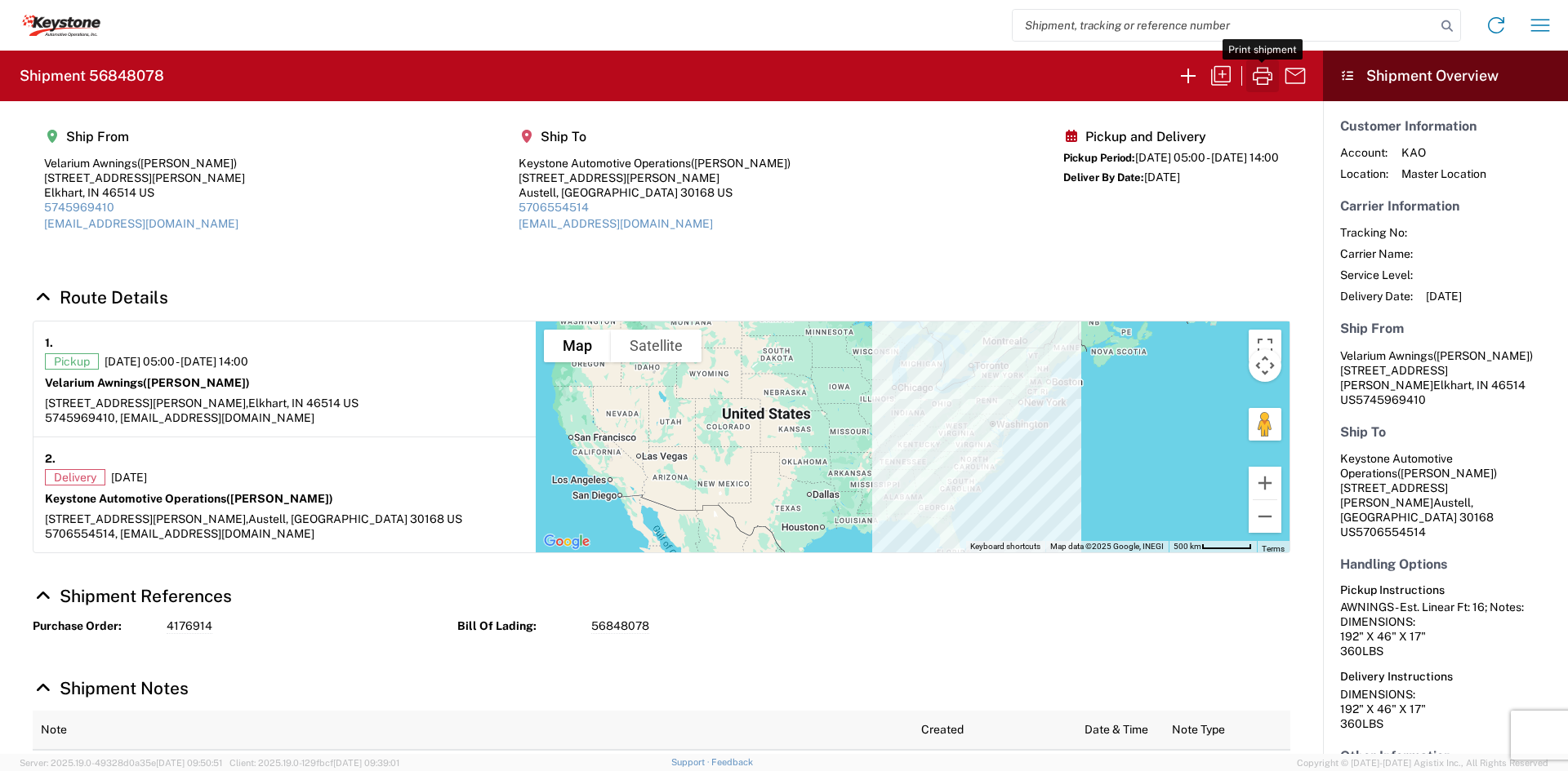
click at [1256, 81] on icon "button" at bounding box center [1261, 75] width 26 height 26
